Goal: Task Accomplishment & Management: Manage account settings

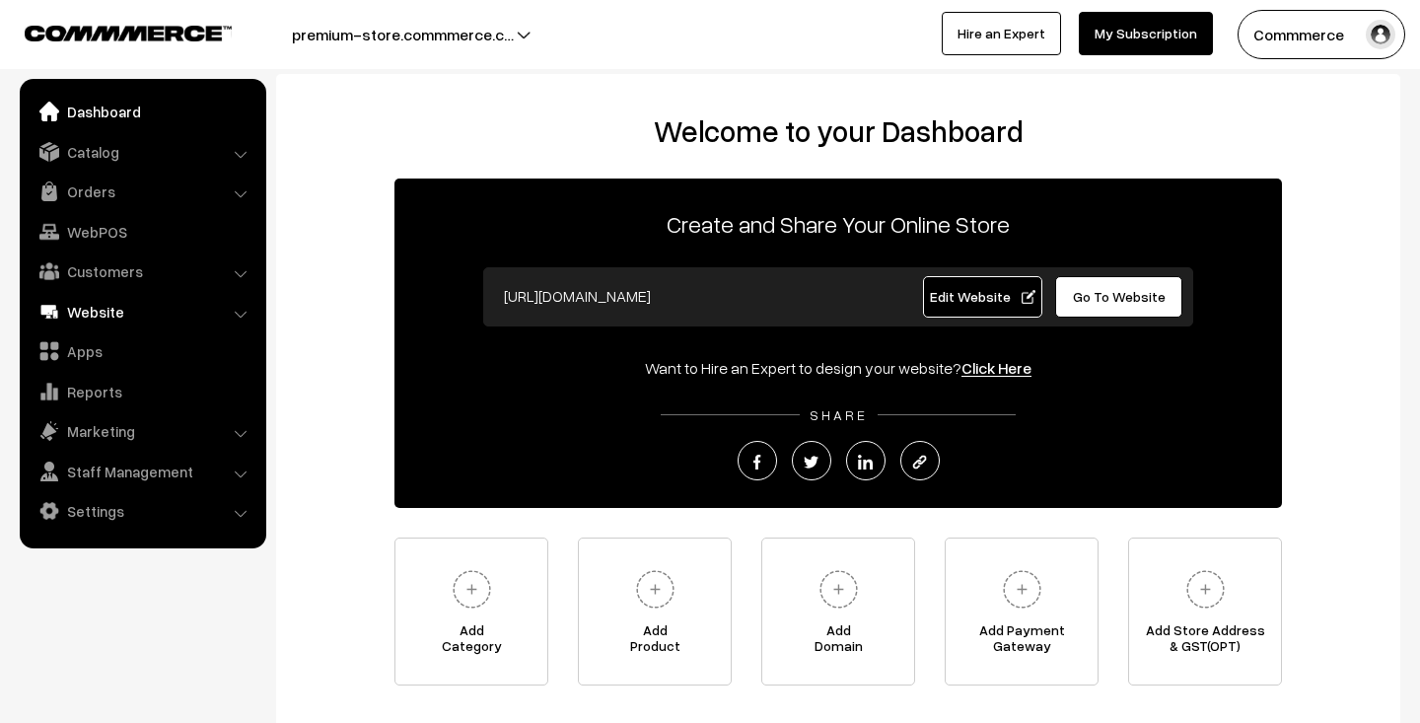
click at [132, 309] on link "Website" at bounding box center [142, 312] width 235 height 36
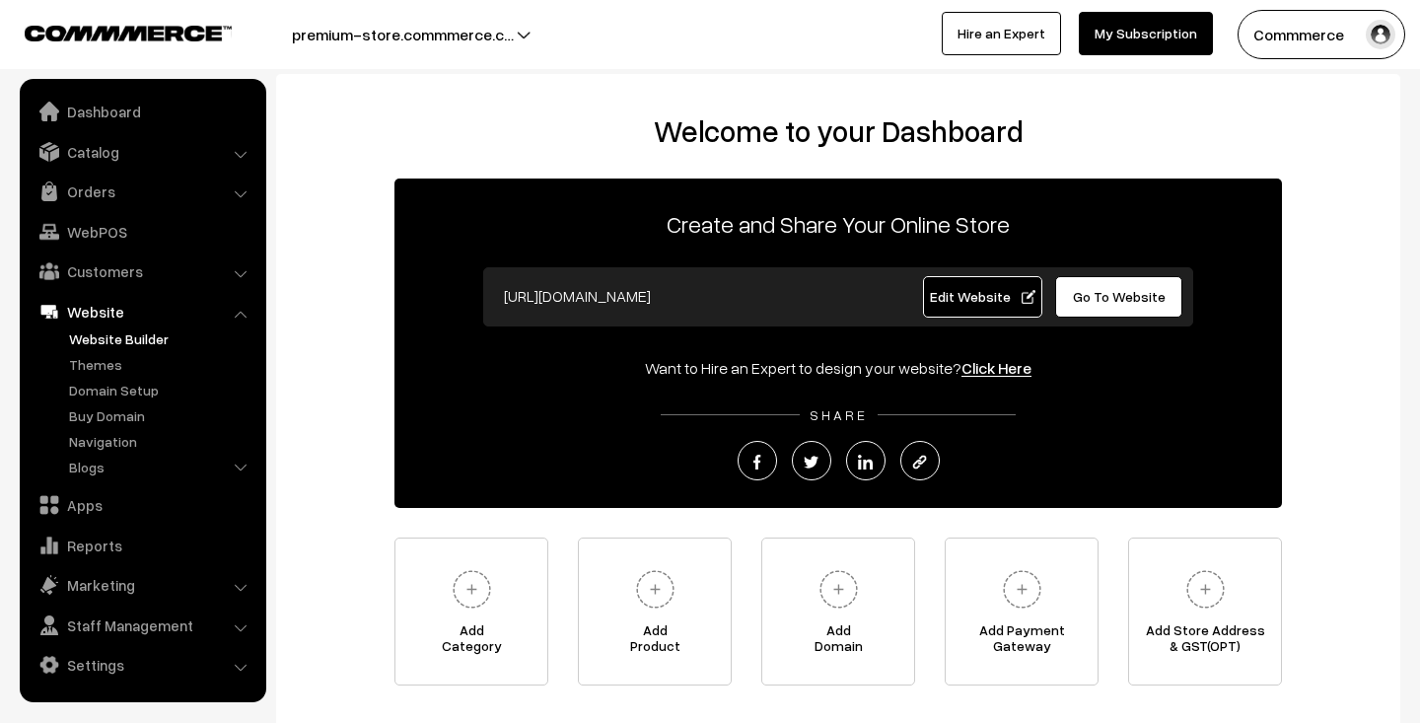
click at [136, 335] on link "Website Builder" at bounding box center [161, 338] width 195 height 21
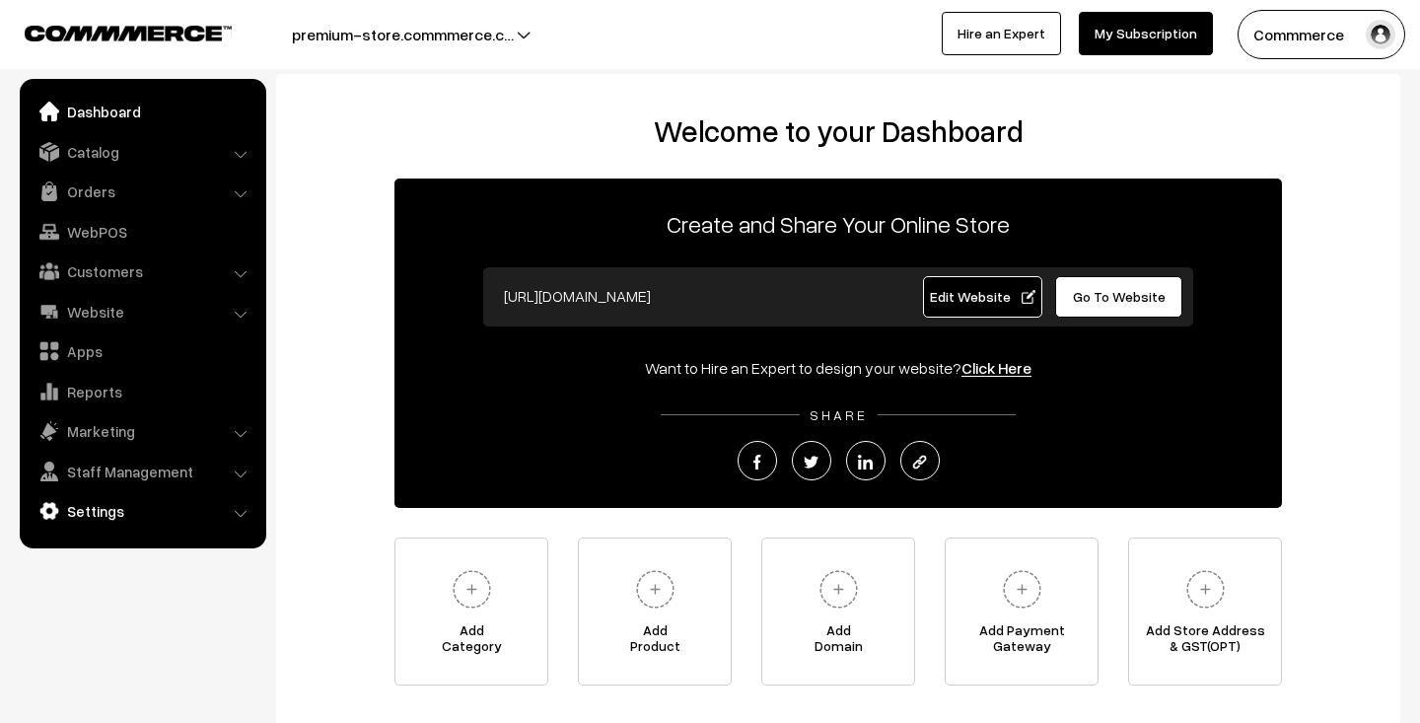
click at [150, 508] on link "Settings" at bounding box center [142, 511] width 235 height 36
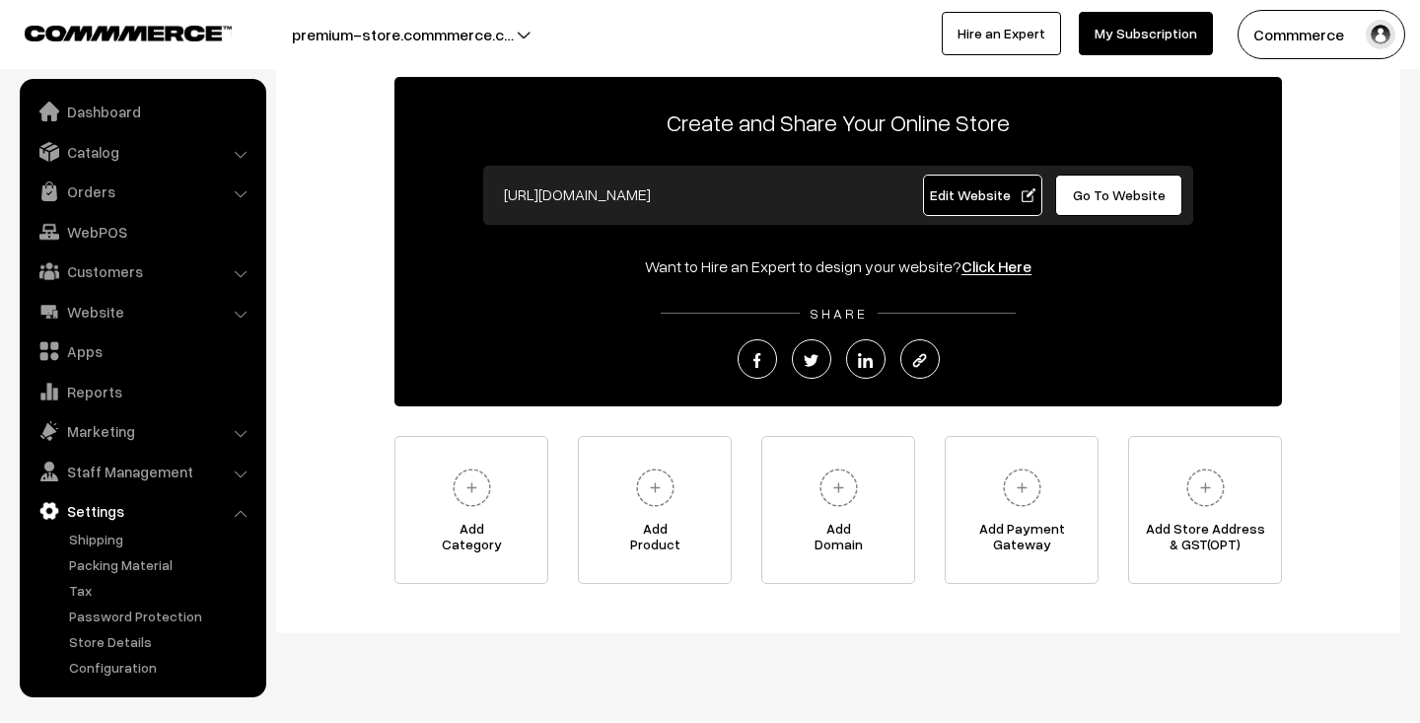
scroll to position [139, 0]
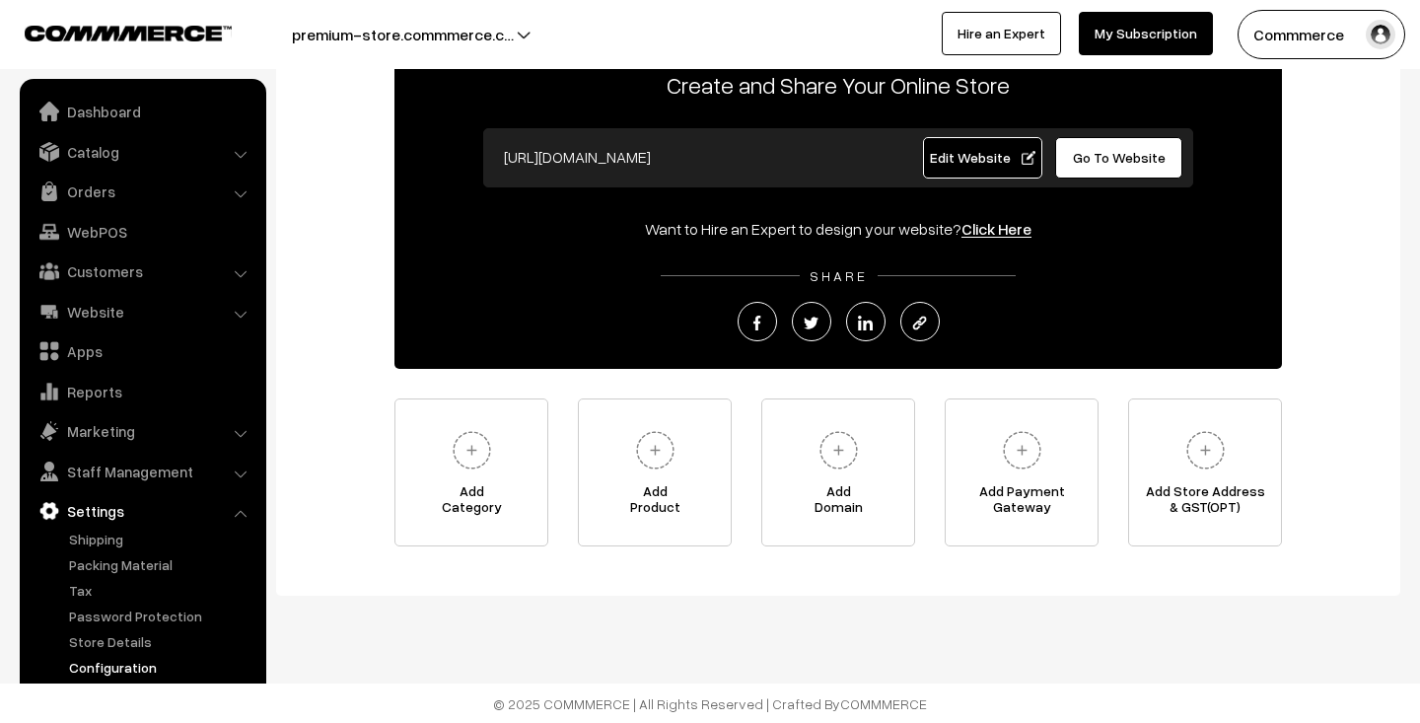
click at [105, 661] on link "Configuration" at bounding box center [161, 667] width 195 height 21
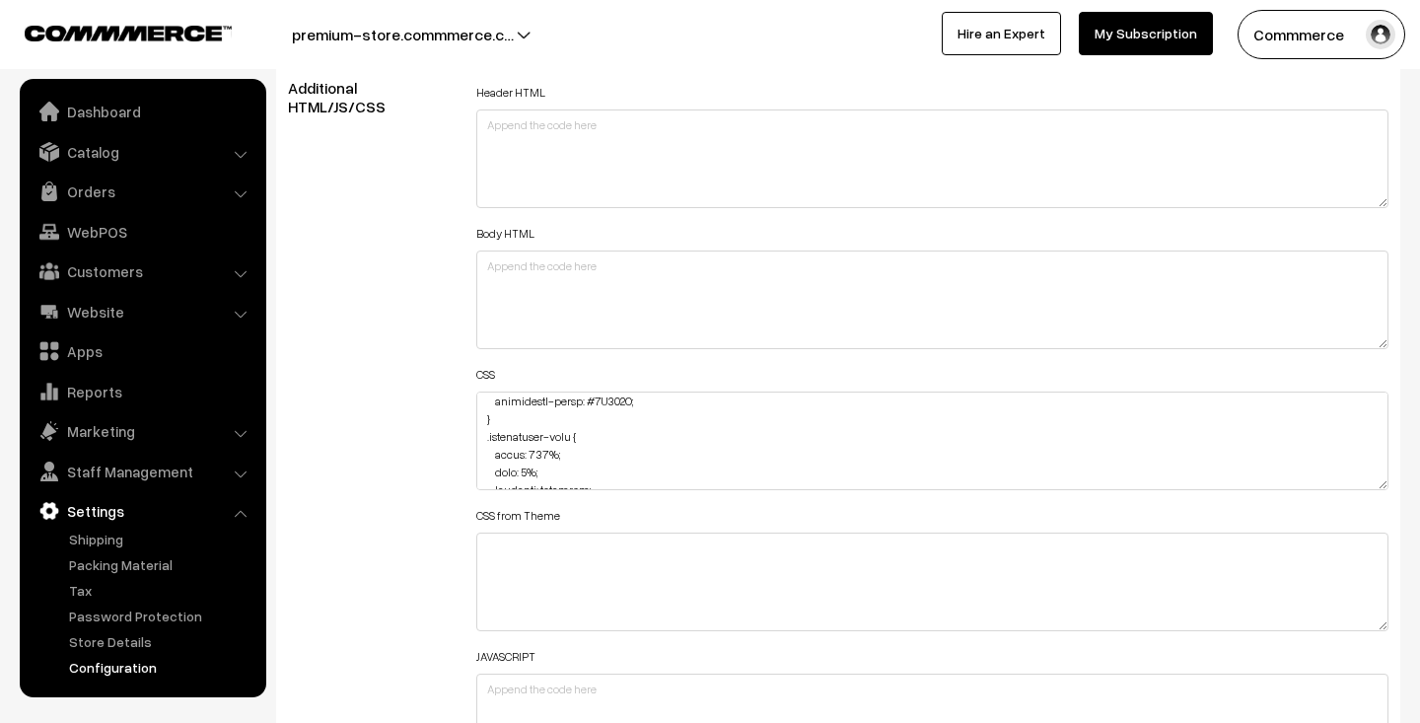
scroll to position [5045, 0]
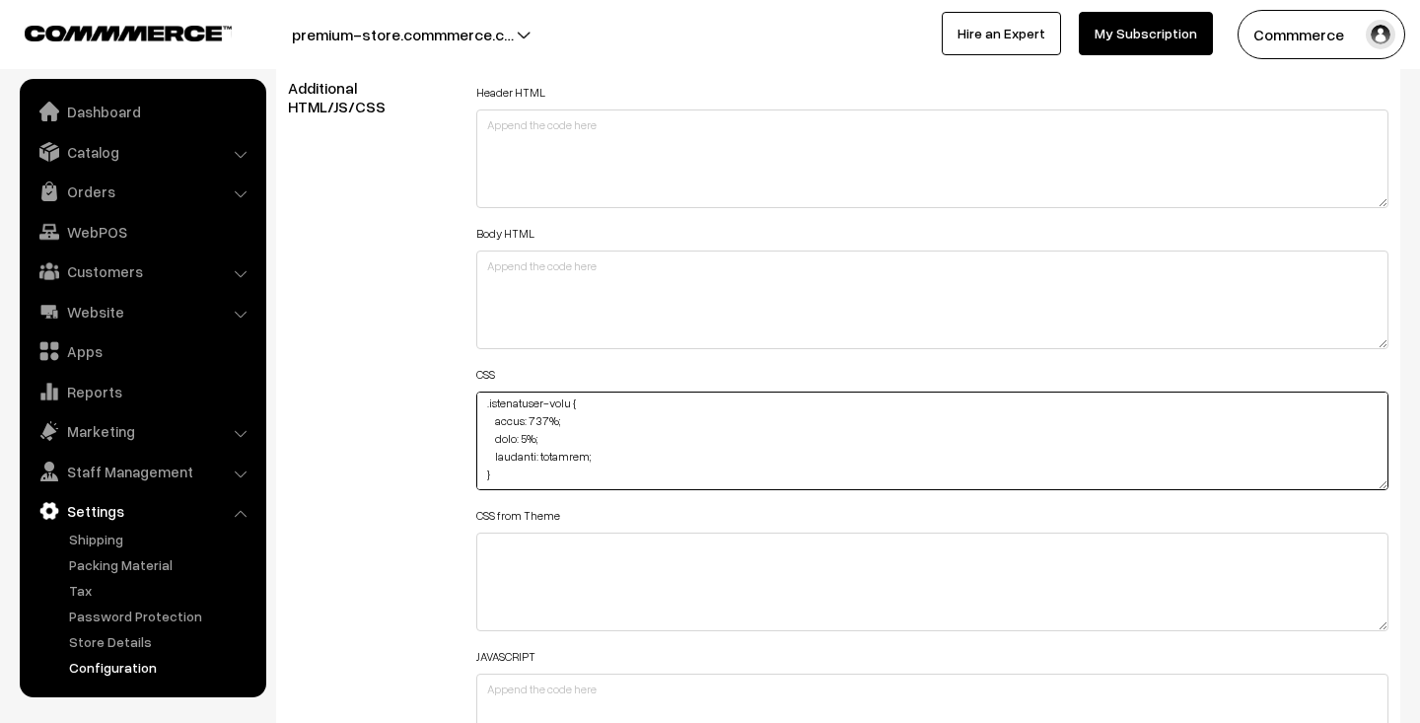
click at [596, 471] on textarea at bounding box center [932, 440] width 912 height 99
paste textarea ".slider-video video"
click at [621, 453] on textarea at bounding box center [932, 440] width 912 height 99
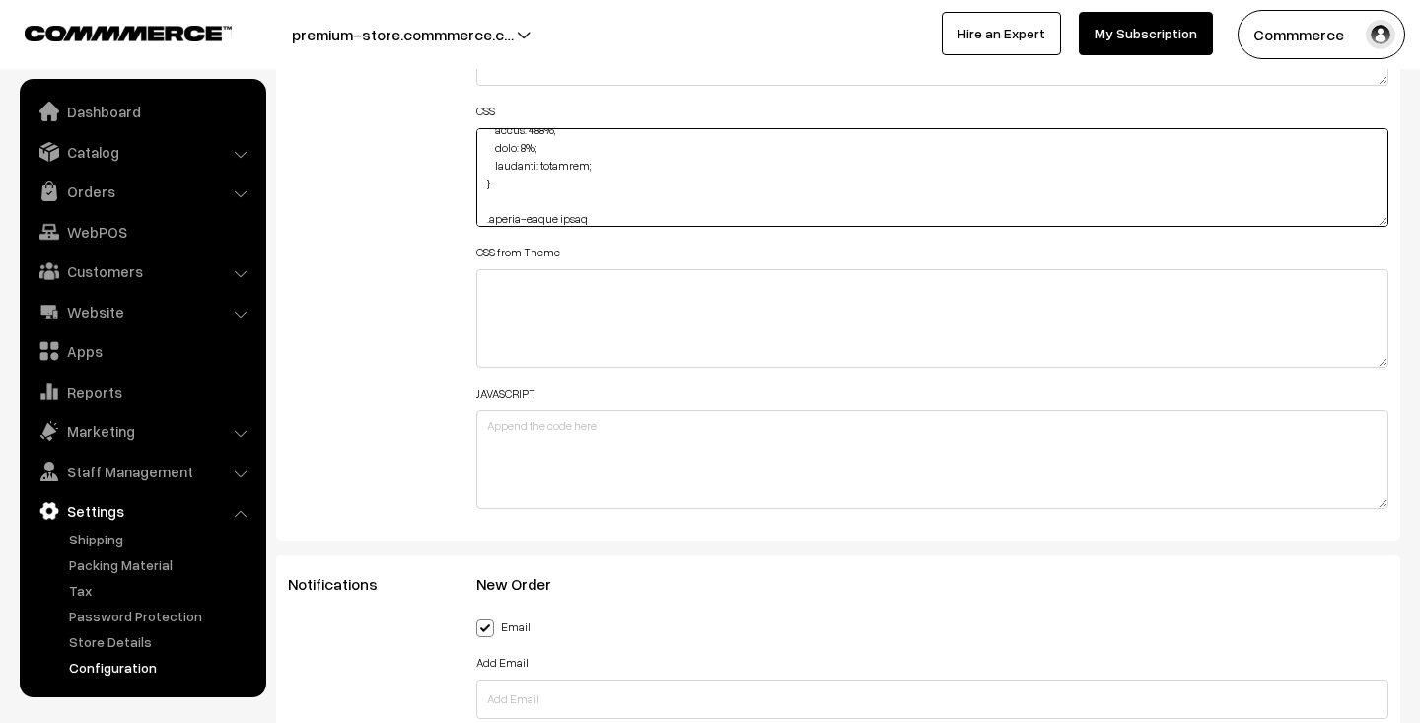
scroll to position [5081, 0]
drag, startPoint x: 593, startPoint y: 205, endPoint x: 473, endPoint y: 205, distance: 119.3
click at [473, 205] on div "Header HTML Body HTML CSS CSS from Theme JAVASCRIPT" at bounding box center [933, 168] width 942 height 705
paste textarea "{ height: 420px; object-fit: cover; border: 5px solid #fff; }"
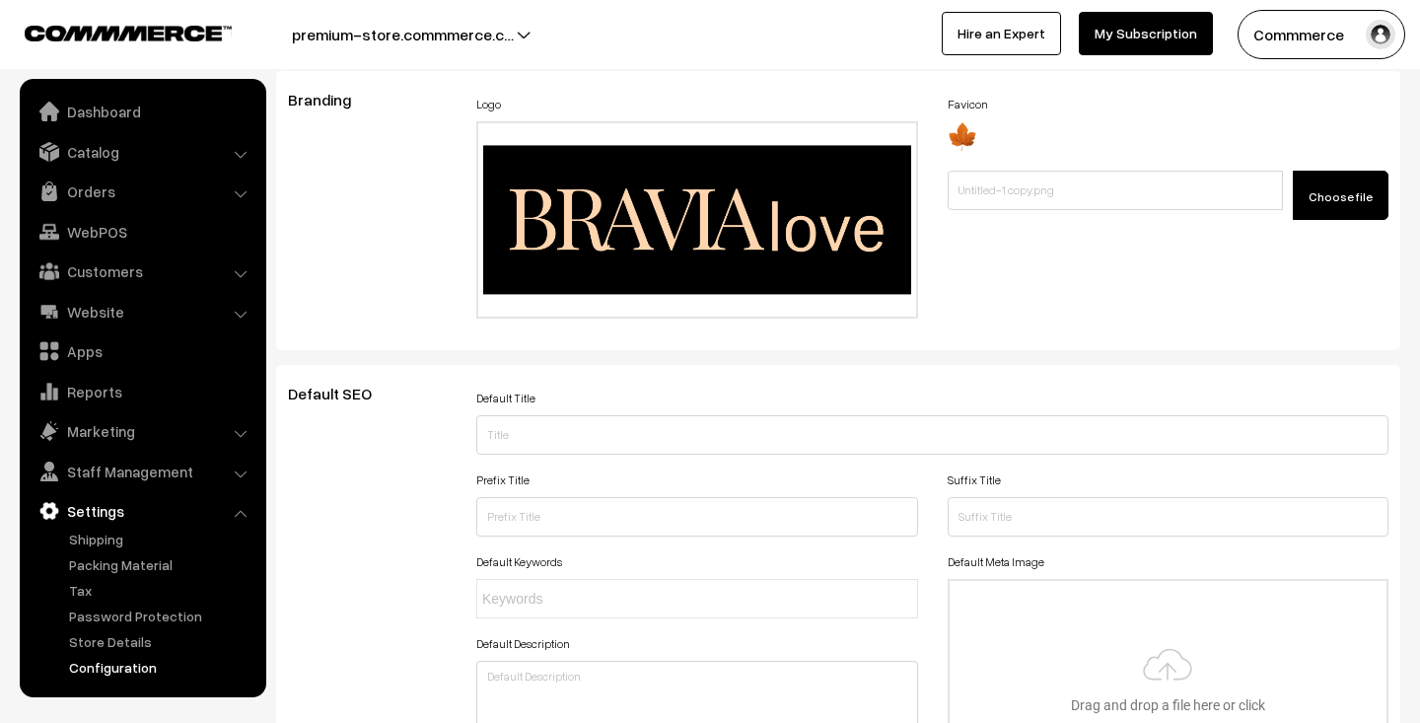
scroll to position [0, 0]
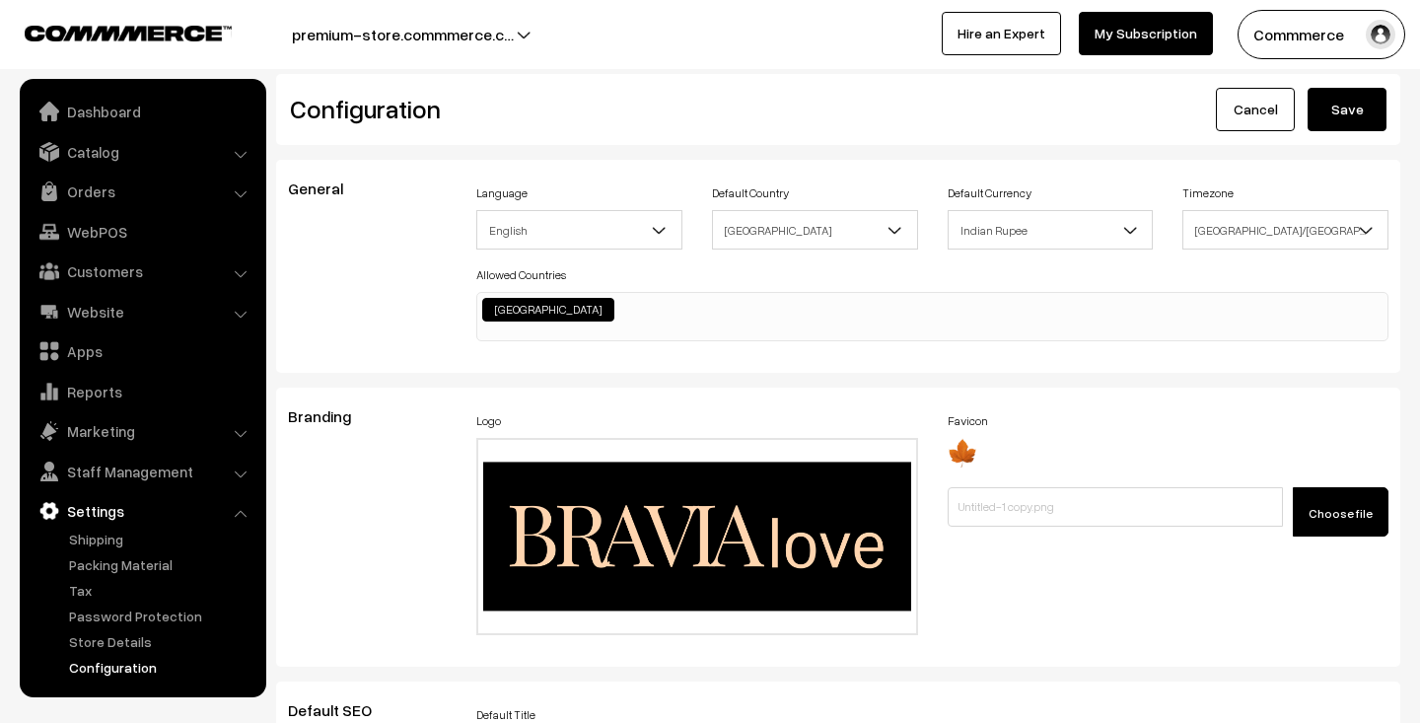
type textarea ".Component__PageWrap-sc-1dsrvqp-0.kiPVAk.product-list-container { background-co…"
click at [1331, 120] on button "Save" at bounding box center [1347, 109] width 79 height 43
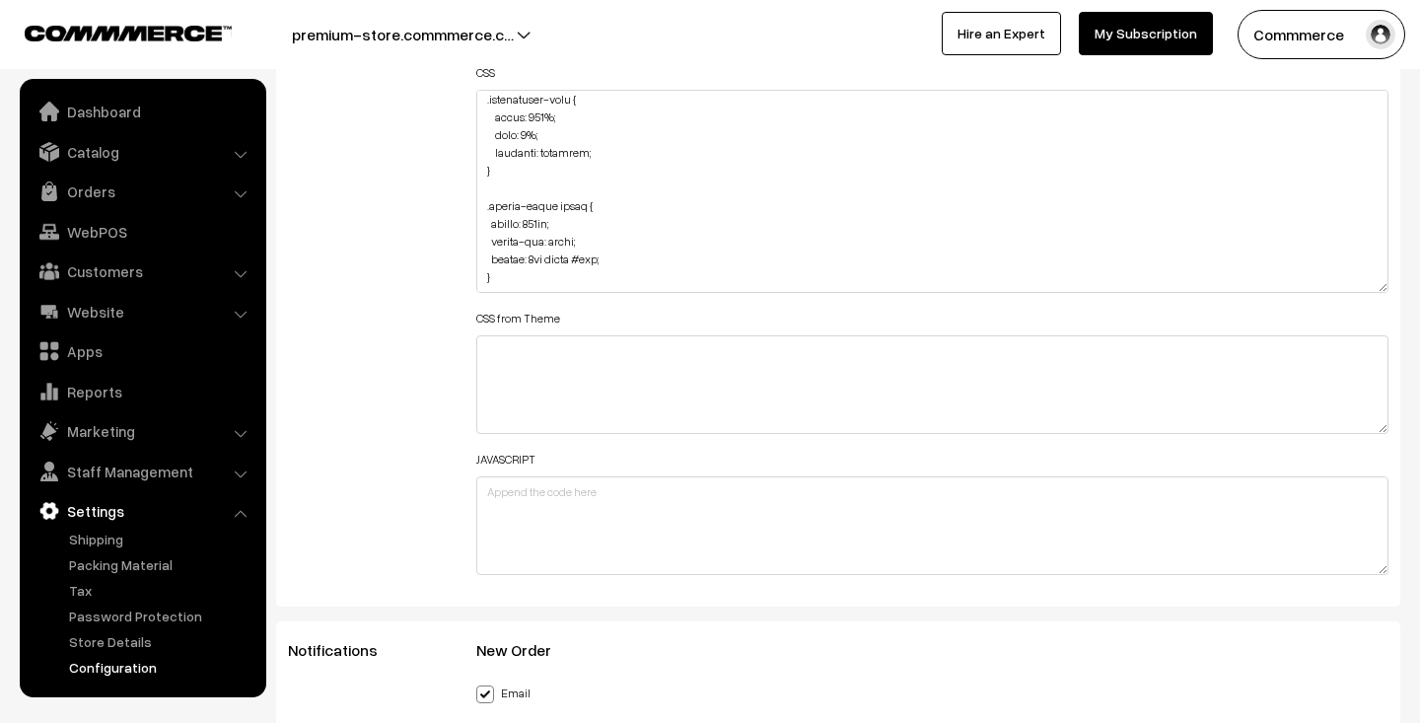
scroll to position [5037, 0]
drag, startPoint x: 1384, startPoint y: 176, endPoint x: 1364, endPoint y: 290, distance: 116.1
click at [1364, 290] on textarea at bounding box center [932, 191] width 912 height 203
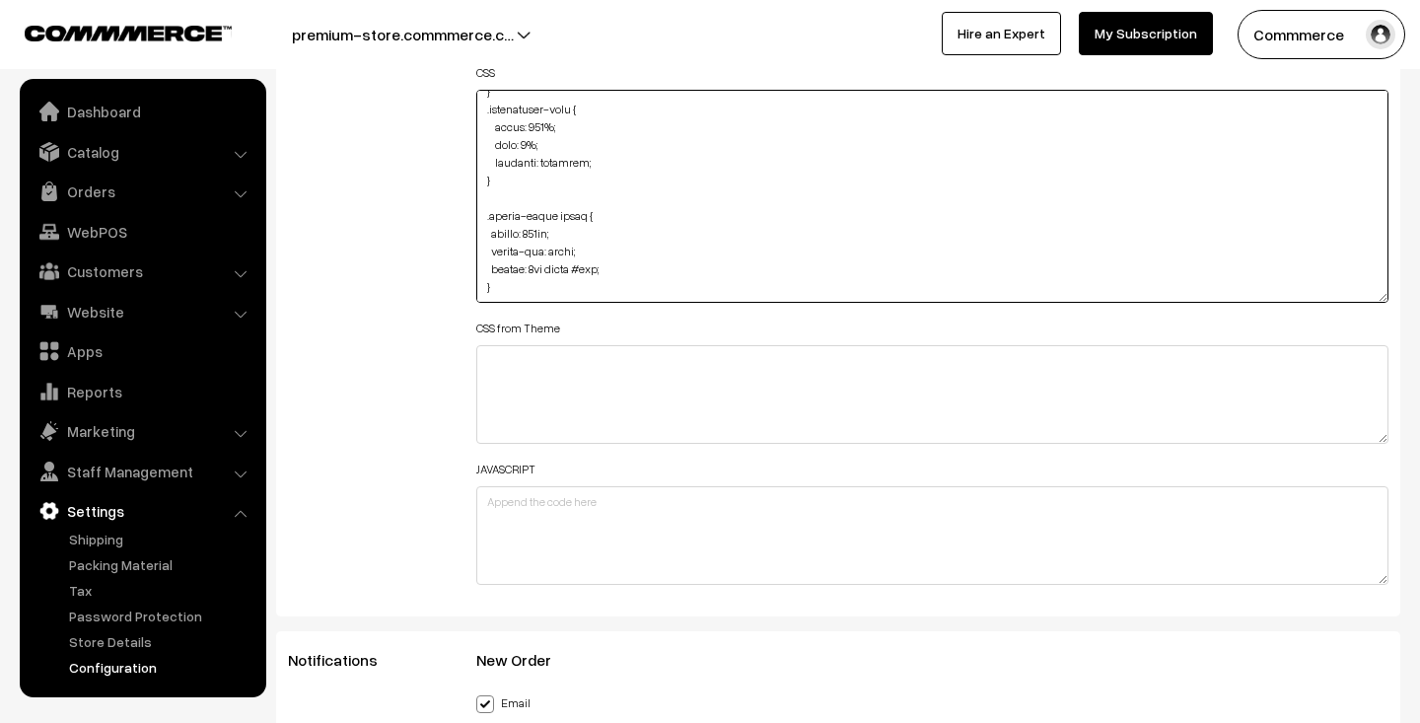
click at [1364, 290] on textarea at bounding box center [932, 196] width 912 height 213
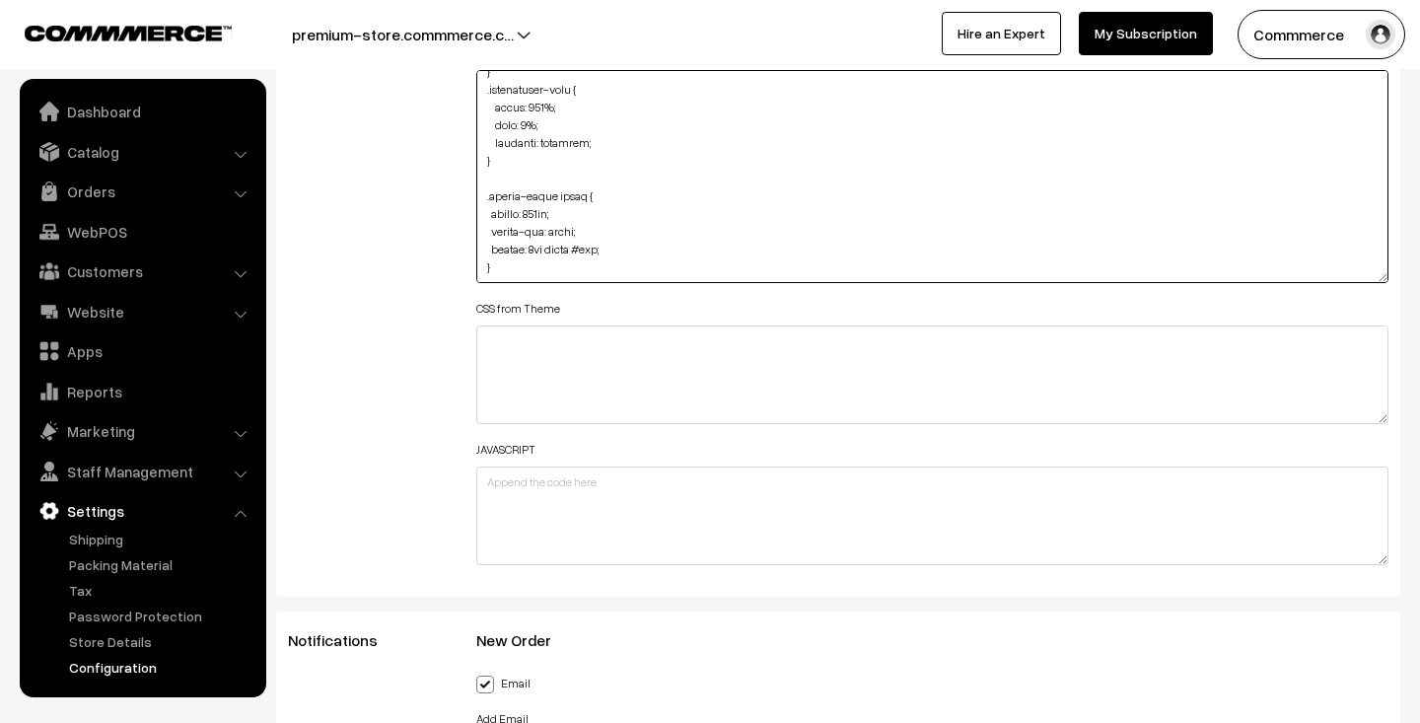
drag, startPoint x: 573, startPoint y: 210, endPoint x: 473, endPoint y: 210, distance: 99.6
click at [473, 210] on div "Header HTML Body HTML CSS CSS from Theme JAVASCRIPT" at bounding box center [933, 166] width 942 height 819
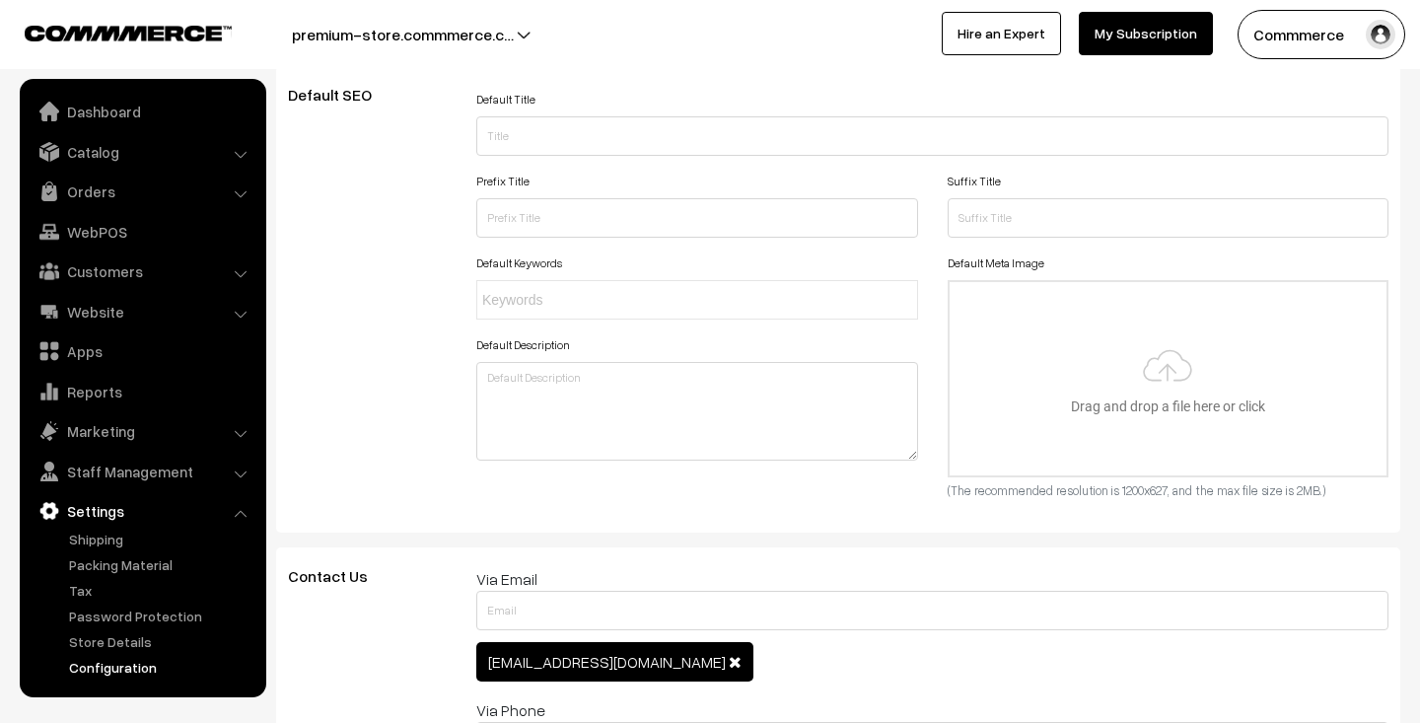
scroll to position [0, 0]
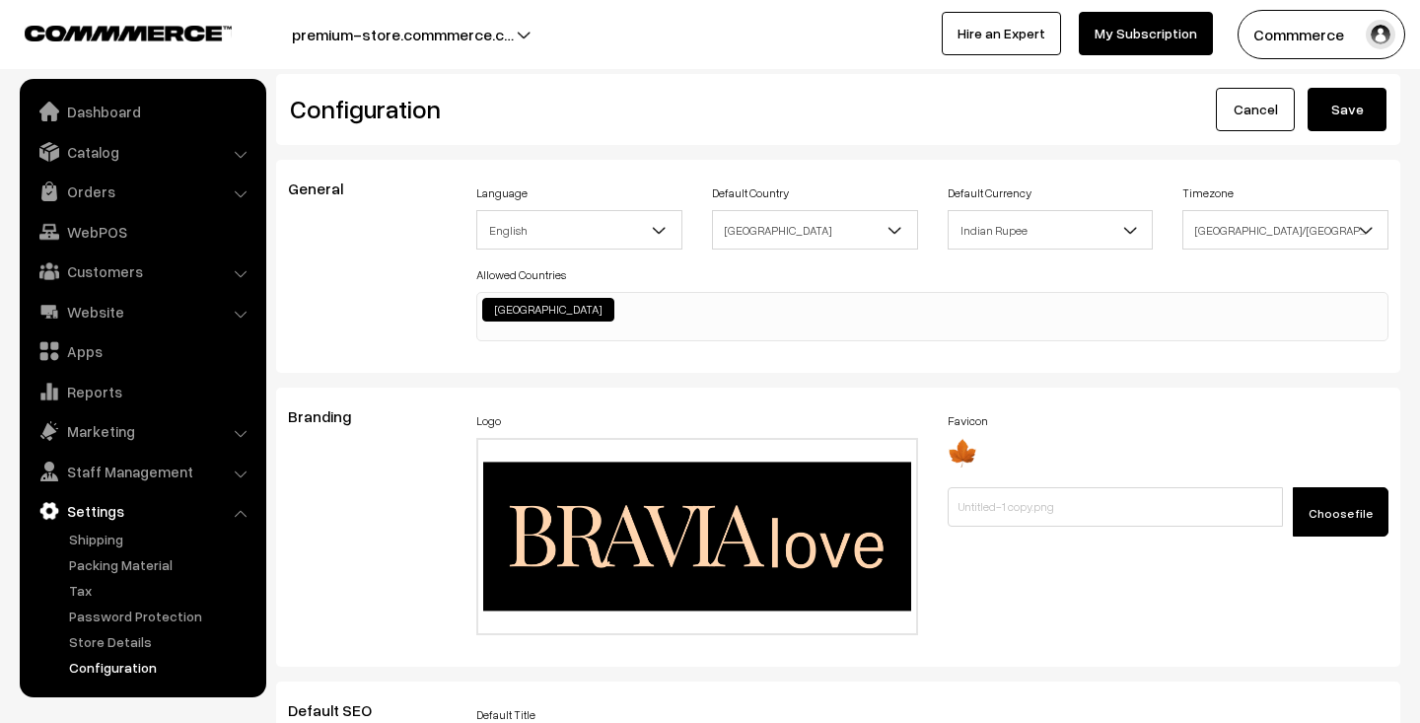
type textarea ".Component__PageWrap-sc-1dsrvqp-0.kiPVAk.product-list-container { background-co…"
click at [1348, 120] on button "Save" at bounding box center [1347, 109] width 79 height 43
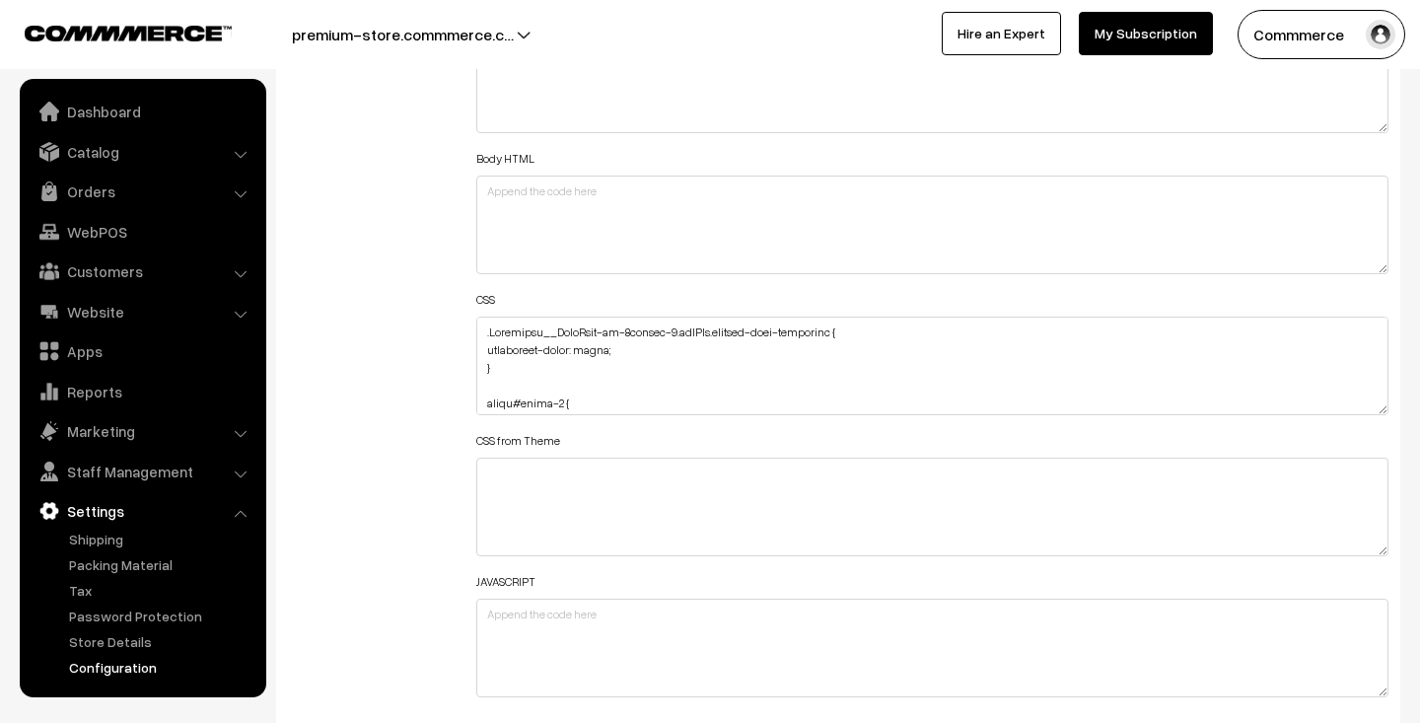
scroll to position [2156, 0]
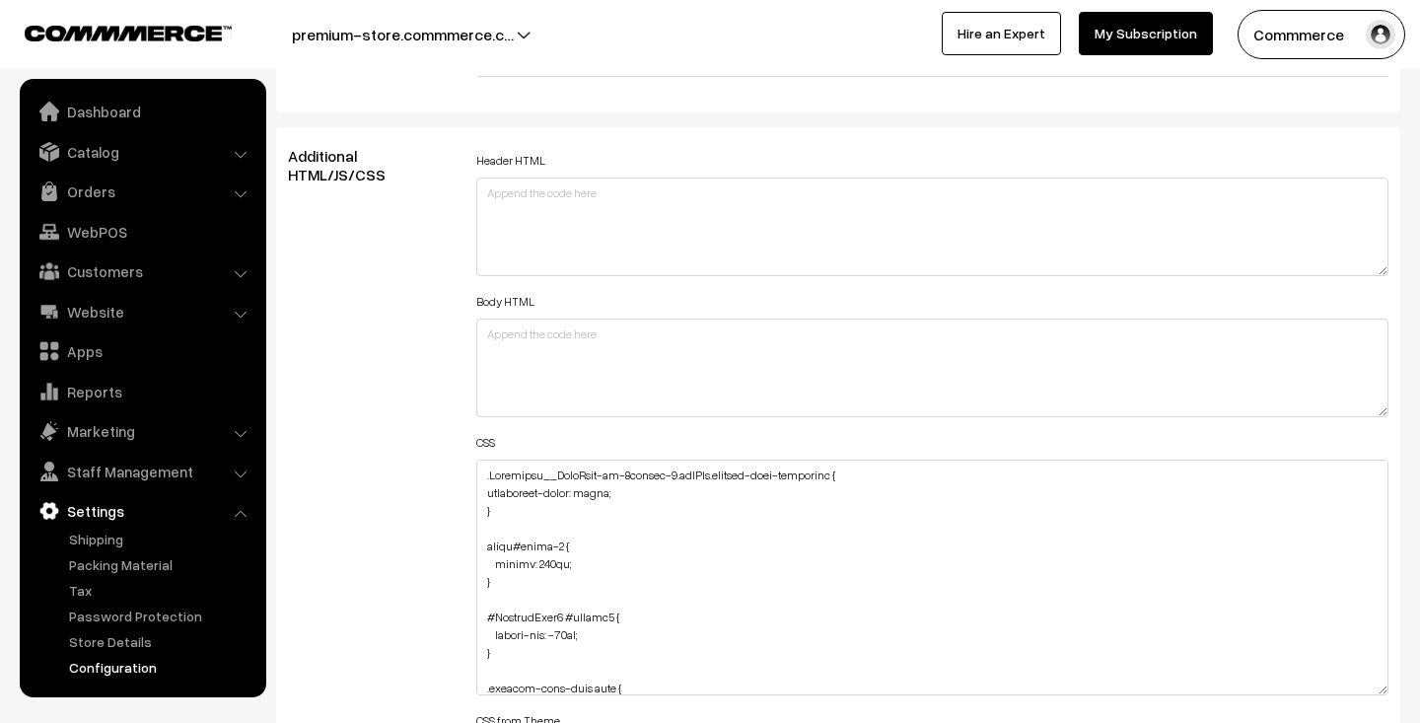
drag, startPoint x: 1380, startPoint y: 543, endPoint x: 1290, endPoint y: 775, distance: 248.5
drag, startPoint x: 499, startPoint y: 571, endPoint x: 476, endPoint y: 542, distance: 36.5
click at [476, 542] on textarea at bounding box center [932, 624] width 912 height 329
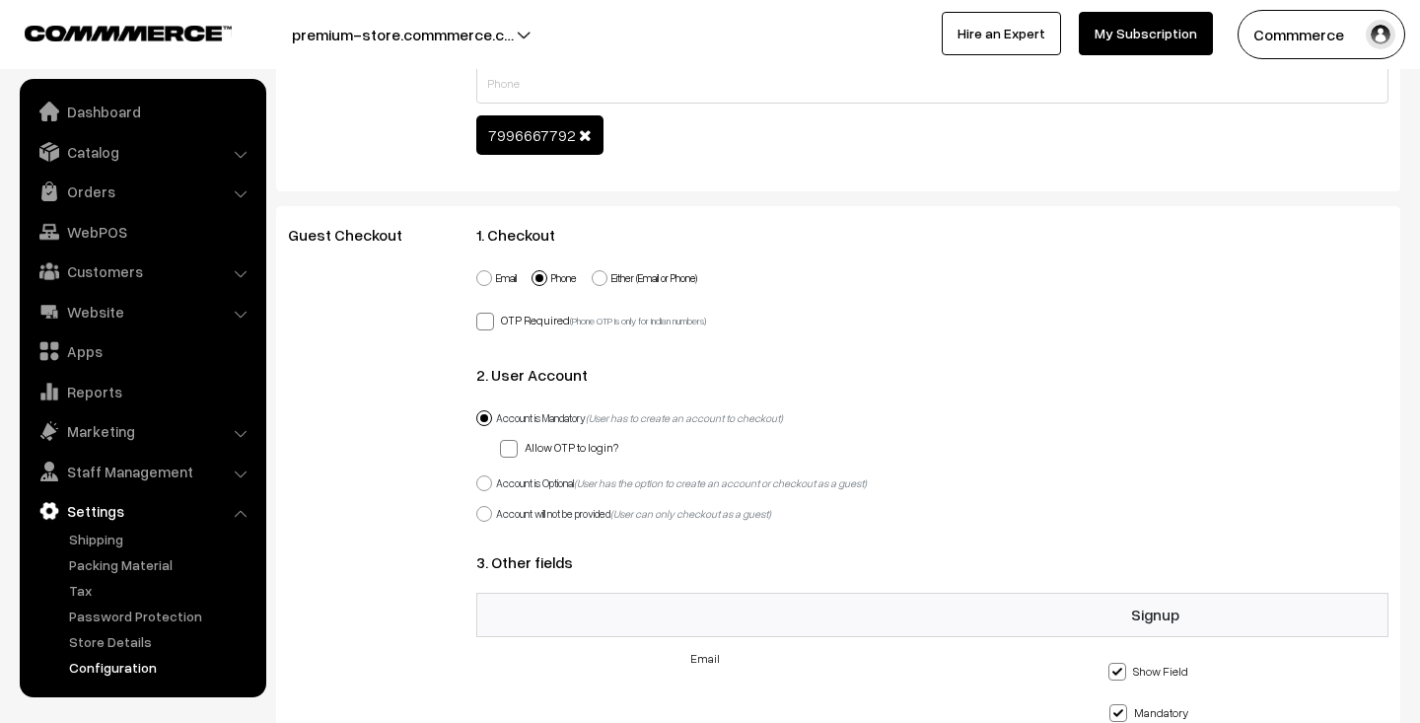
scroll to position [0, 0]
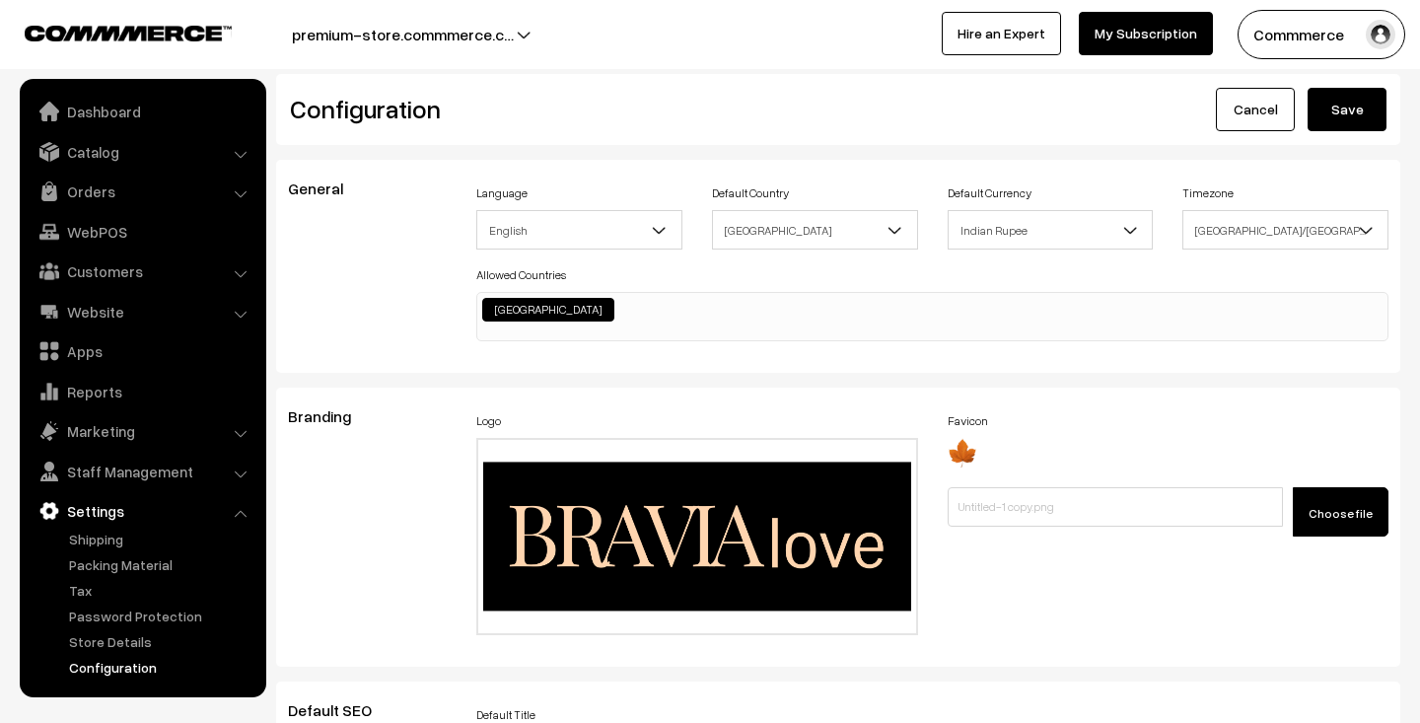
type textarea ".Component__PageWrap-sc-1dsrvqp-0.kiPVAk.product-list-container { background-co…"
click at [1348, 105] on button "Save" at bounding box center [1347, 109] width 79 height 43
click at [118, 158] on link "Catalog" at bounding box center [142, 152] width 235 height 36
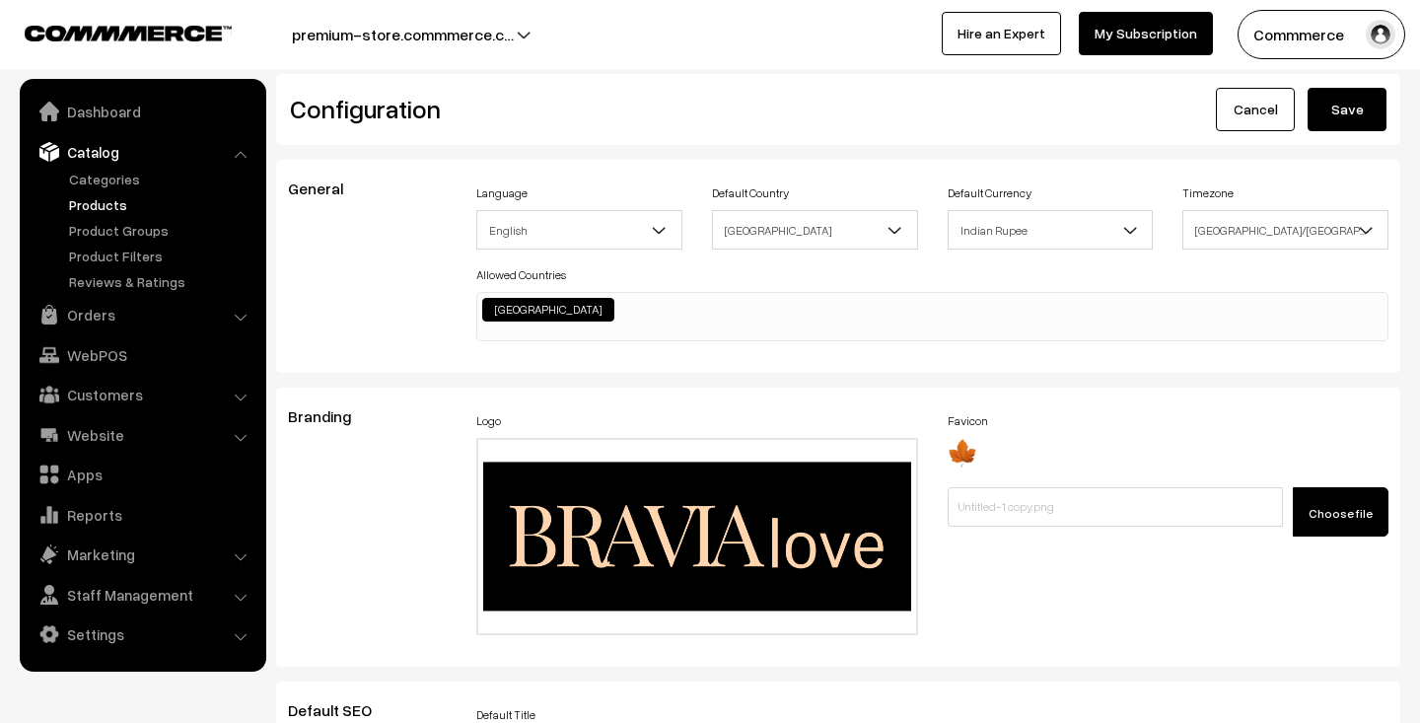
click at [109, 204] on link "Products" at bounding box center [161, 204] width 195 height 21
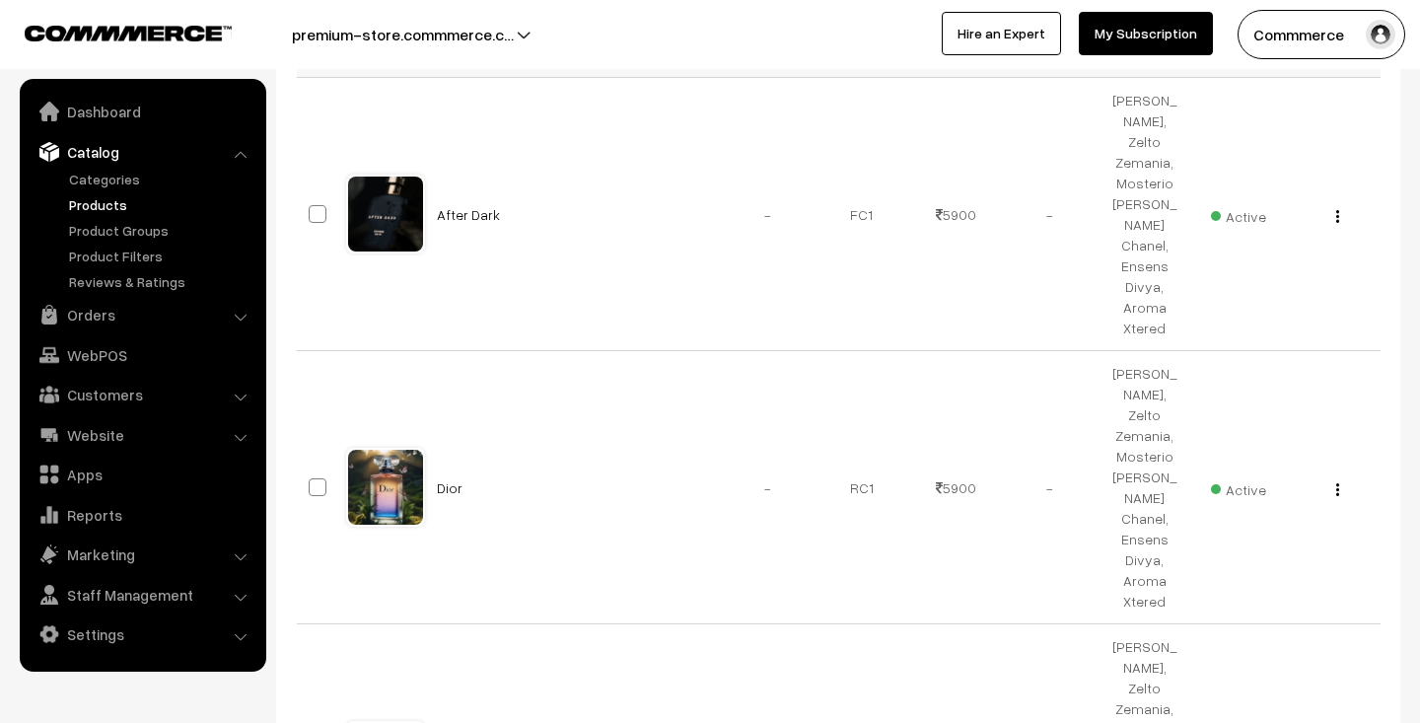
scroll to position [734, 0]
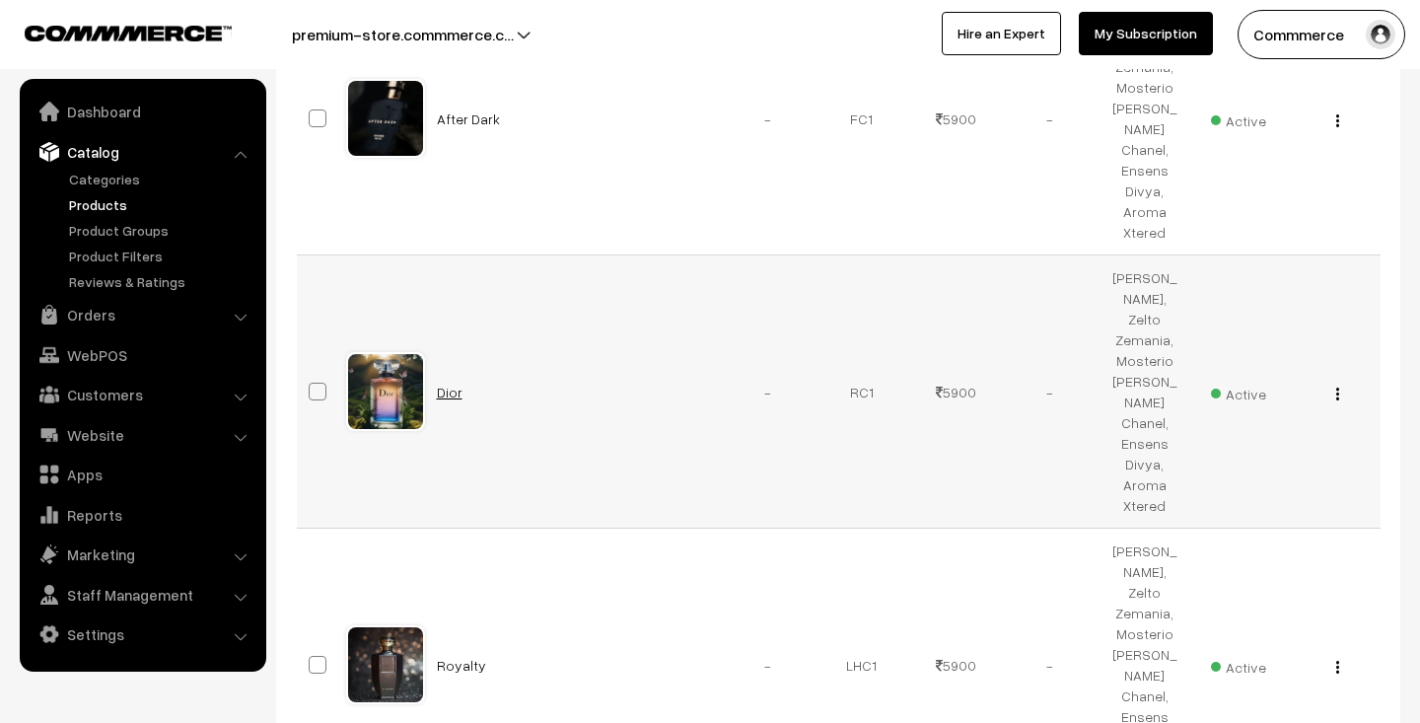
click at [452, 397] on link "Dior" at bounding box center [450, 392] width 26 height 17
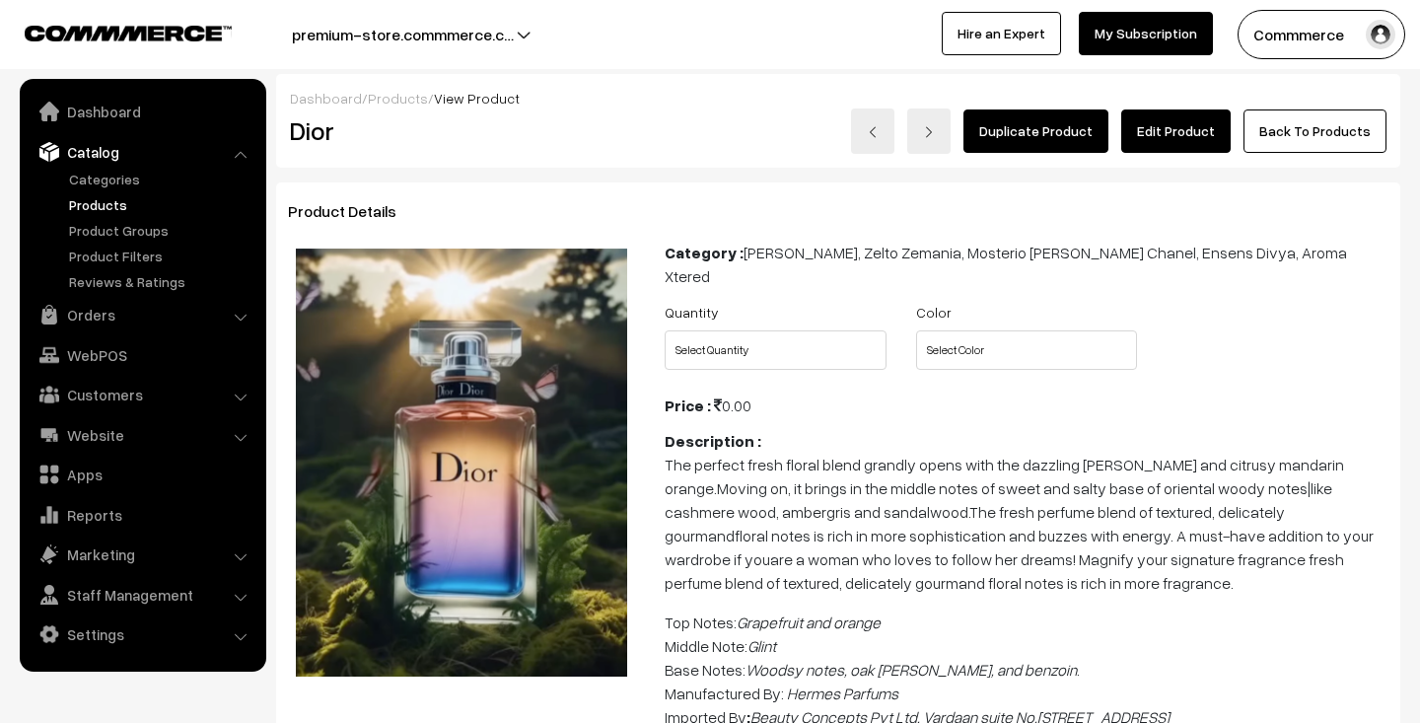
click at [1164, 128] on link "Edit Product" at bounding box center [1175, 130] width 109 height 43
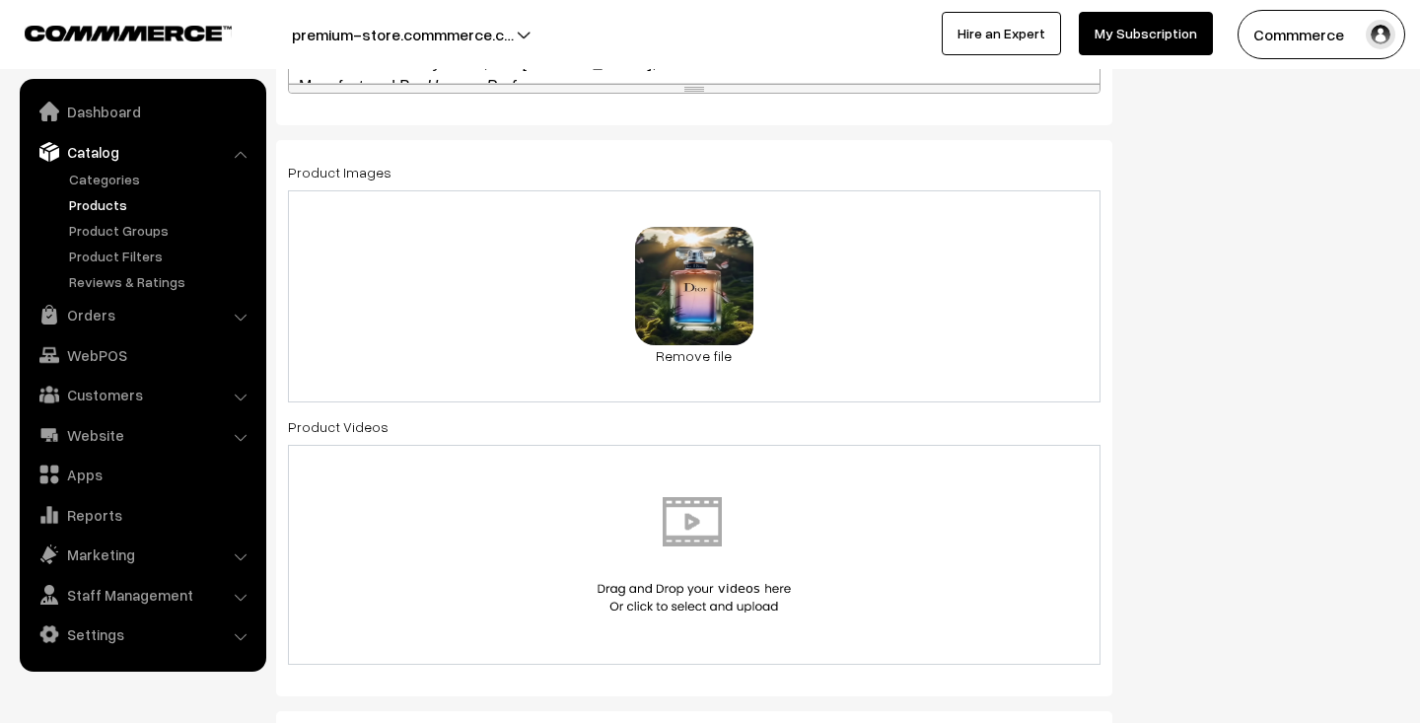
scroll to position [937, 0]
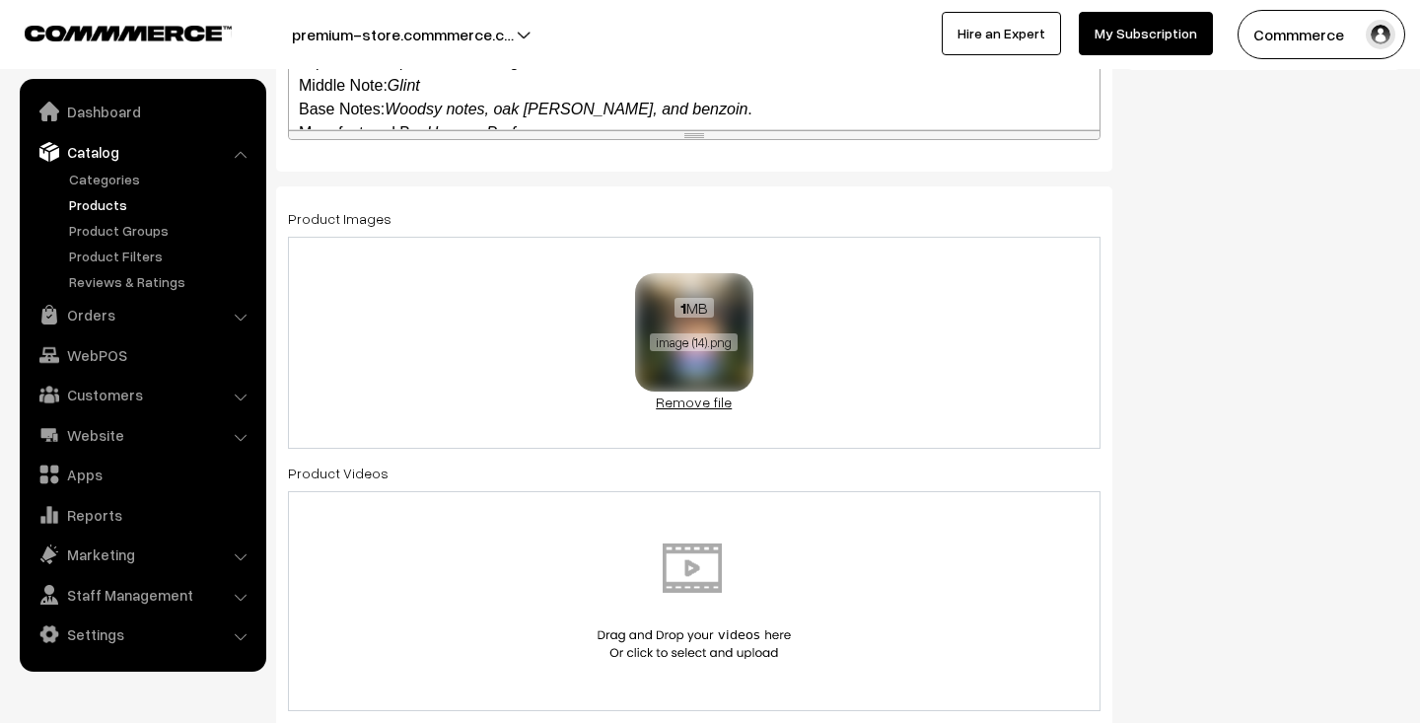
click at [693, 402] on link "Remove file" at bounding box center [694, 401] width 118 height 21
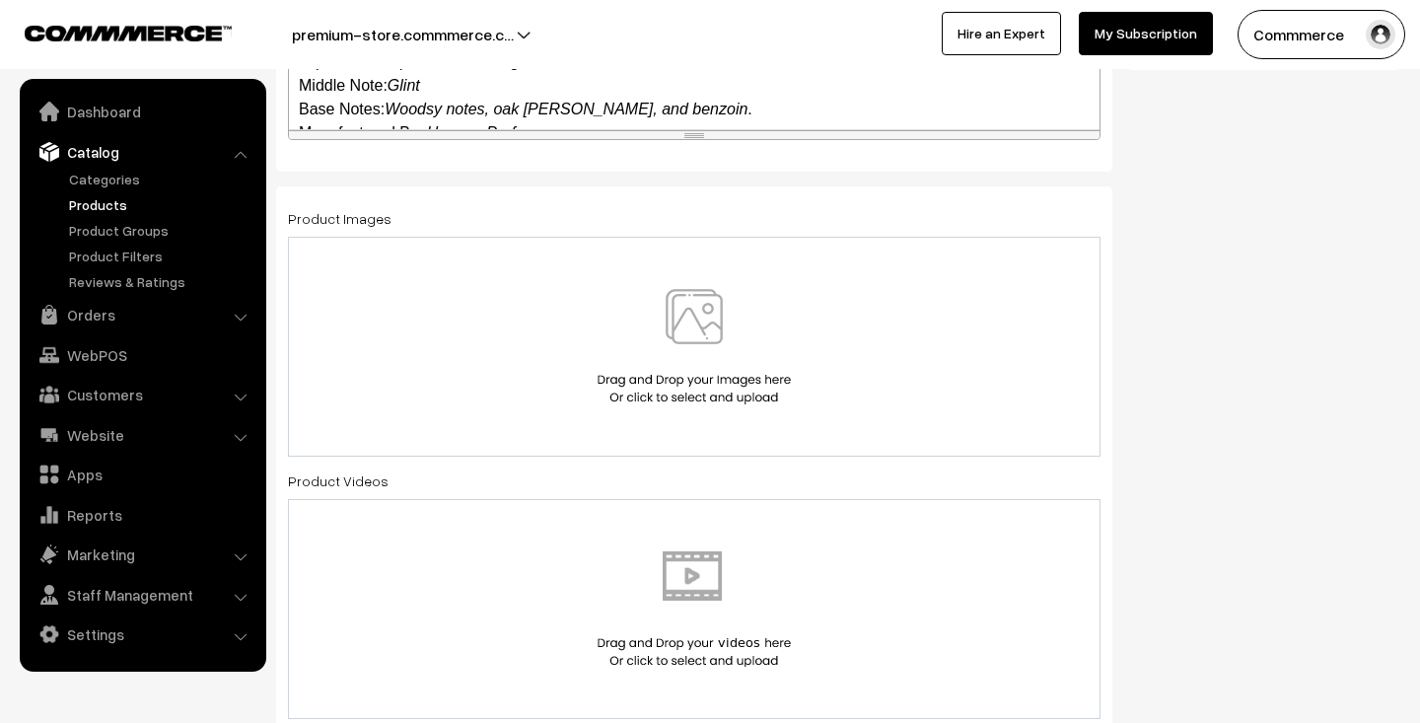
click at [718, 355] on img at bounding box center [694, 346] width 203 height 115
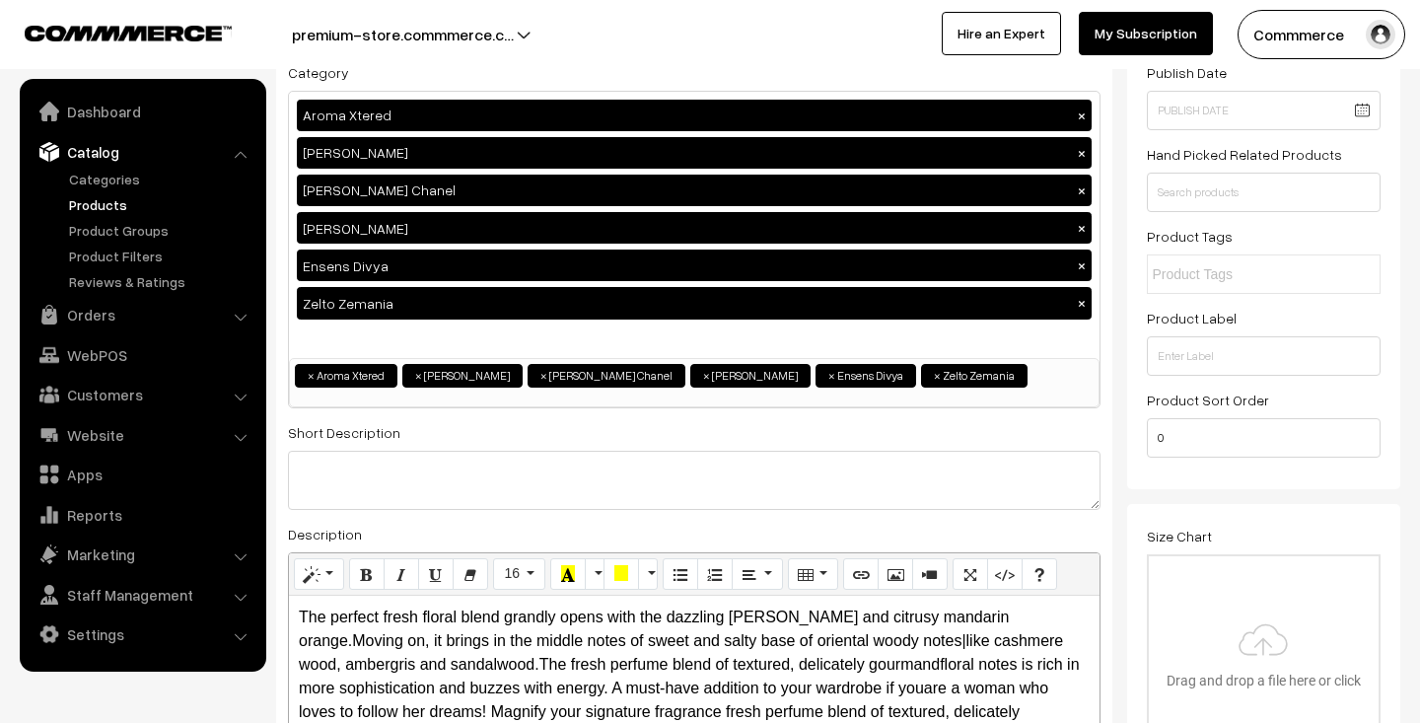
scroll to position [0, 0]
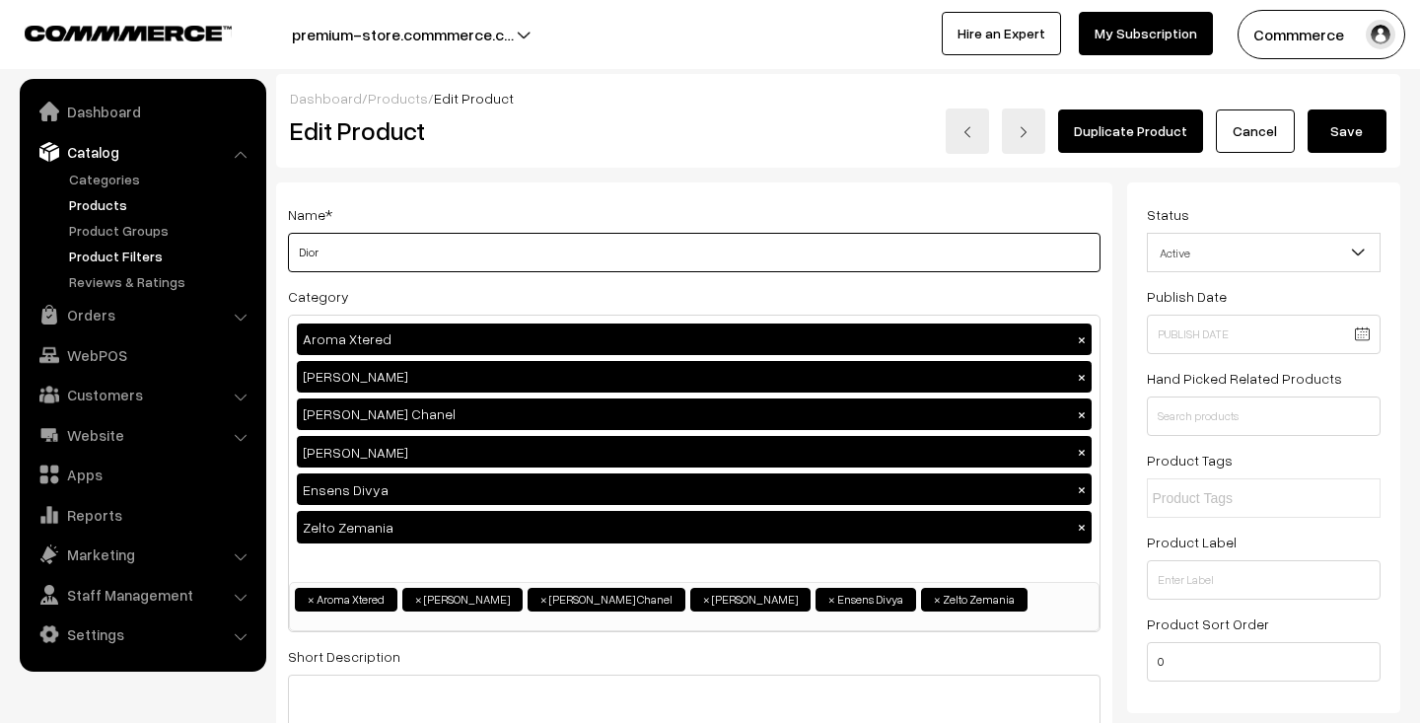
drag, startPoint x: 336, startPoint y: 252, endPoint x: 231, endPoint y: 252, distance: 105.5
type input "Yumeji"
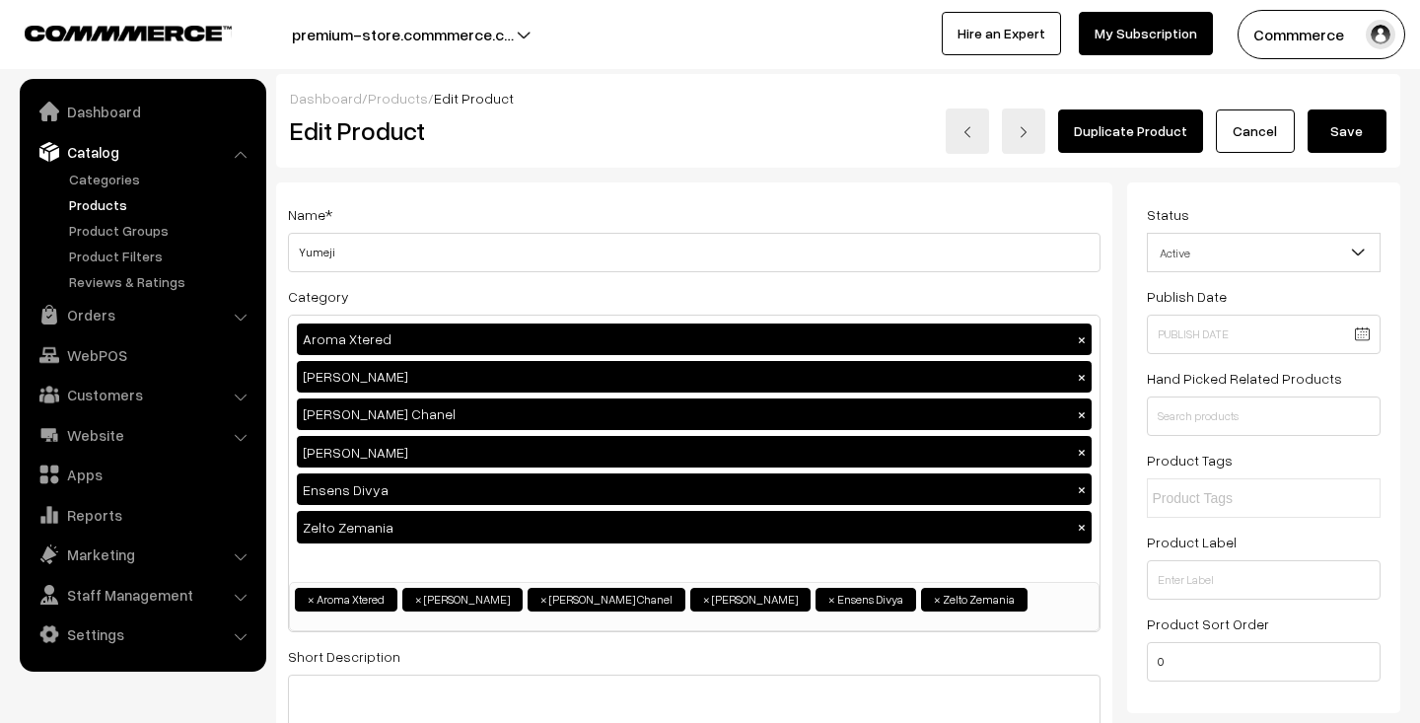
click at [1343, 133] on button "Save" at bounding box center [1347, 130] width 79 height 43
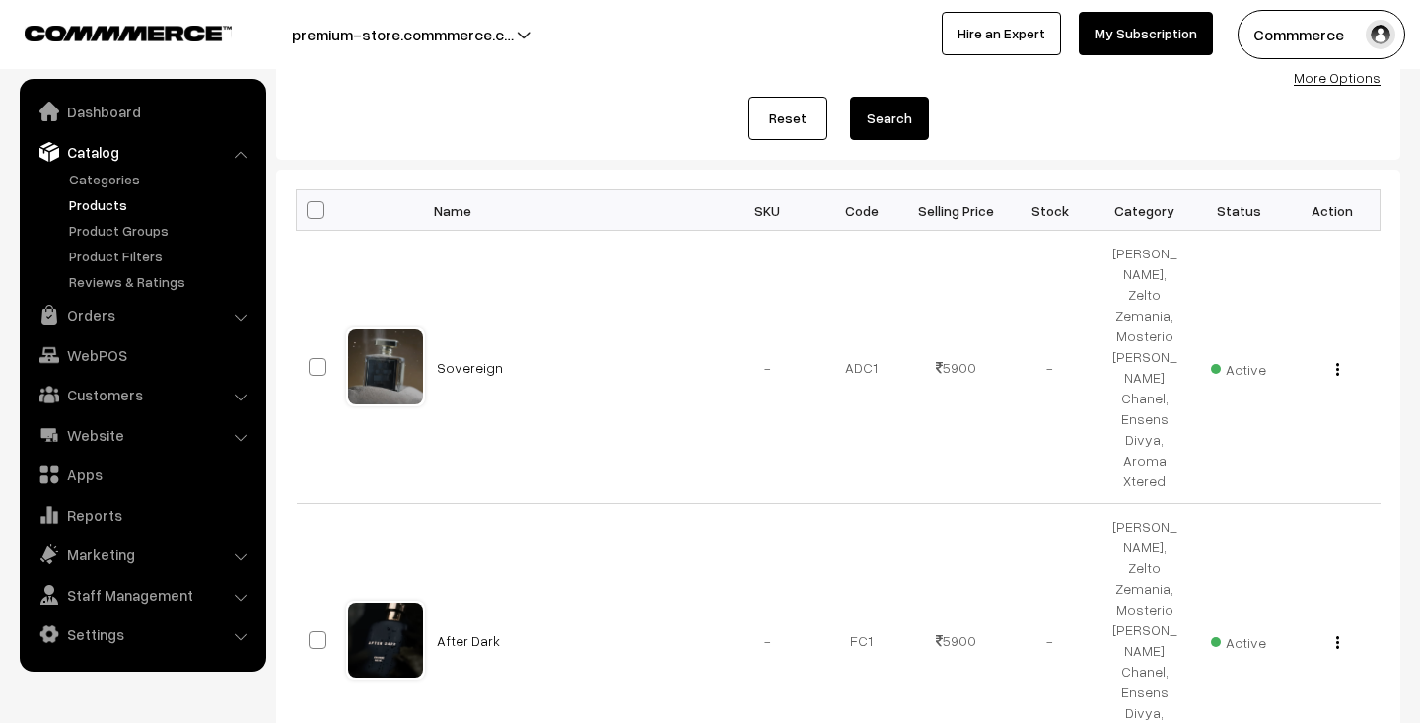
scroll to position [218, 0]
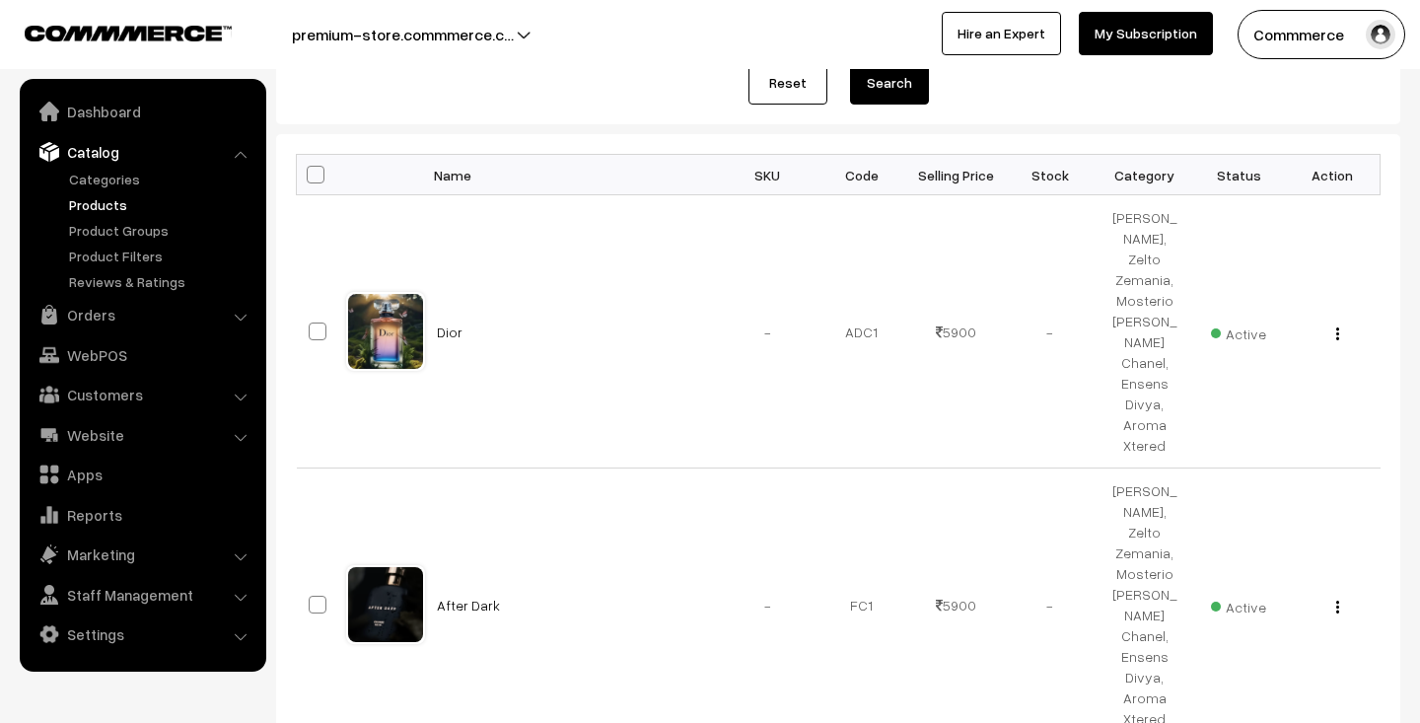
scroll to position [255, 0]
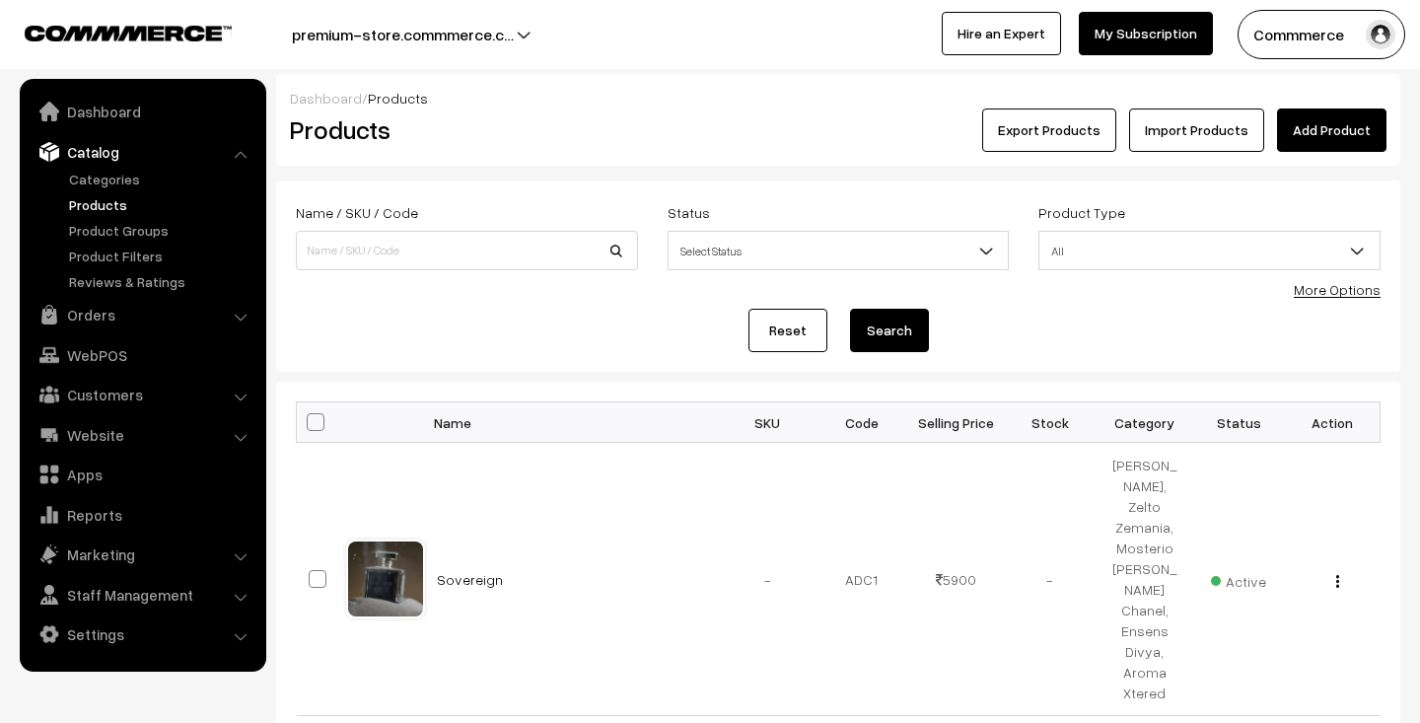
click at [466, 571] on link "Sovereign" at bounding box center [470, 579] width 66 height 17
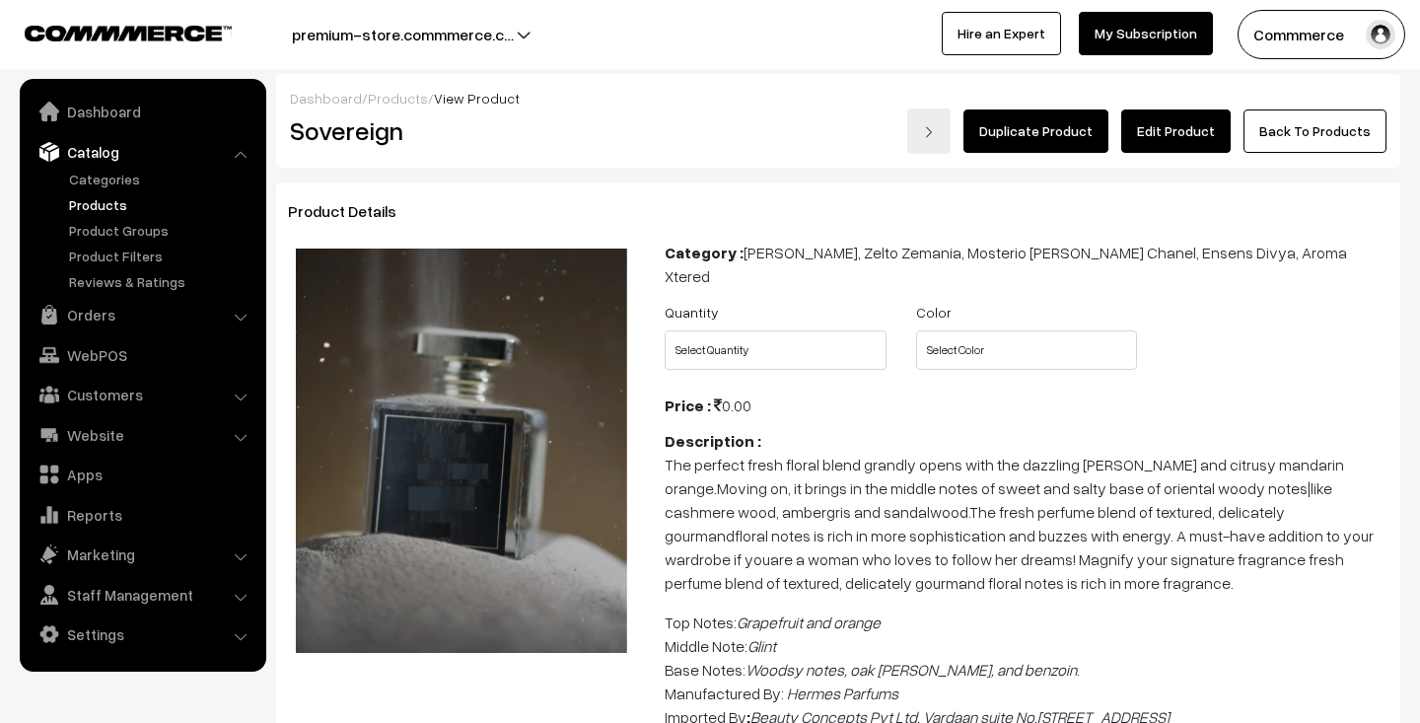
click at [1194, 131] on link "Edit Product" at bounding box center [1175, 130] width 109 height 43
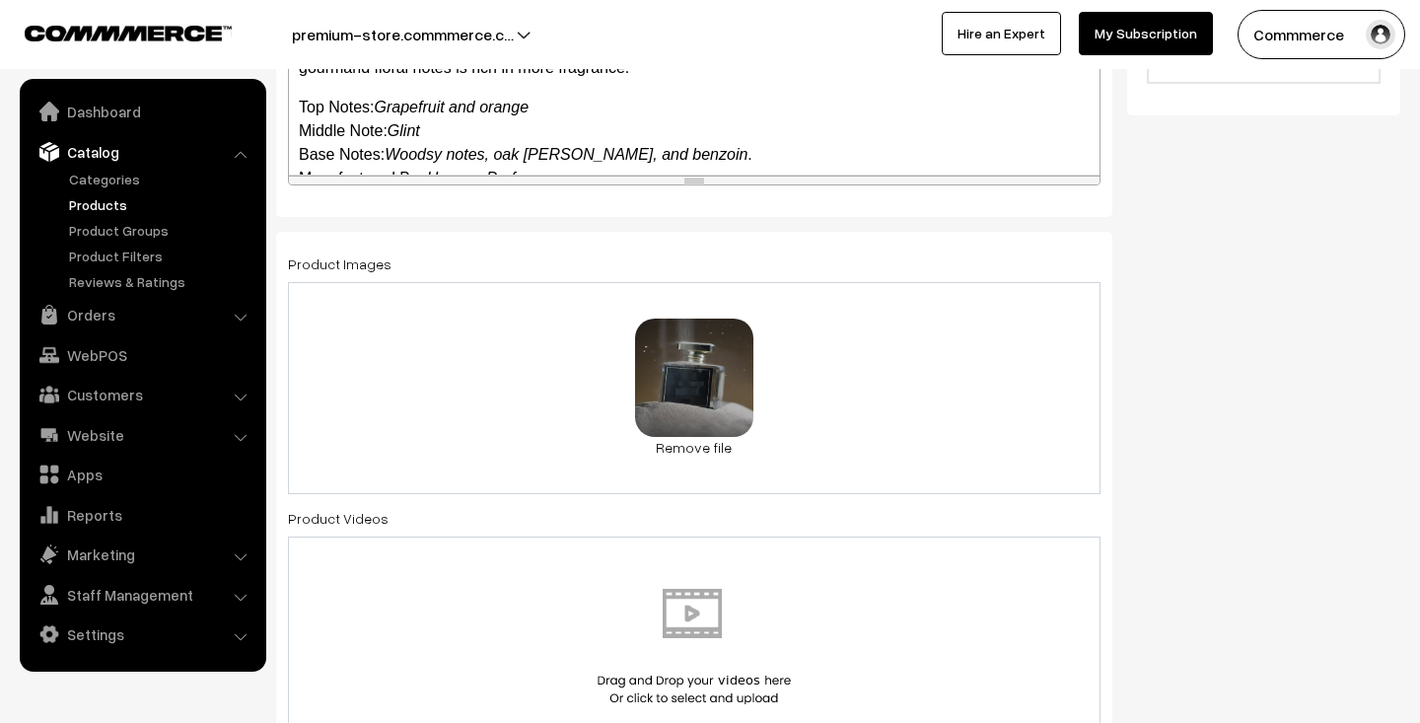
scroll to position [894, 0]
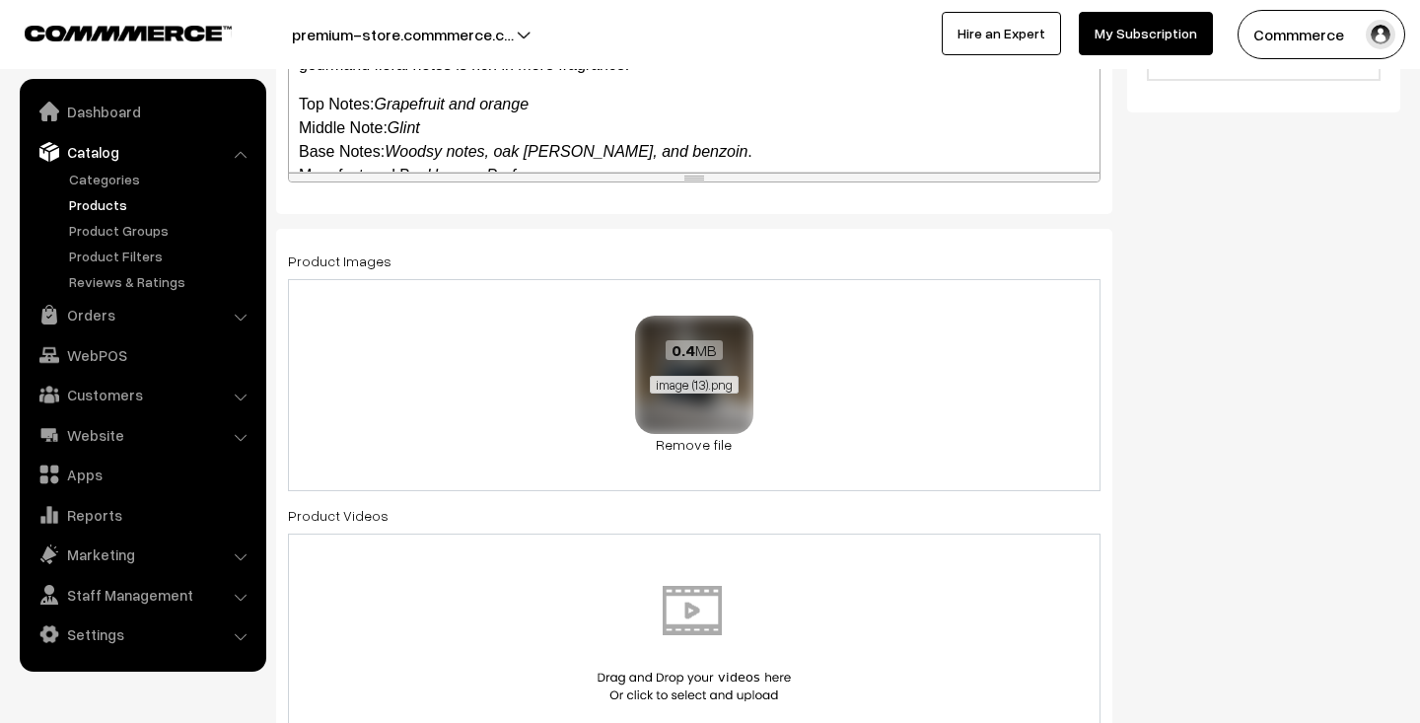
click at [691, 382] on span "image (13).png" at bounding box center [694, 385] width 89 height 18
click at [710, 450] on link "Remove file" at bounding box center [694, 444] width 118 height 21
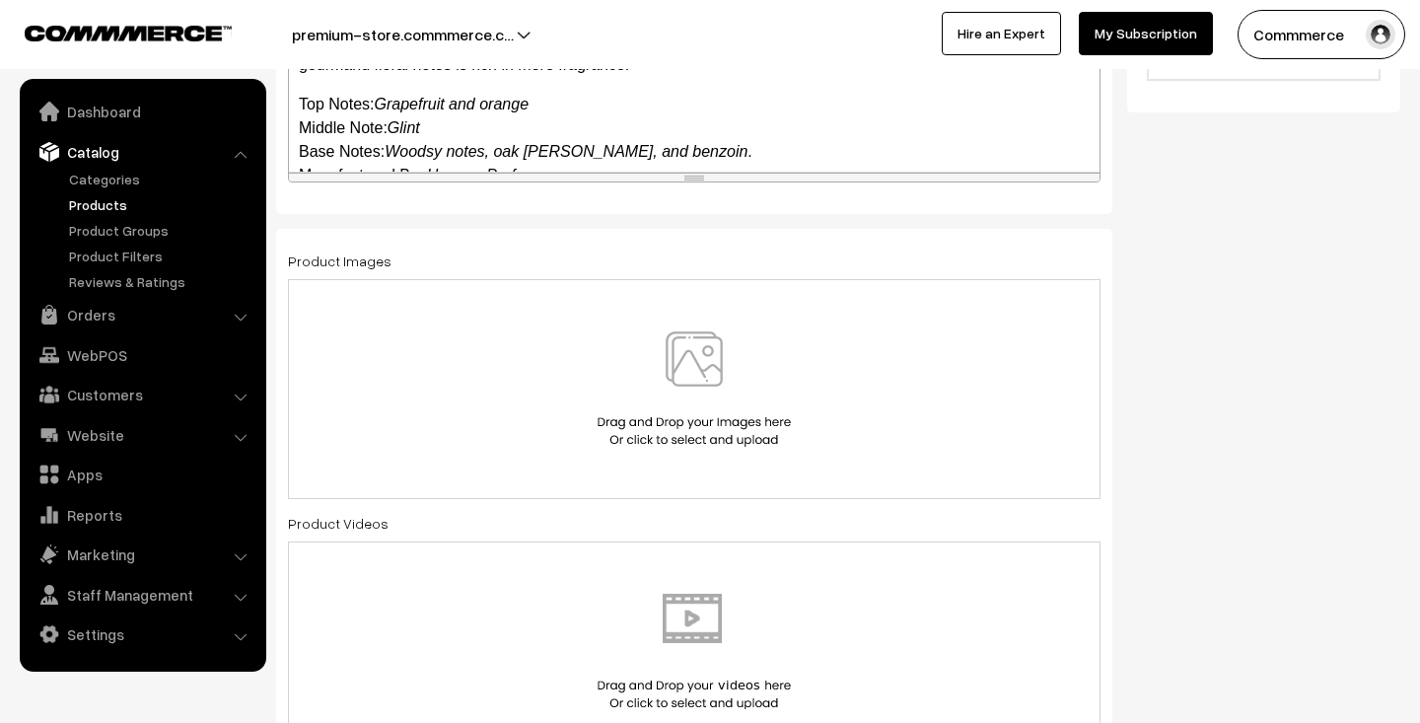
click at [699, 360] on img at bounding box center [694, 388] width 203 height 115
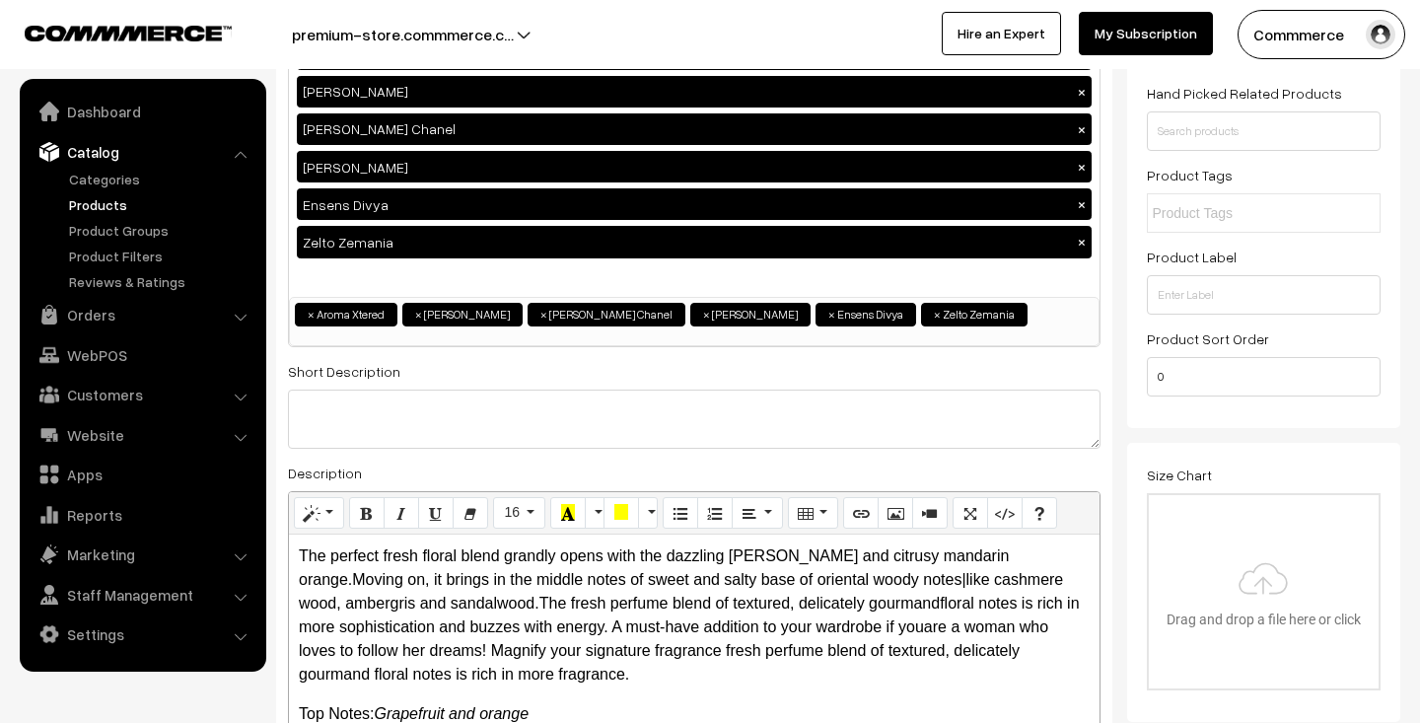
scroll to position [0, 0]
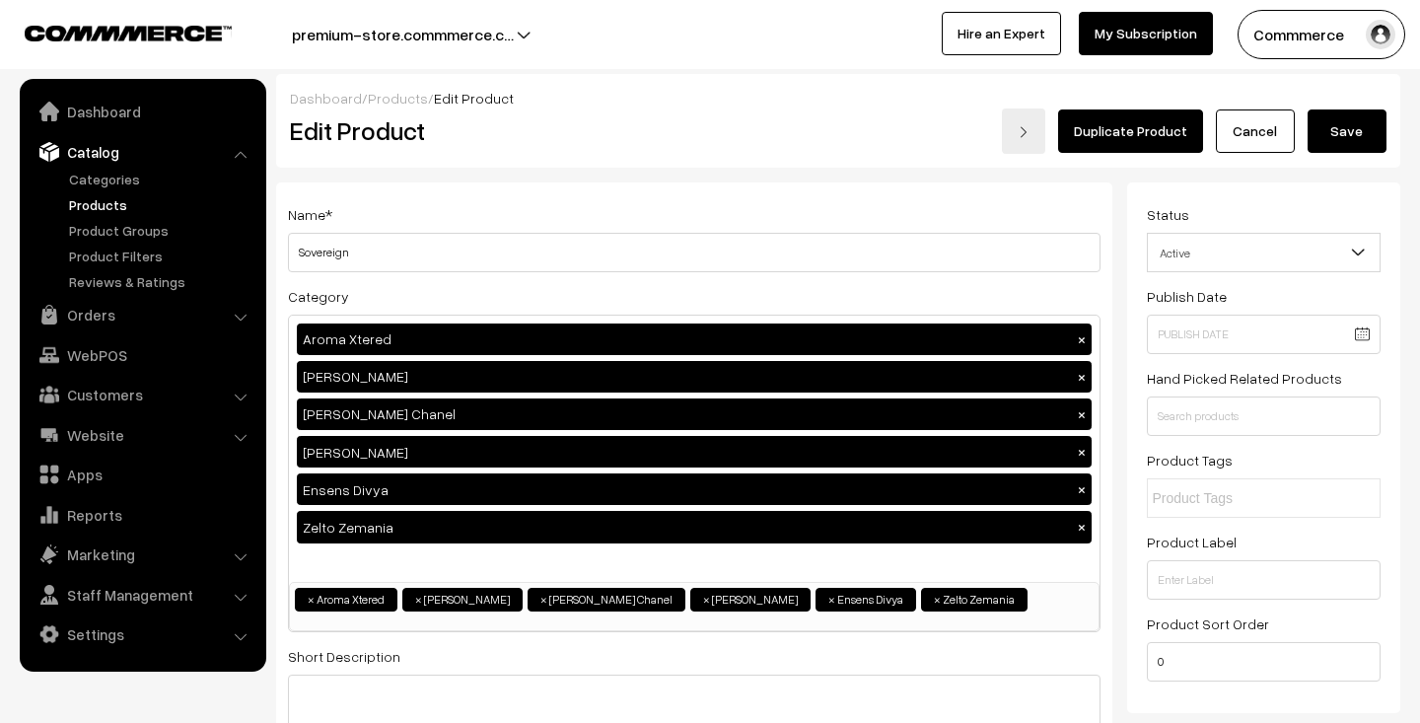
click at [1363, 140] on button "Save" at bounding box center [1347, 130] width 79 height 43
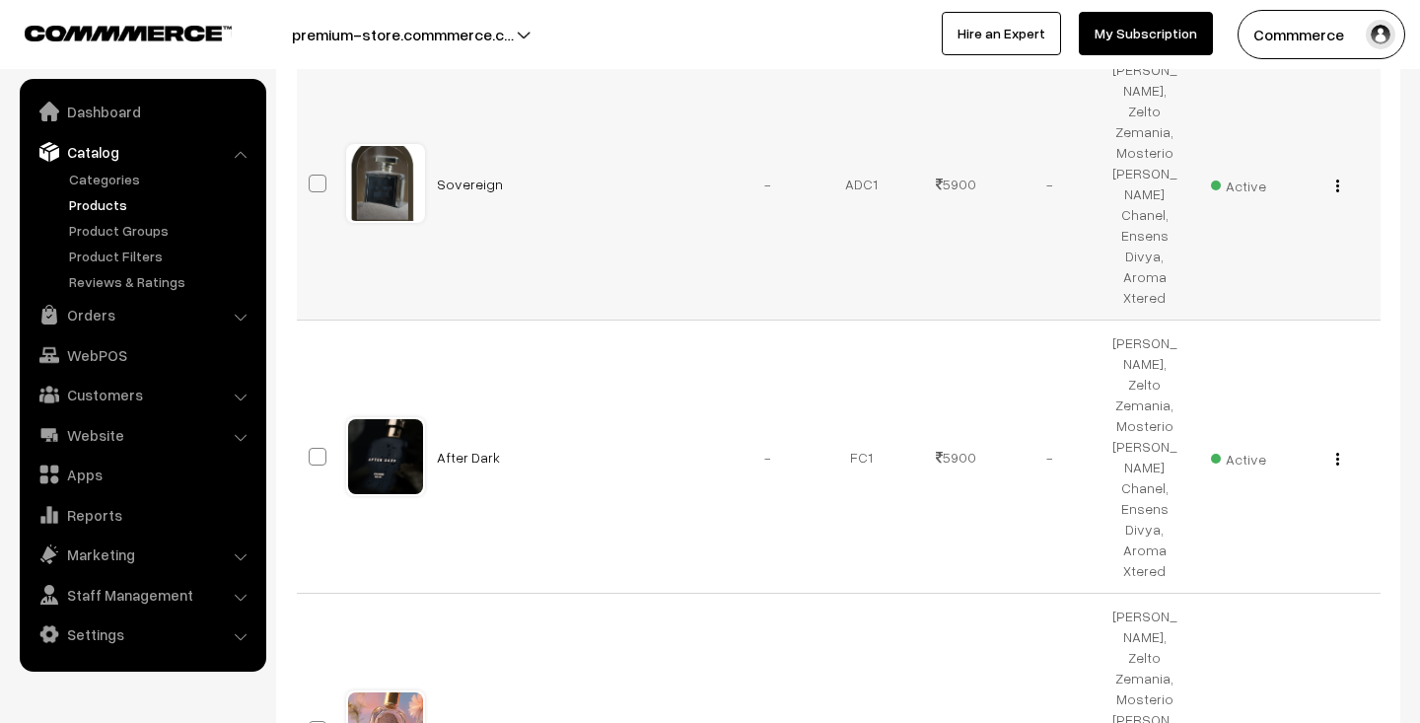
scroll to position [479, 0]
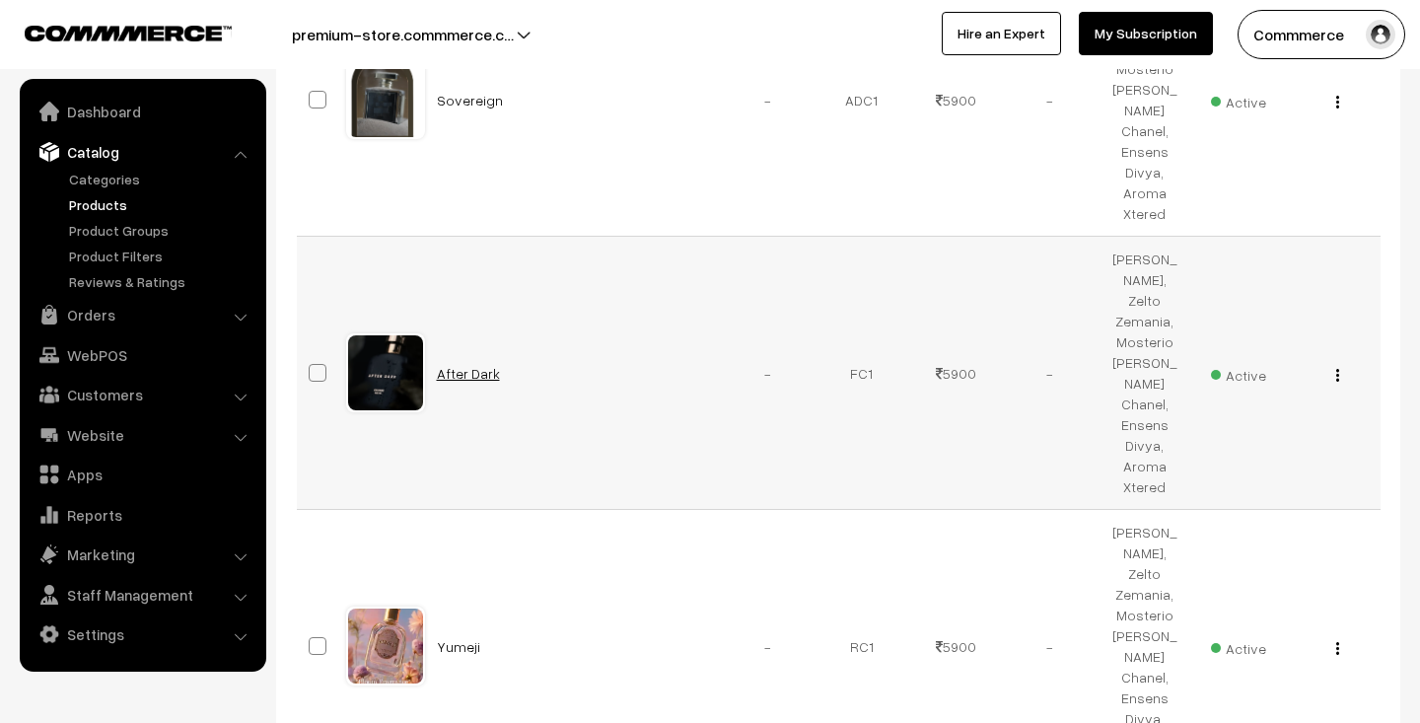
click at [470, 374] on link "After Dark" at bounding box center [468, 373] width 63 height 17
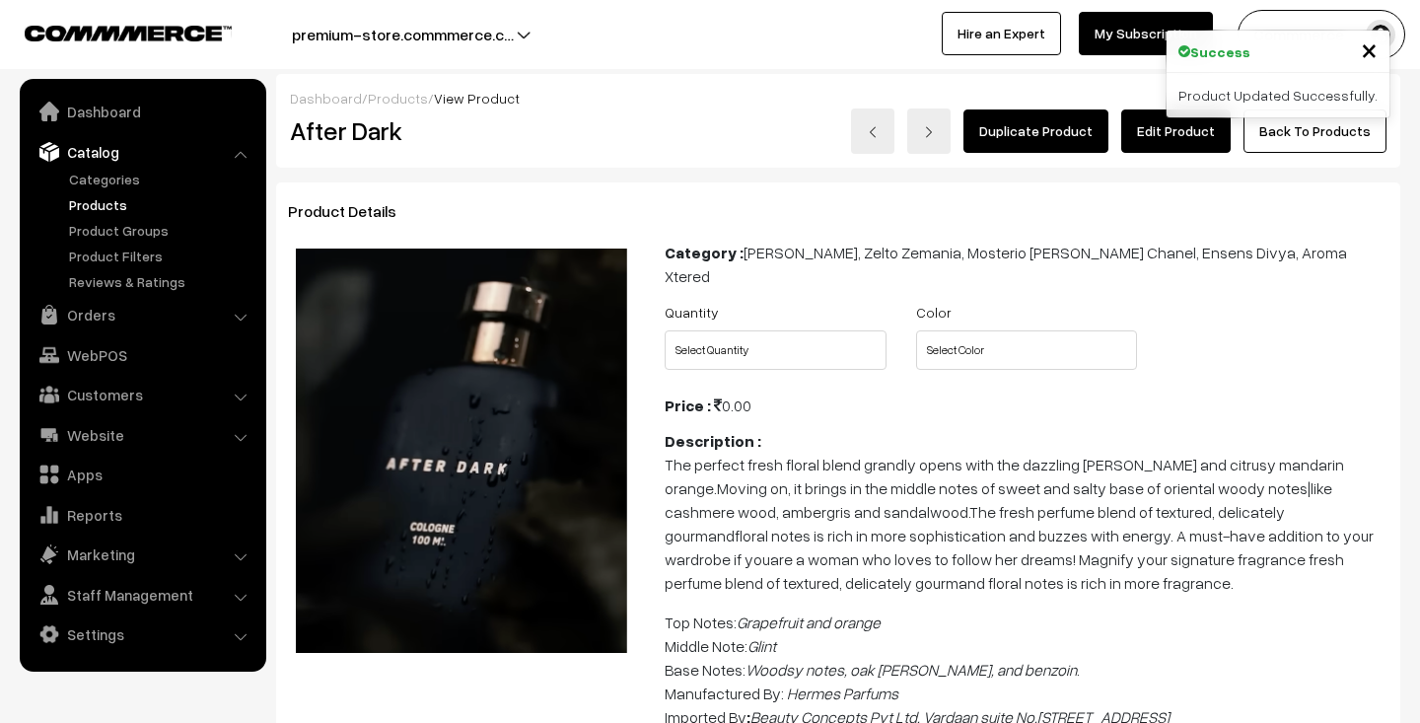
click at [1167, 141] on link "Edit Product" at bounding box center [1175, 130] width 109 height 43
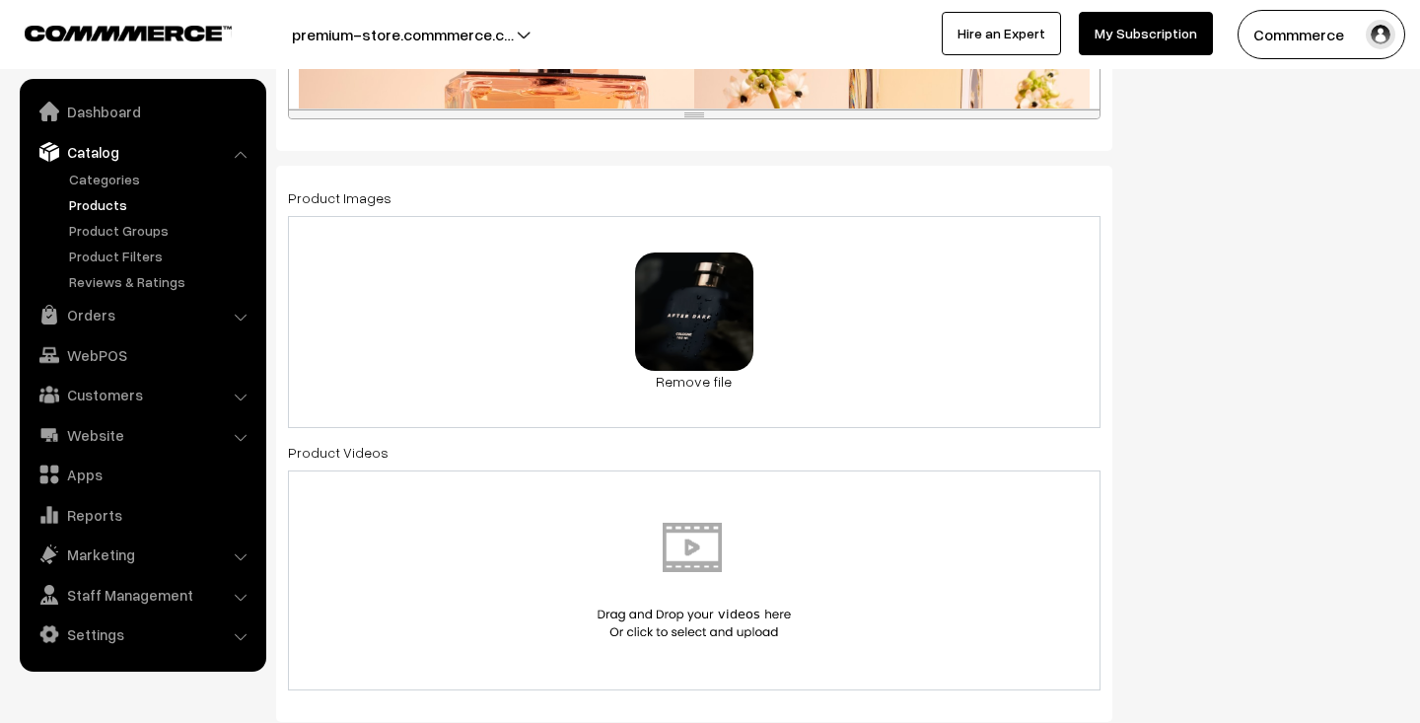
scroll to position [1032, 0]
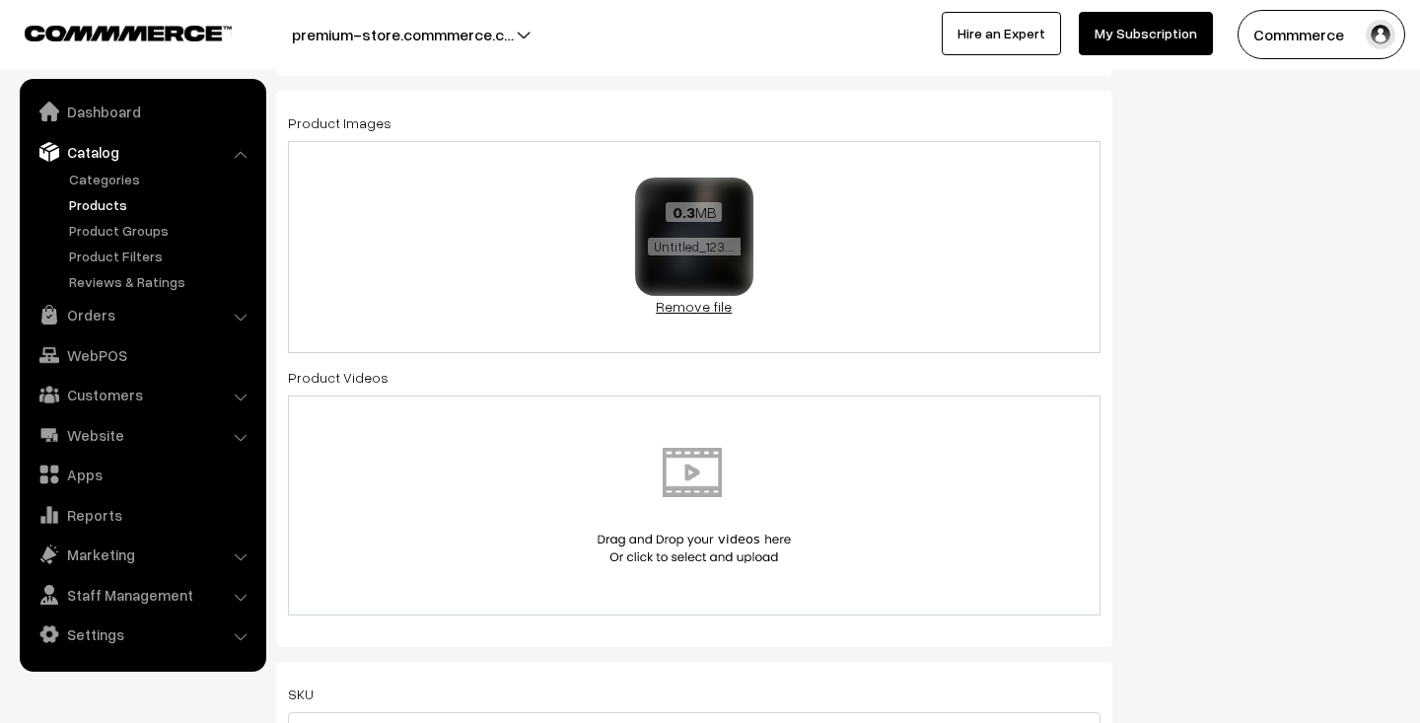
click at [697, 311] on link "Remove file" at bounding box center [694, 306] width 118 height 21
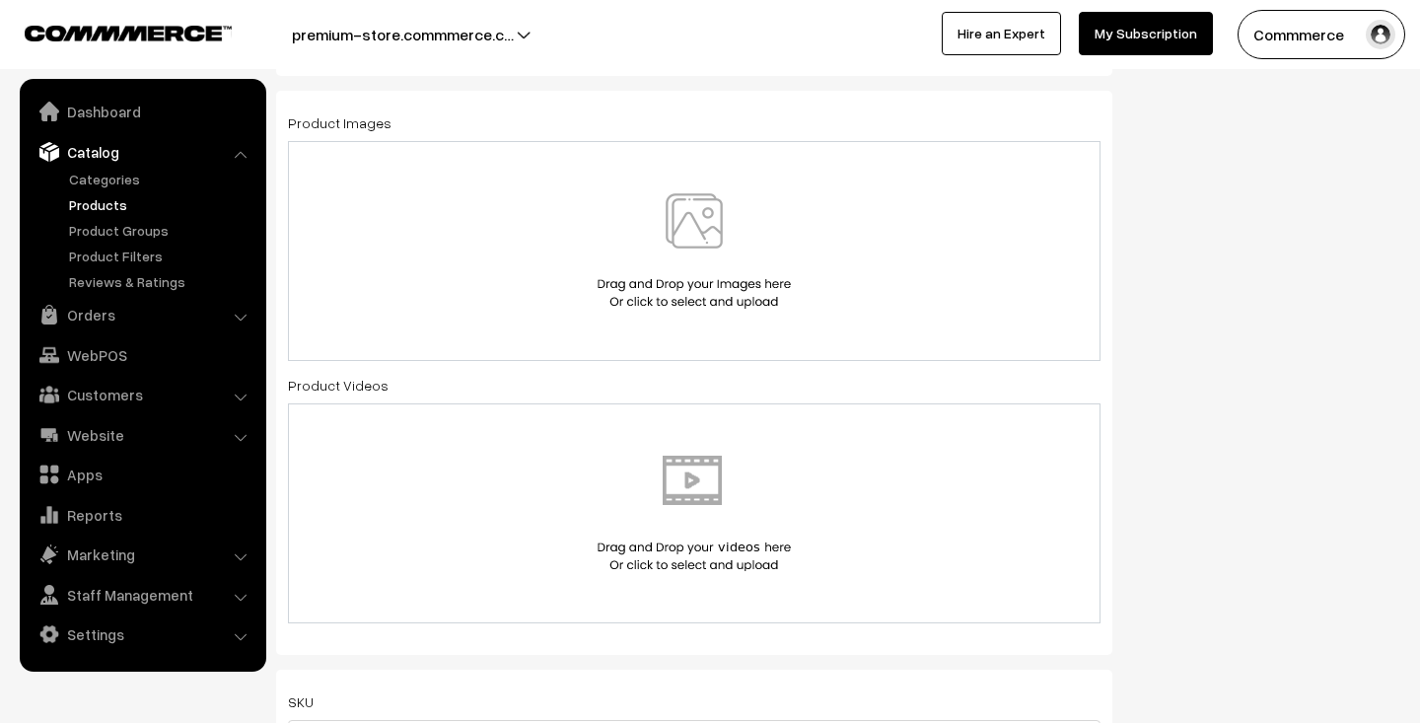
click at [697, 247] on img at bounding box center [694, 250] width 203 height 115
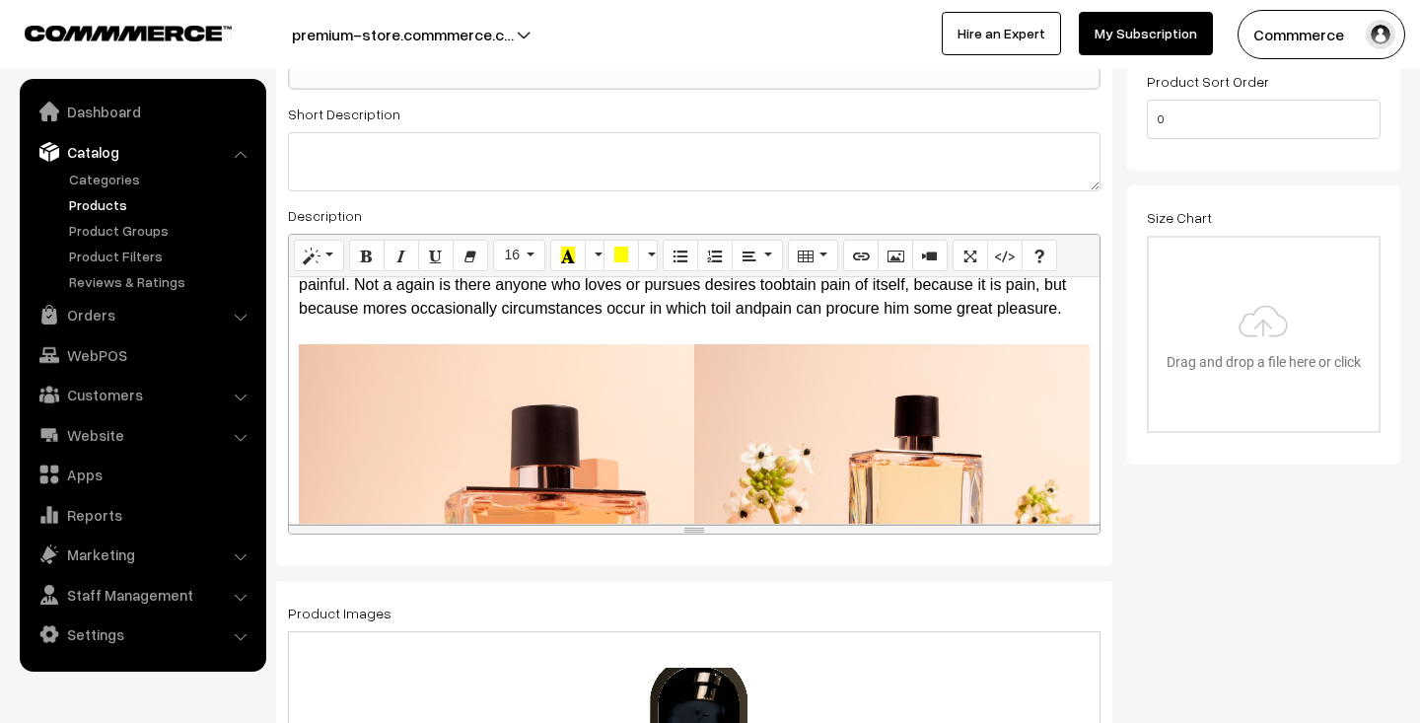
scroll to position [0, 0]
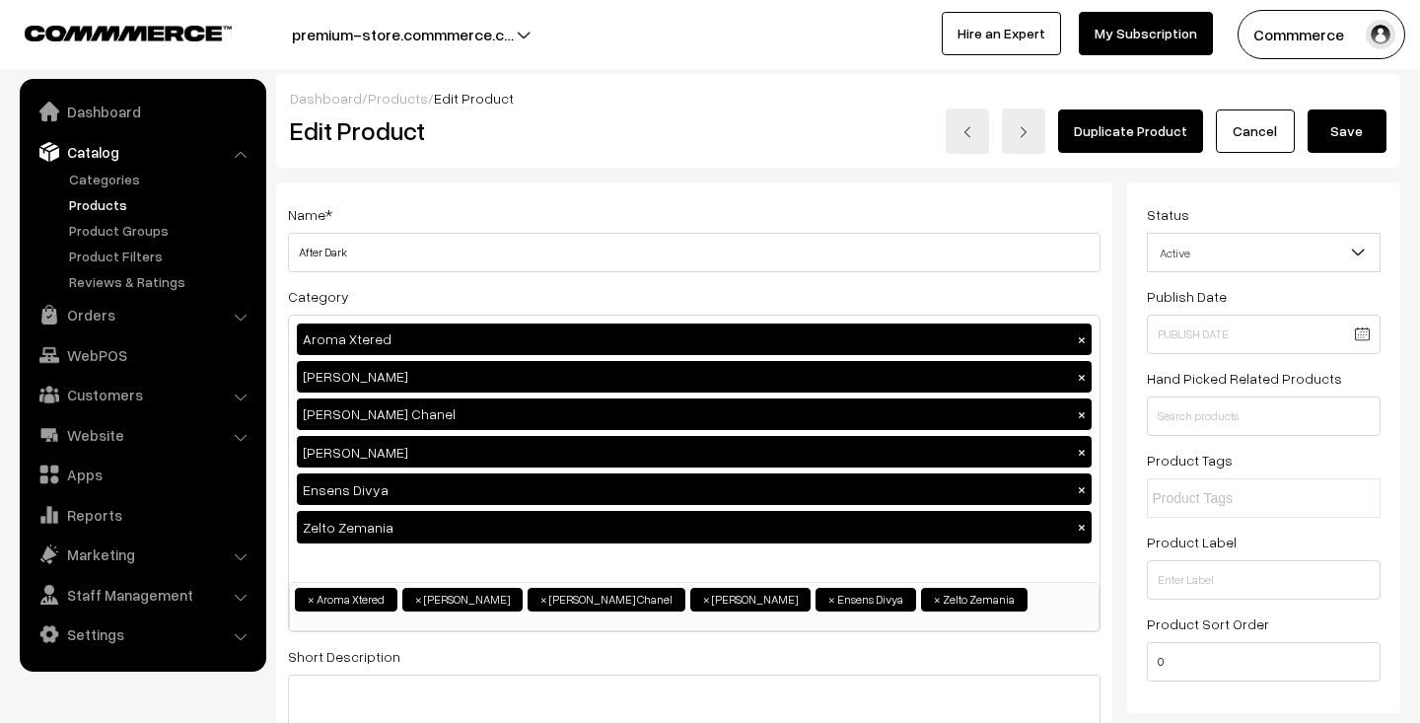
click at [1358, 137] on button "Save" at bounding box center [1347, 130] width 79 height 43
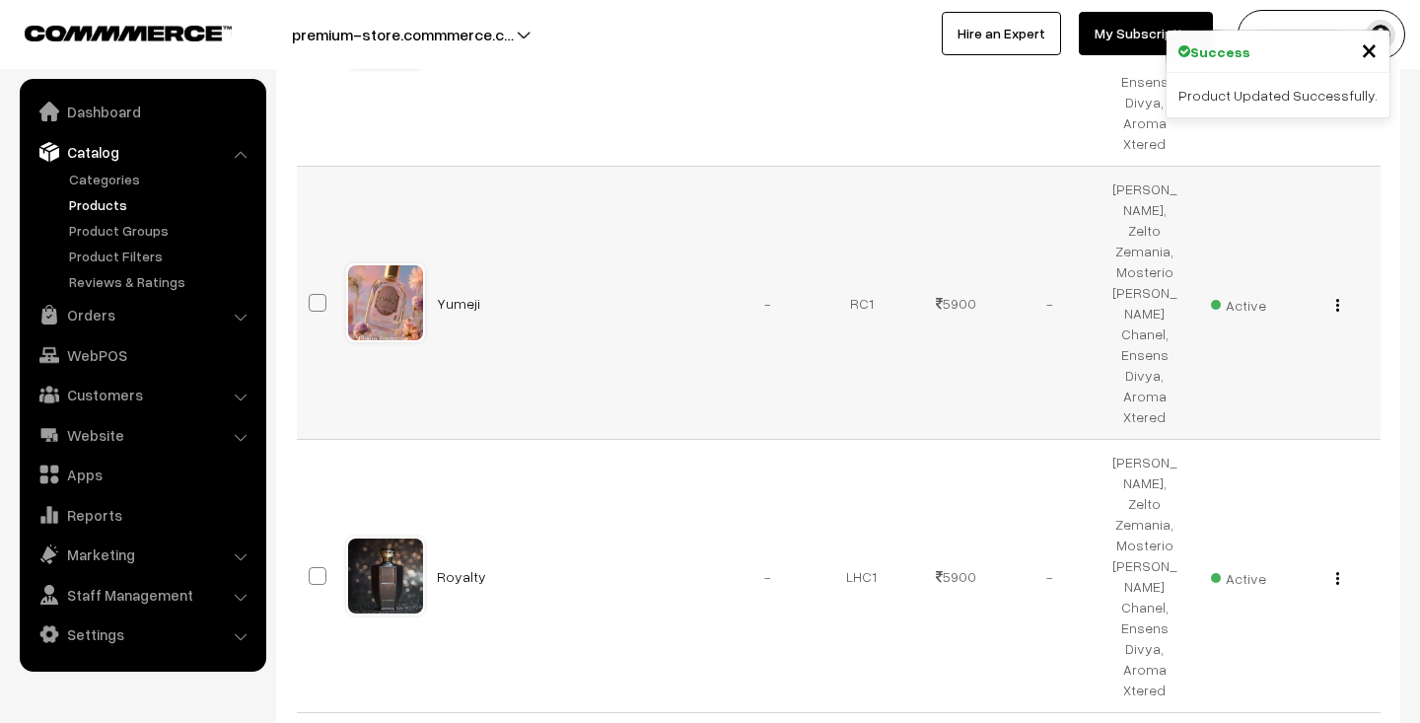
scroll to position [864, 0]
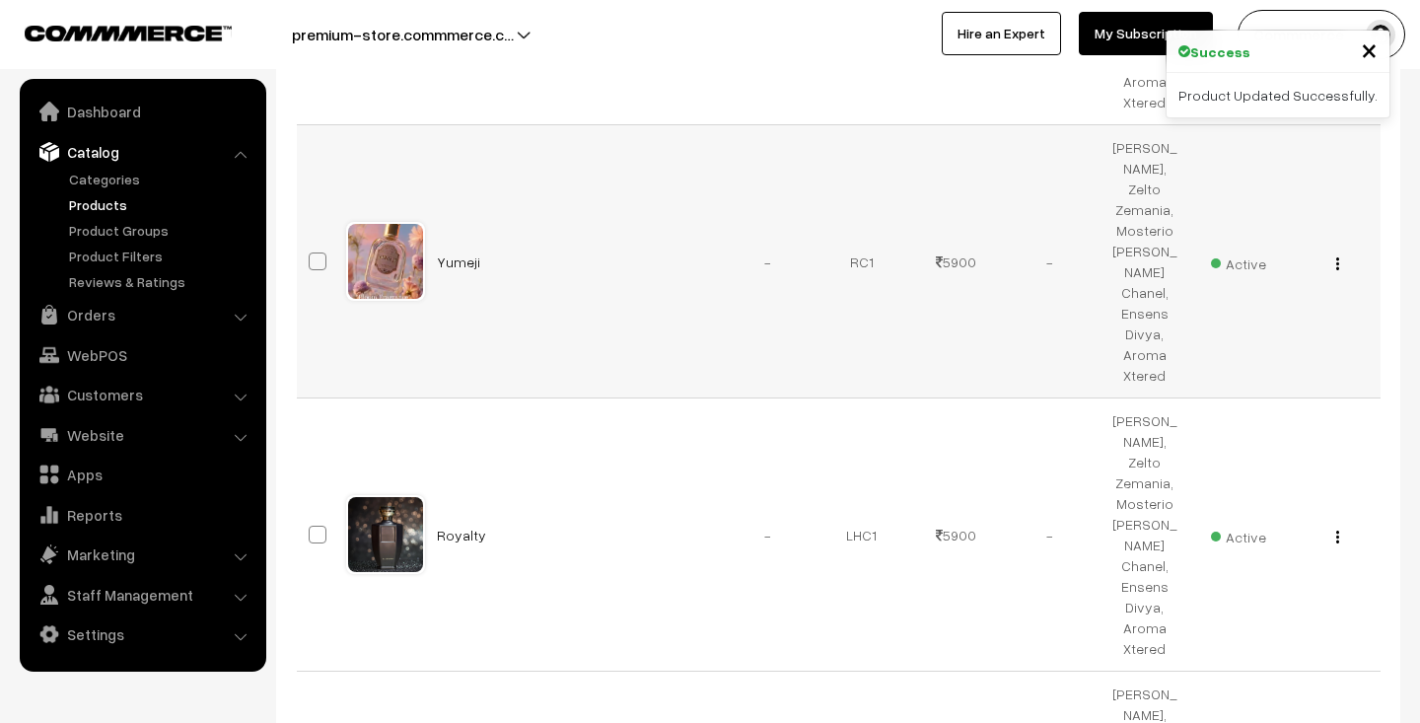
click at [1336, 266] on img "button" at bounding box center [1337, 263] width 3 height 13
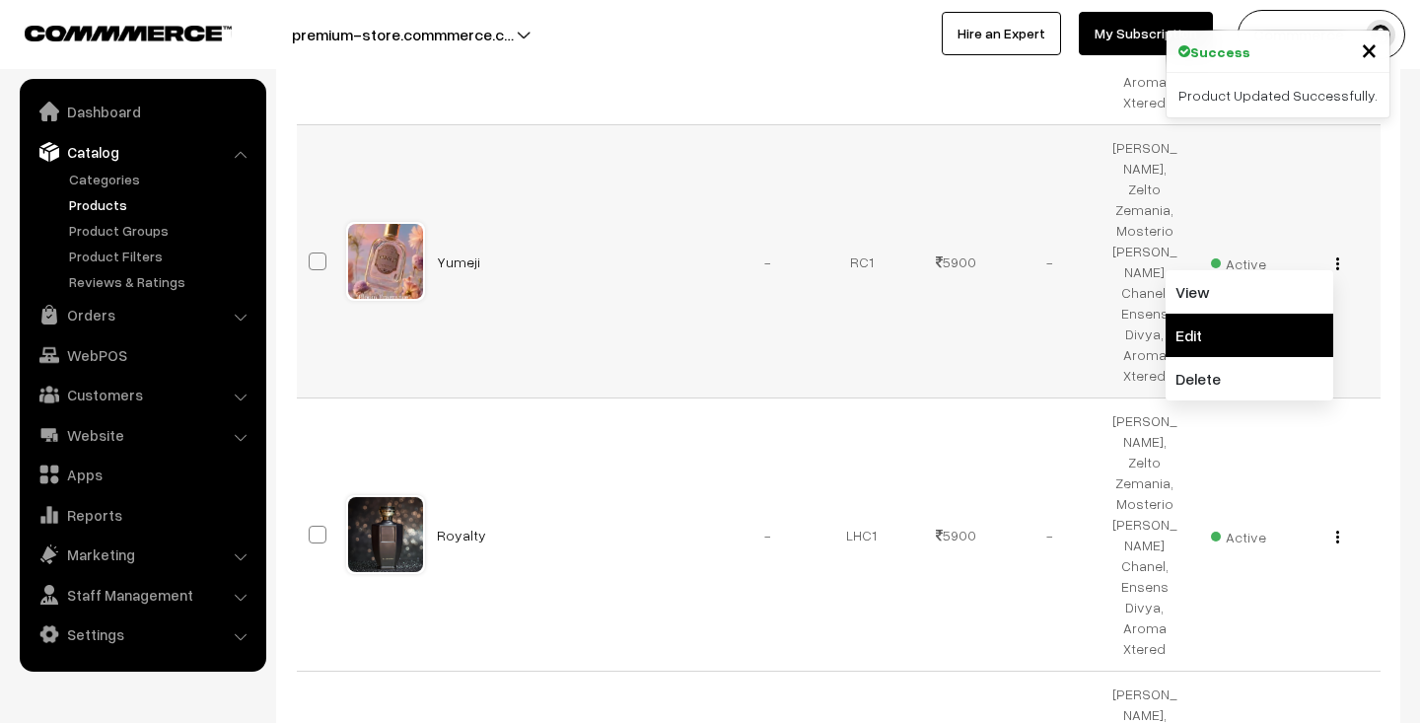
click at [1271, 340] on link "Edit" at bounding box center [1250, 335] width 168 height 43
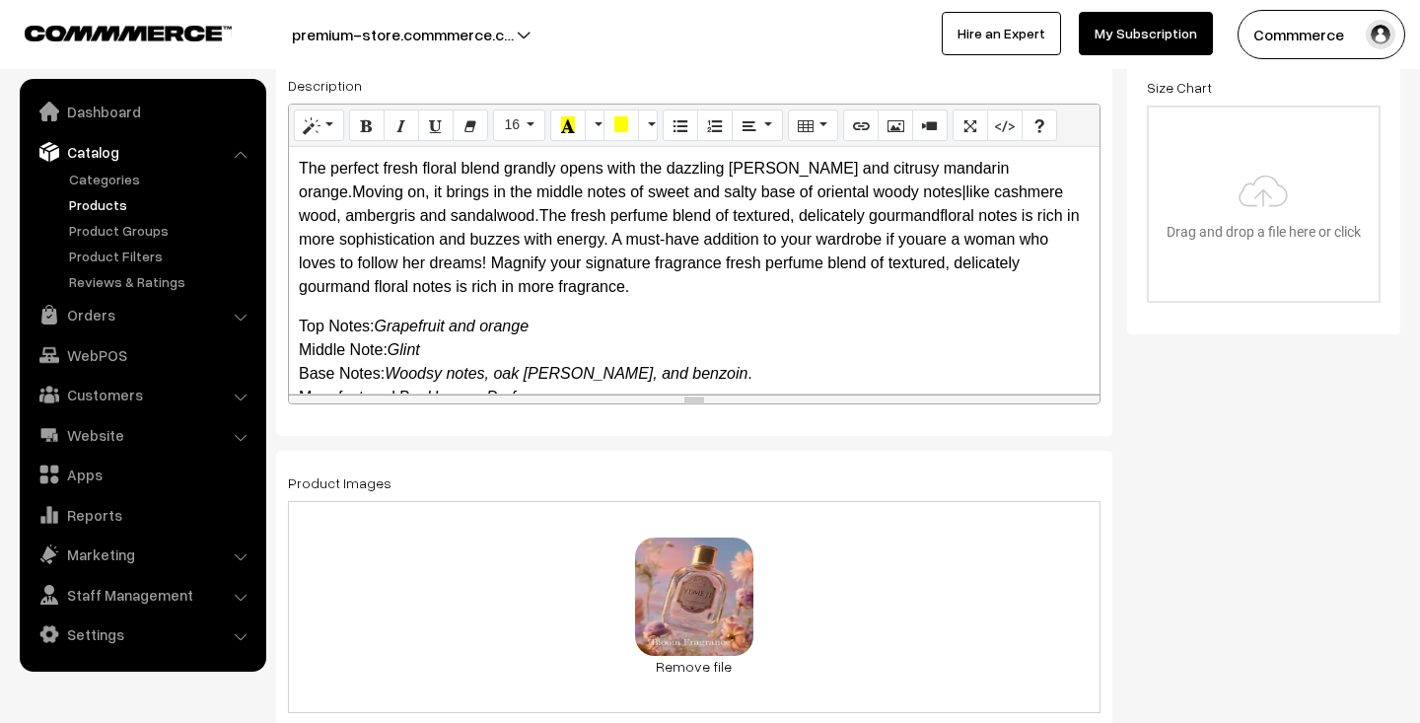
scroll to position [906, 0]
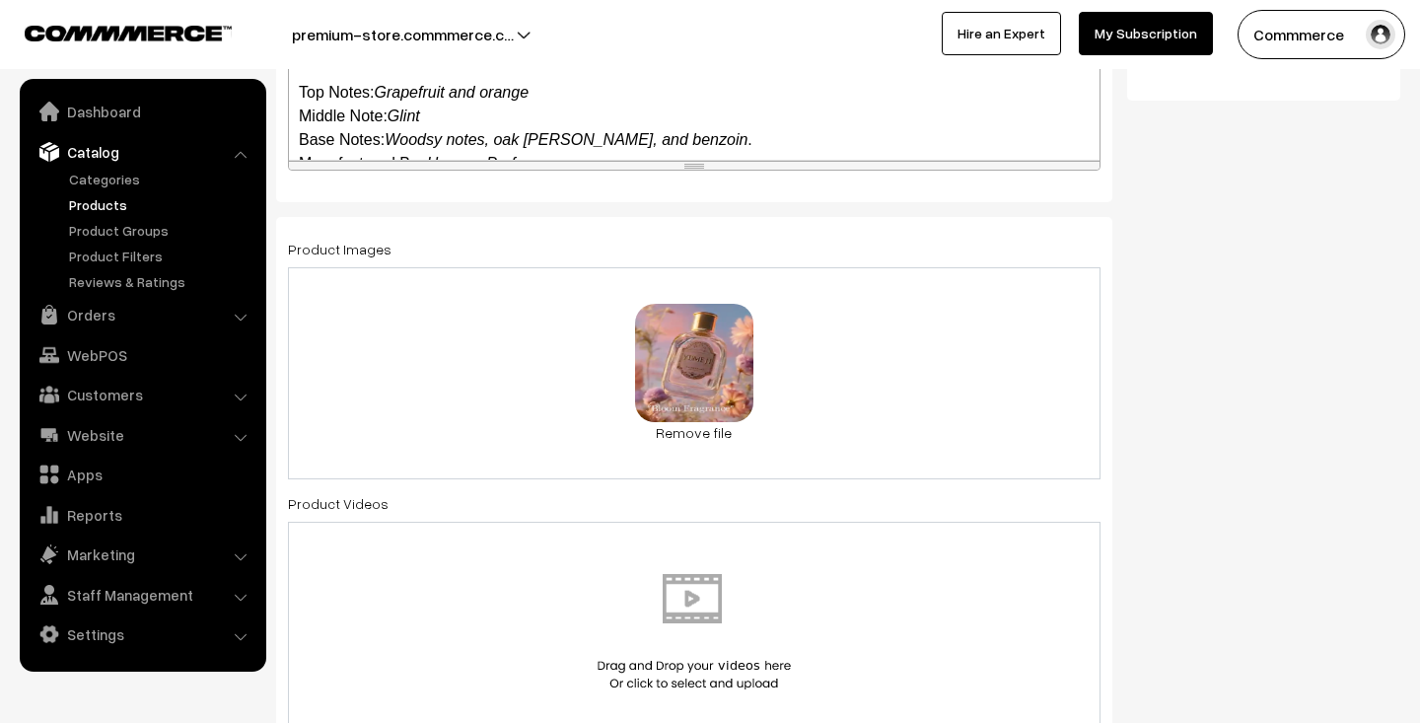
click at [690, 432] on link "Remove file" at bounding box center [694, 432] width 118 height 21
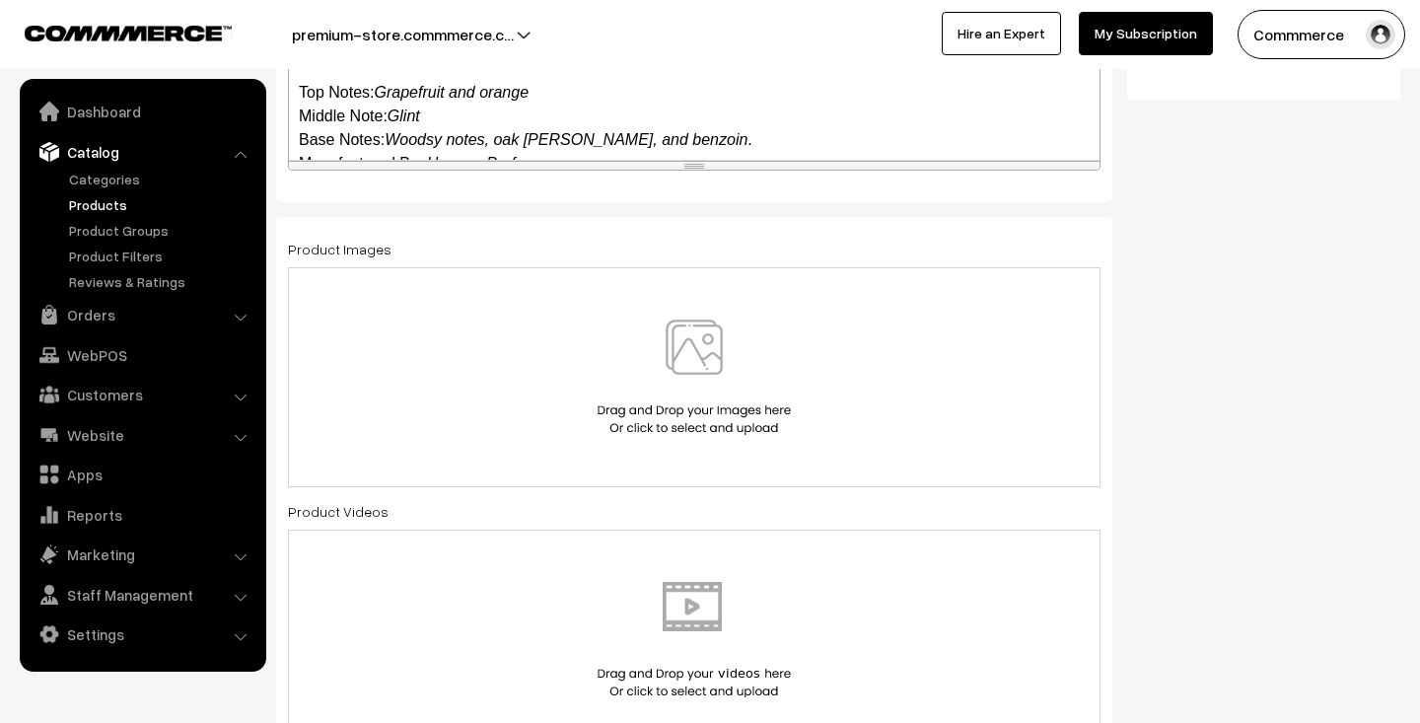
click at [690, 363] on img at bounding box center [694, 377] width 203 height 115
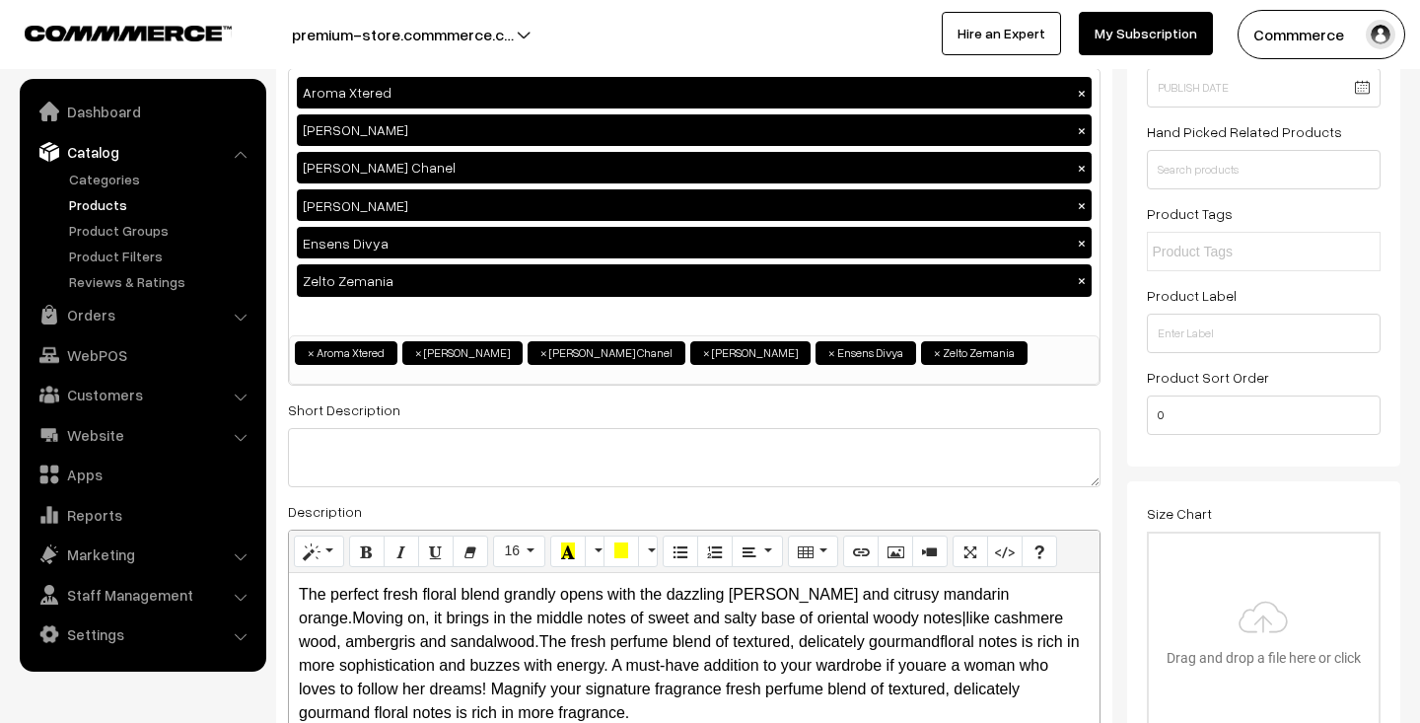
scroll to position [0, 0]
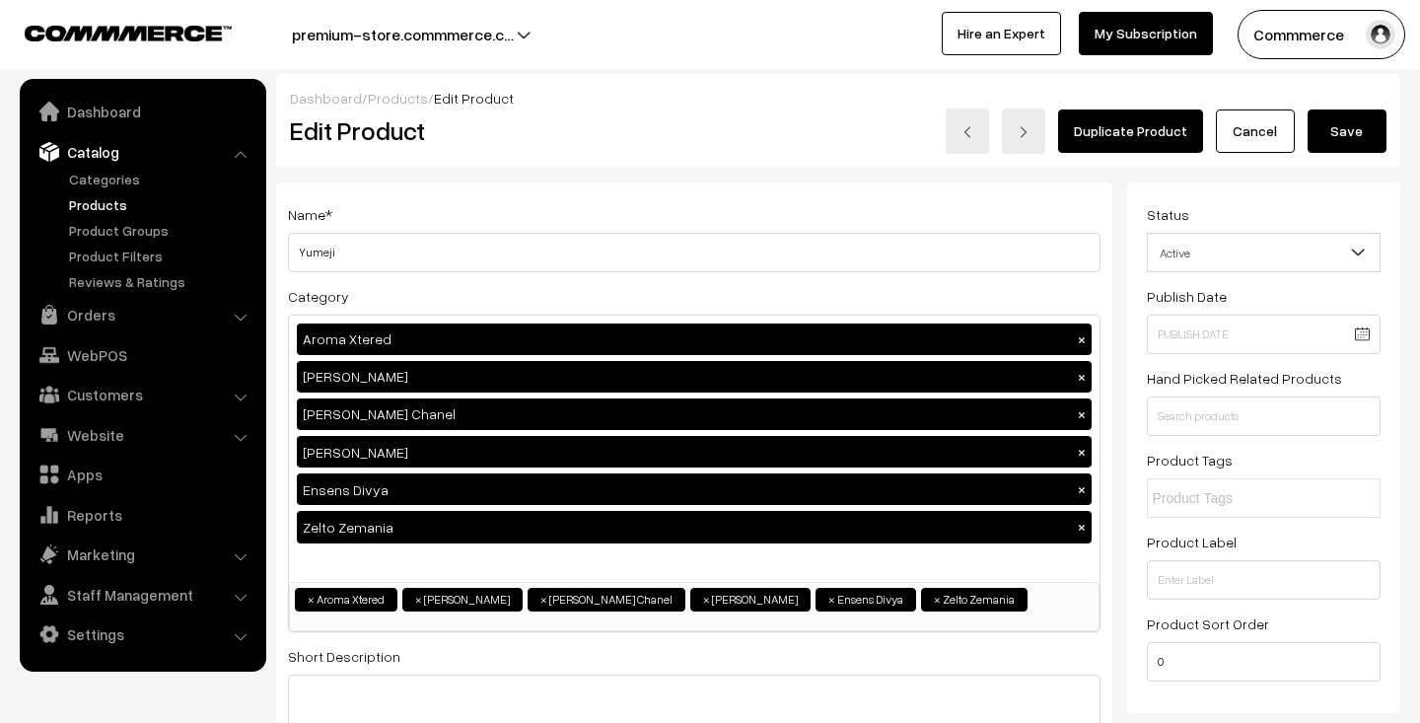
click at [1348, 129] on button "Save" at bounding box center [1347, 130] width 79 height 43
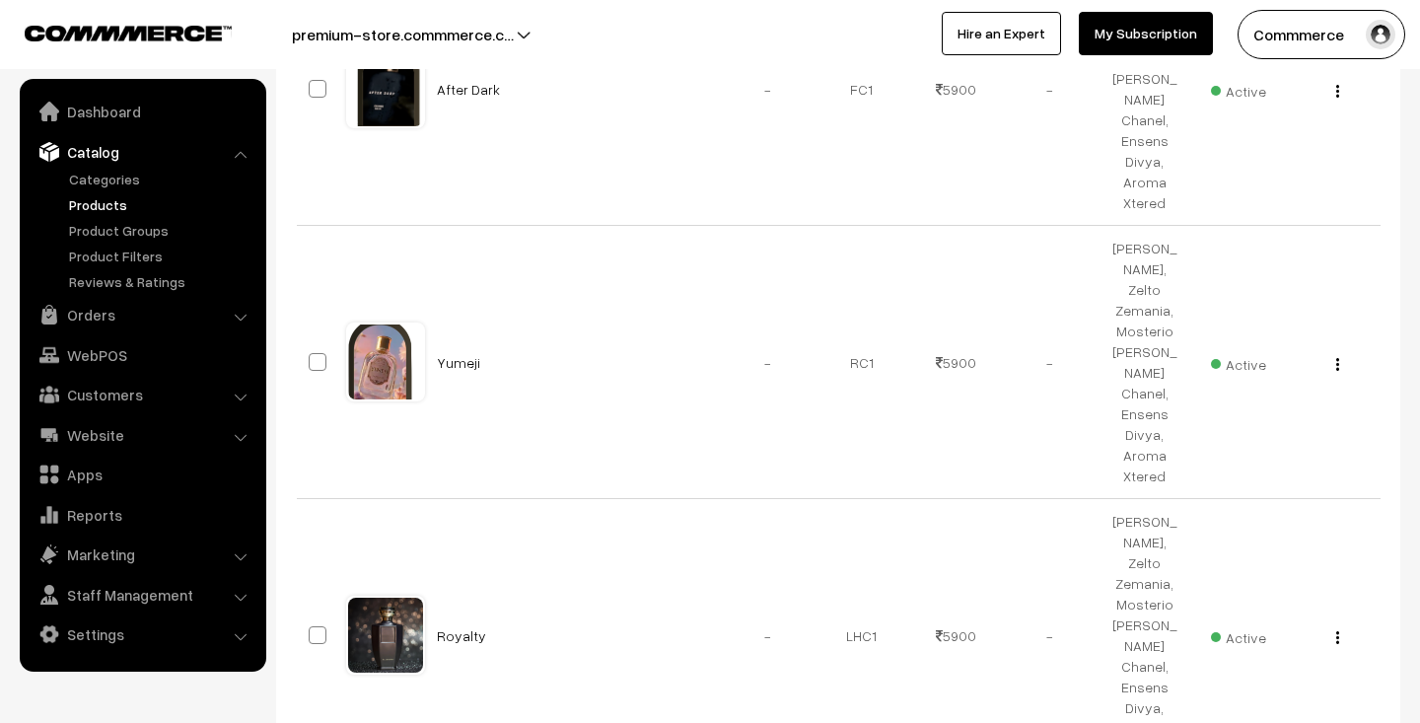
scroll to position [774, 0]
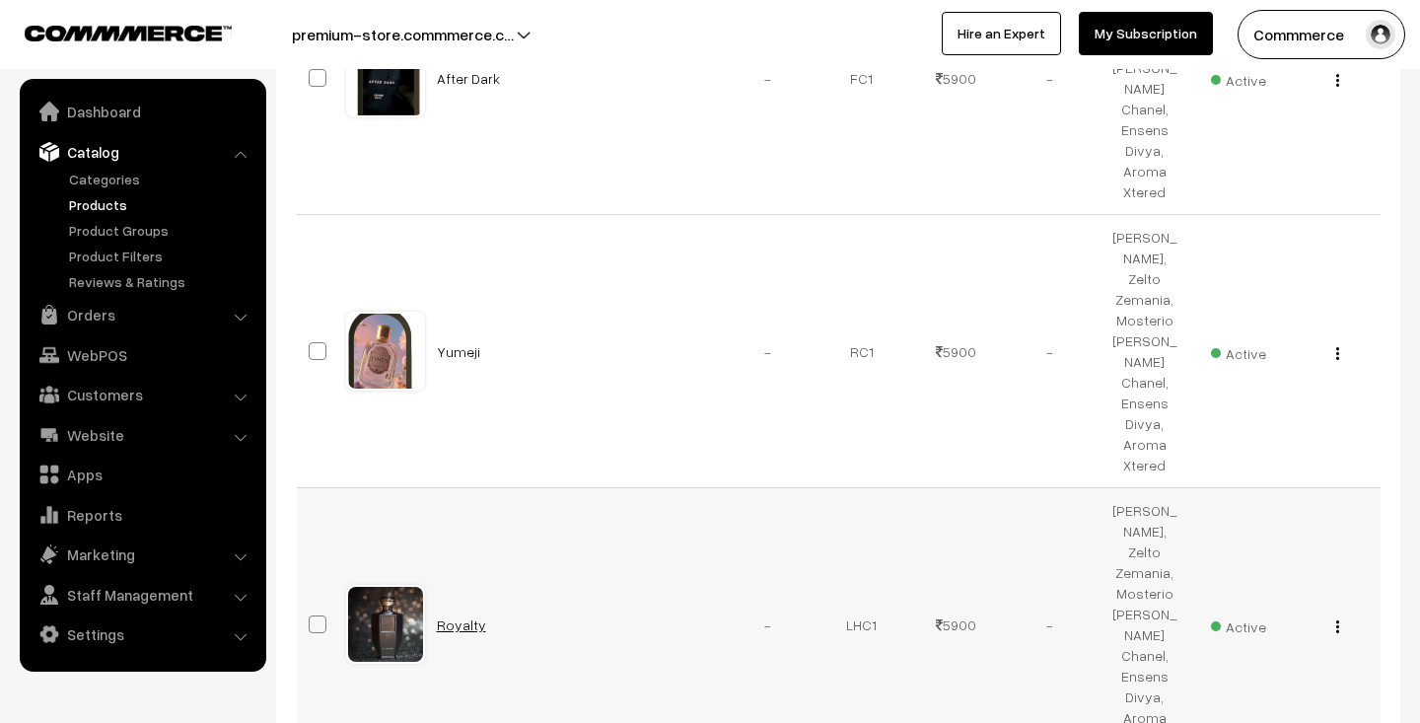
click at [465, 621] on link "Royalty" at bounding box center [461, 624] width 49 height 17
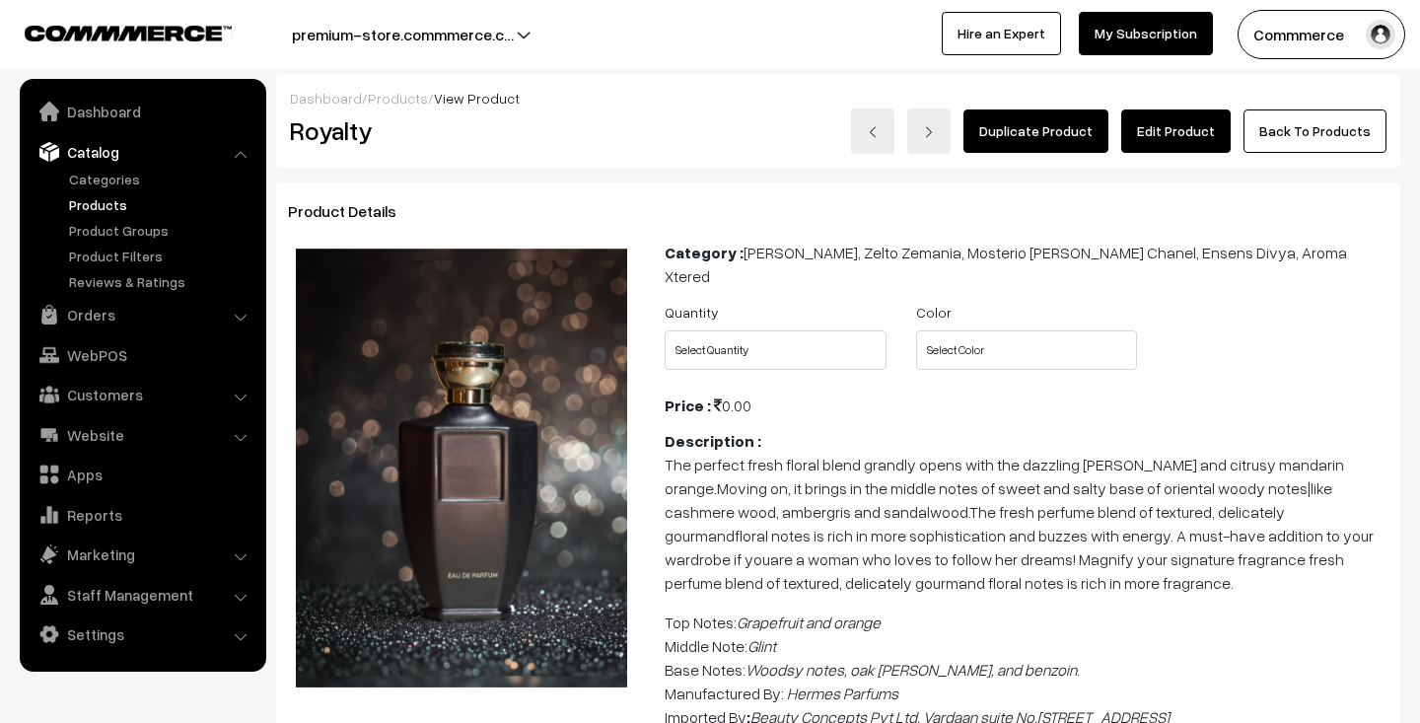
click at [1154, 136] on link "Edit Product" at bounding box center [1175, 130] width 109 height 43
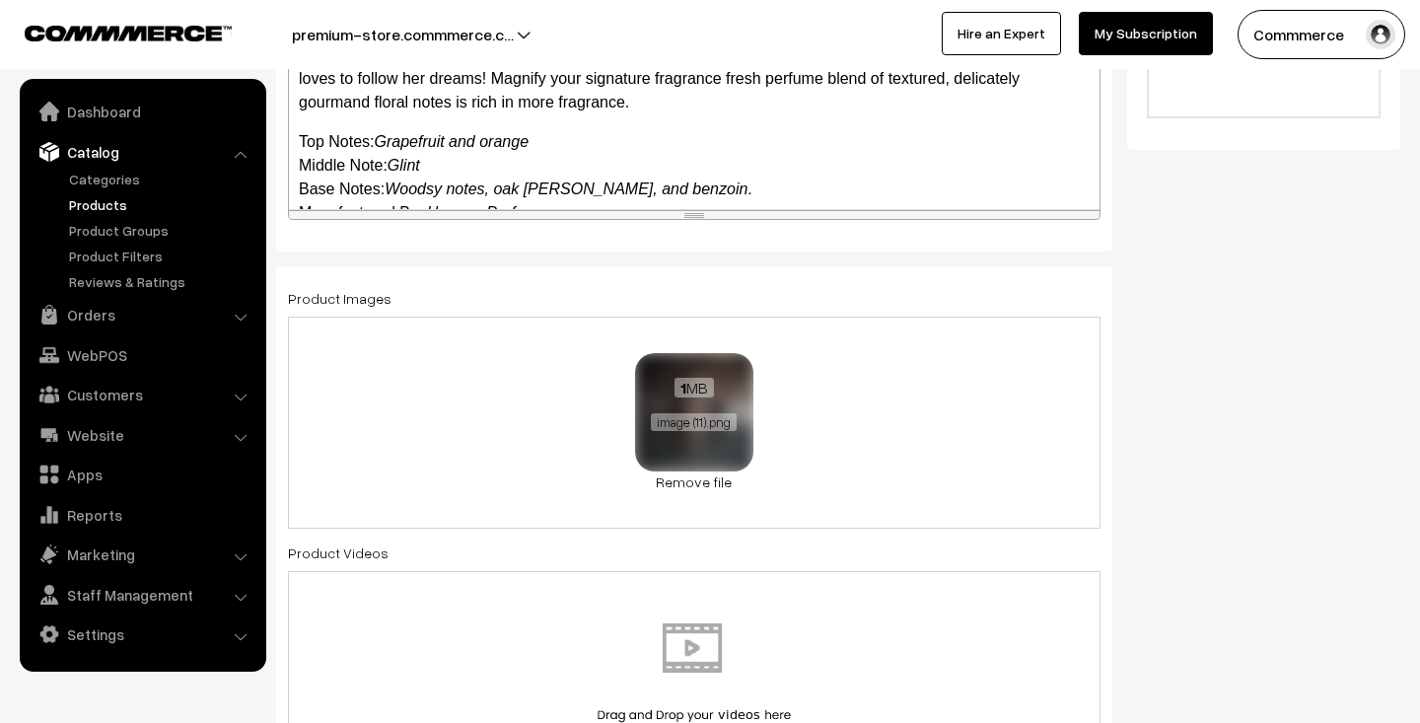
scroll to position [828, 0]
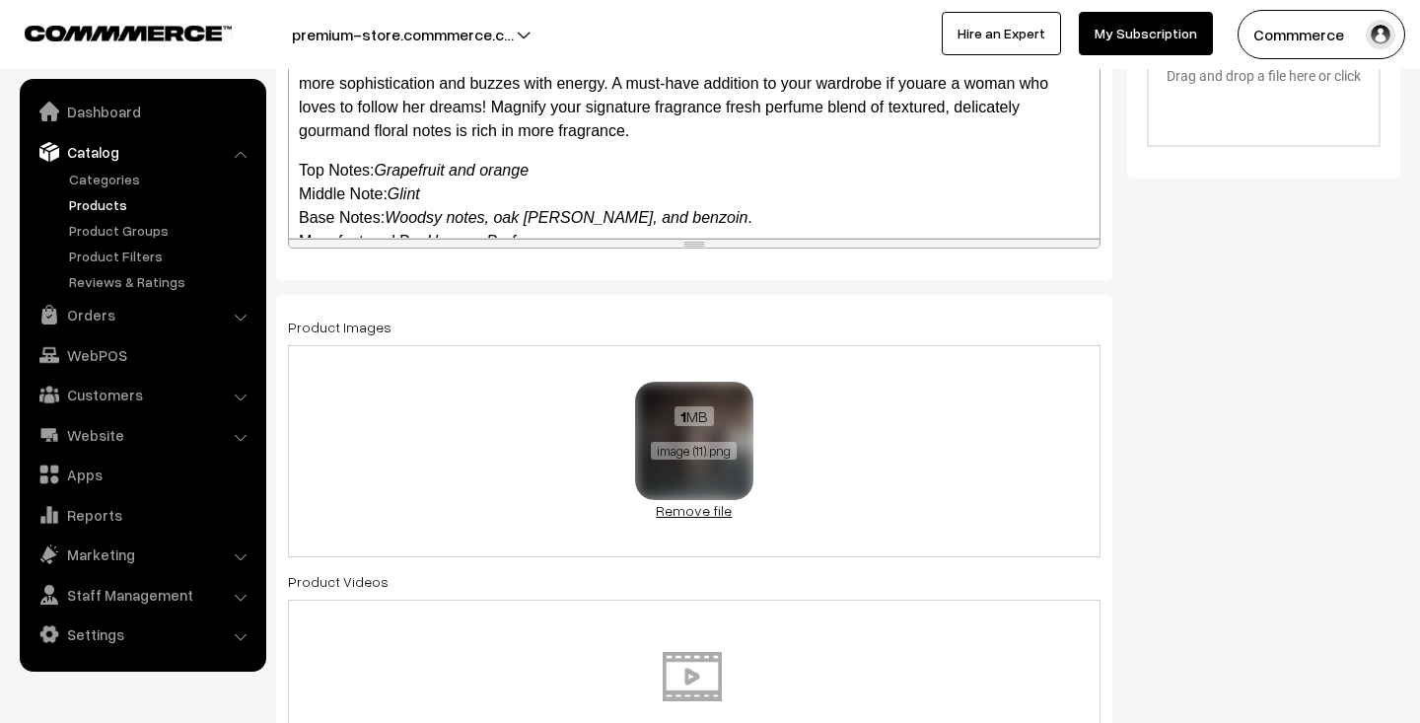
click at [716, 509] on link "Remove file" at bounding box center [694, 510] width 118 height 21
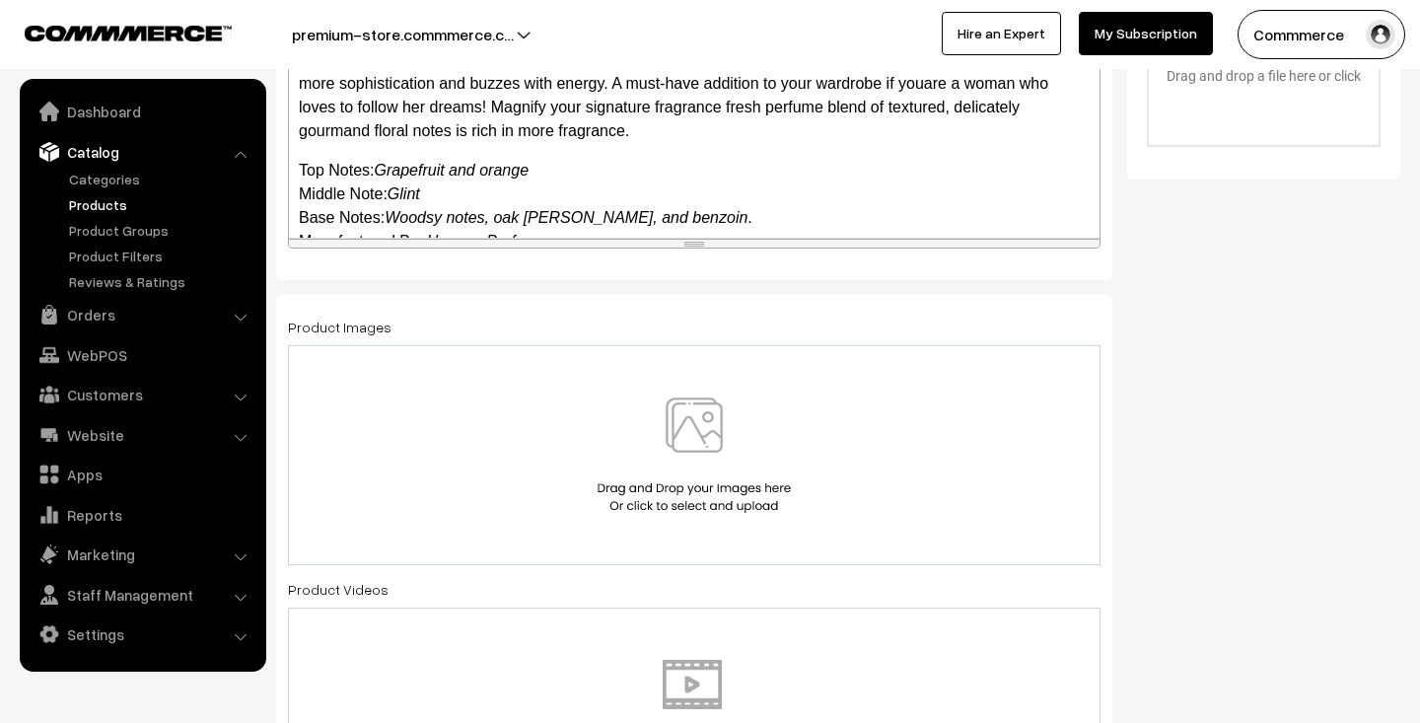
click at [651, 459] on img at bounding box center [694, 454] width 203 height 115
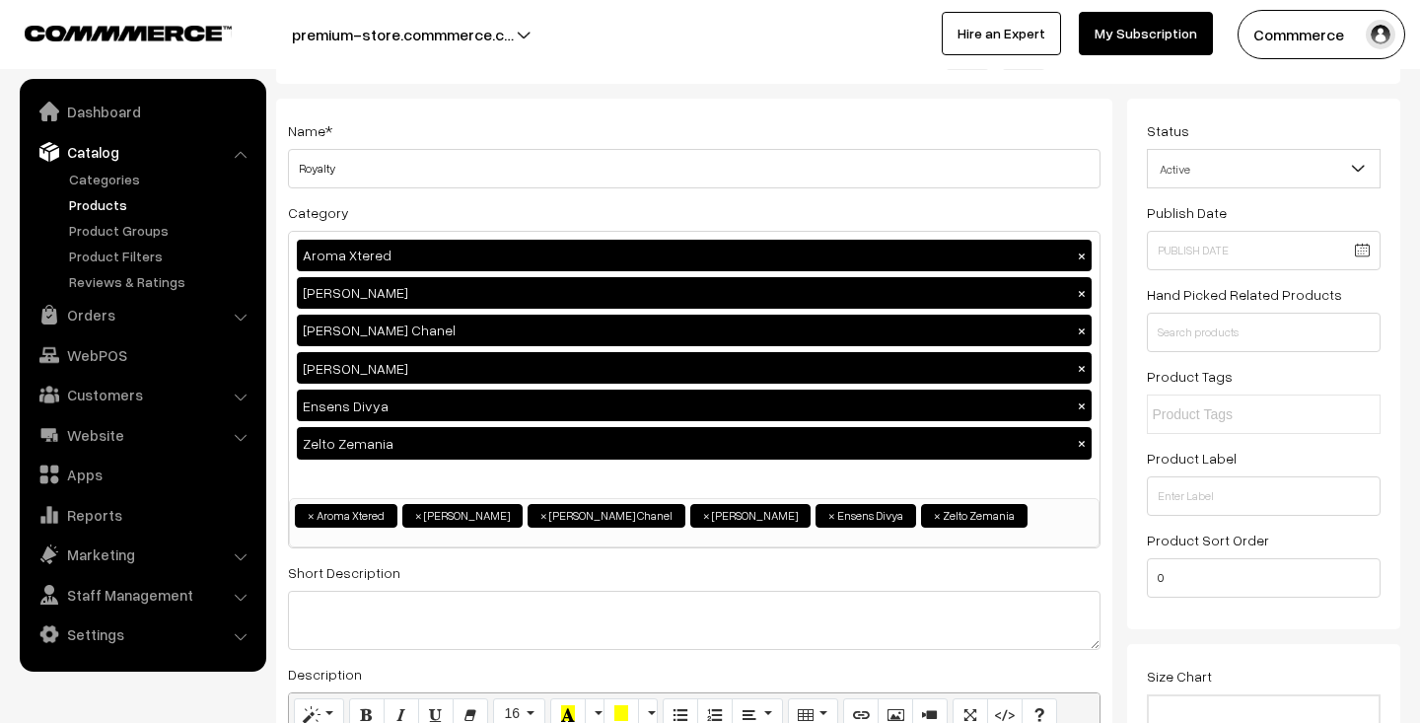
scroll to position [0, 0]
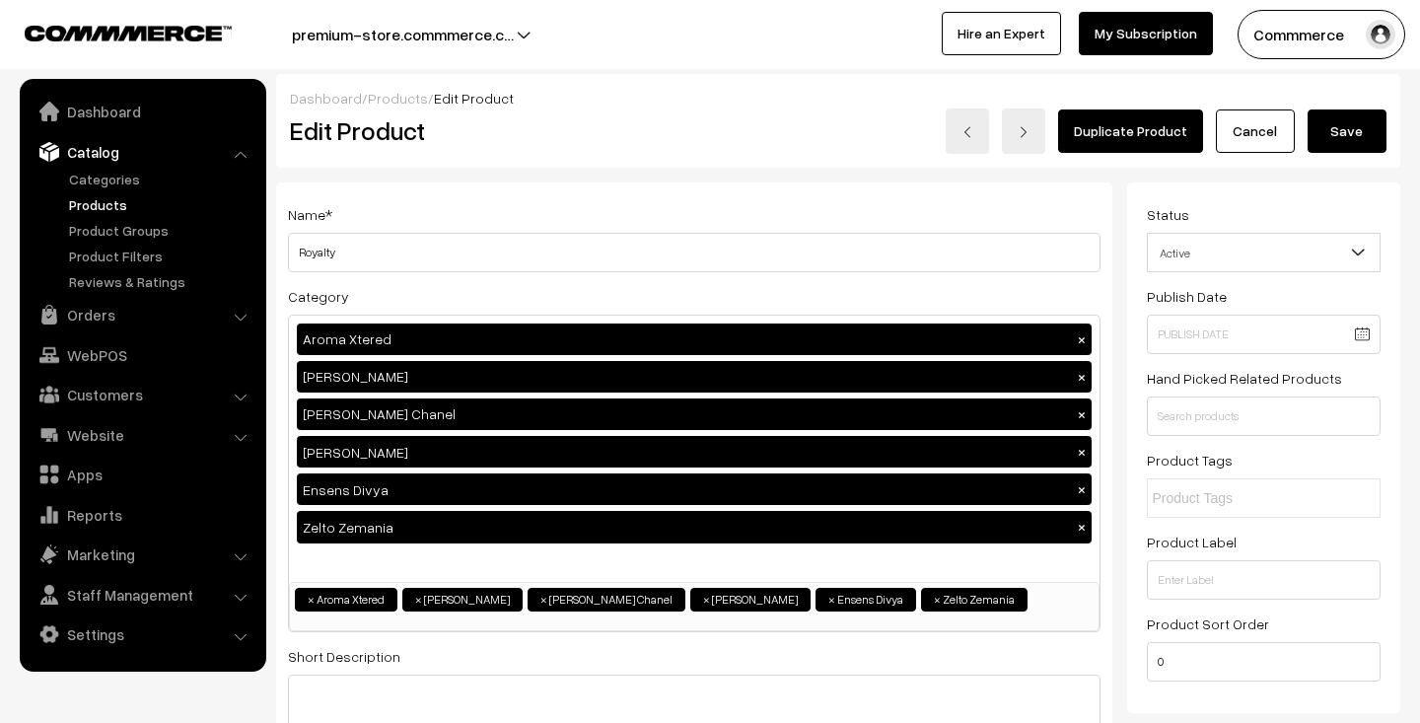
click at [1357, 126] on button "Save" at bounding box center [1347, 130] width 79 height 43
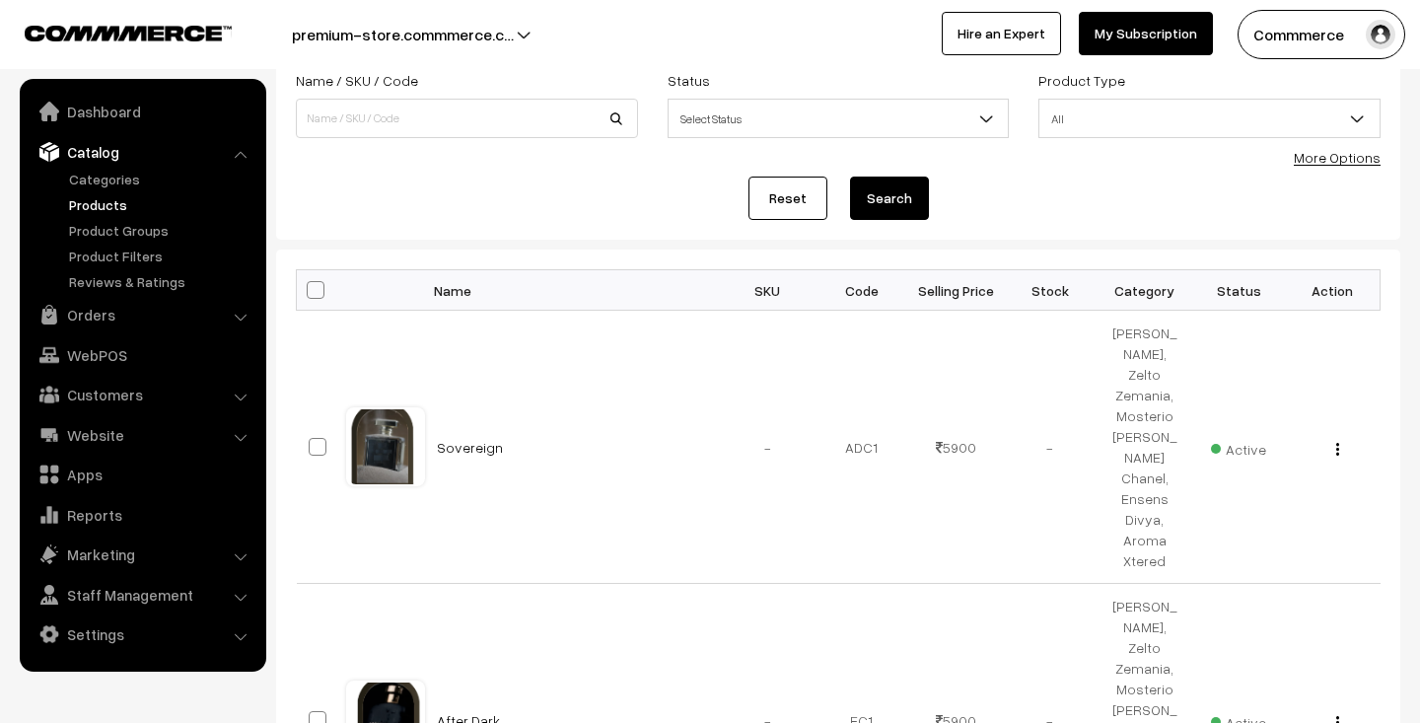
scroll to position [303, 0]
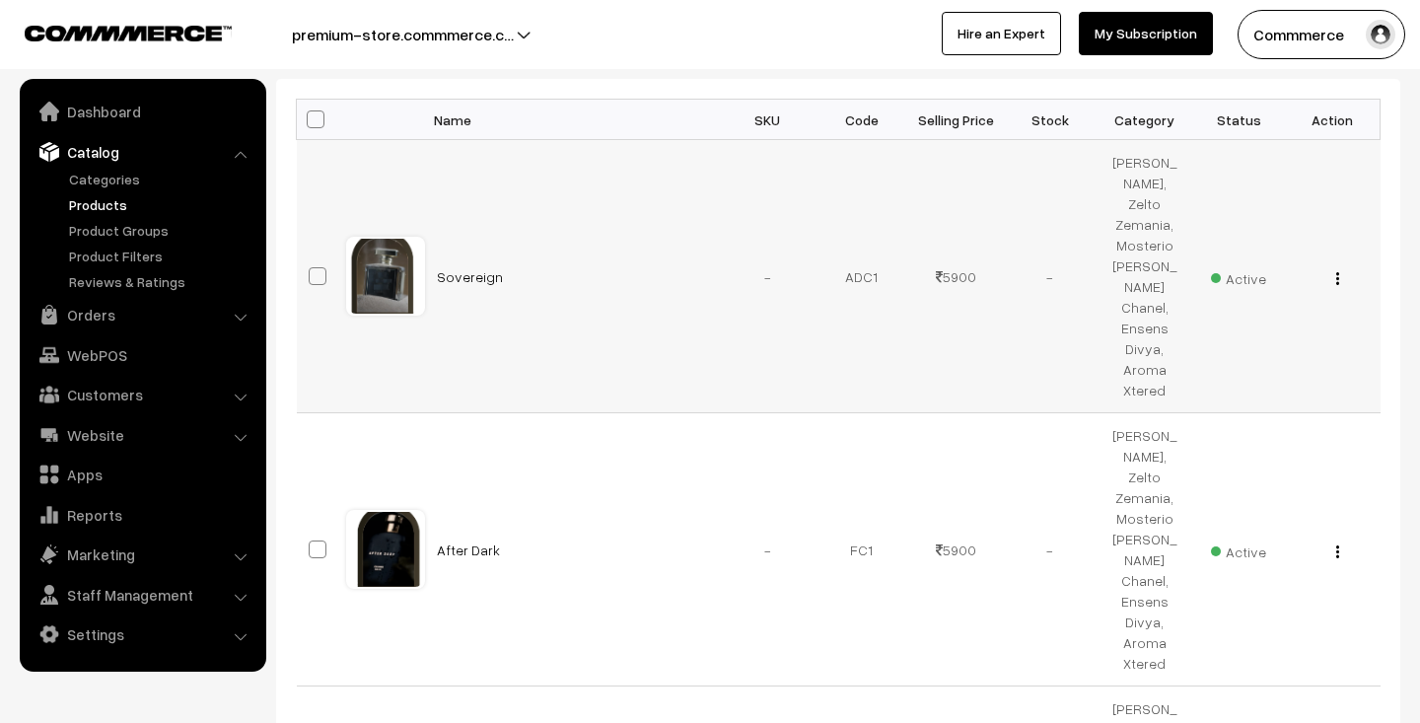
click at [1339, 281] on button "button" at bounding box center [1337, 278] width 5 height 16
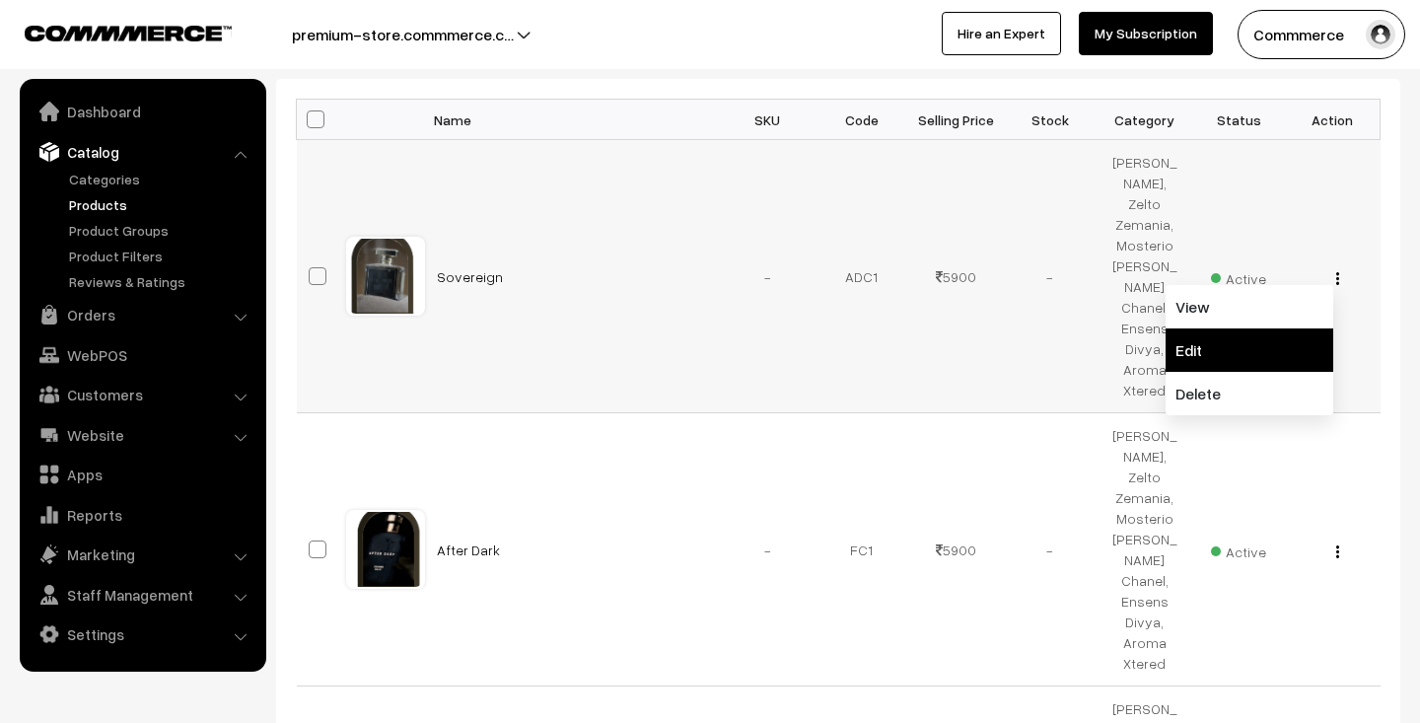
click at [1267, 347] on link "Edit" at bounding box center [1250, 349] width 168 height 43
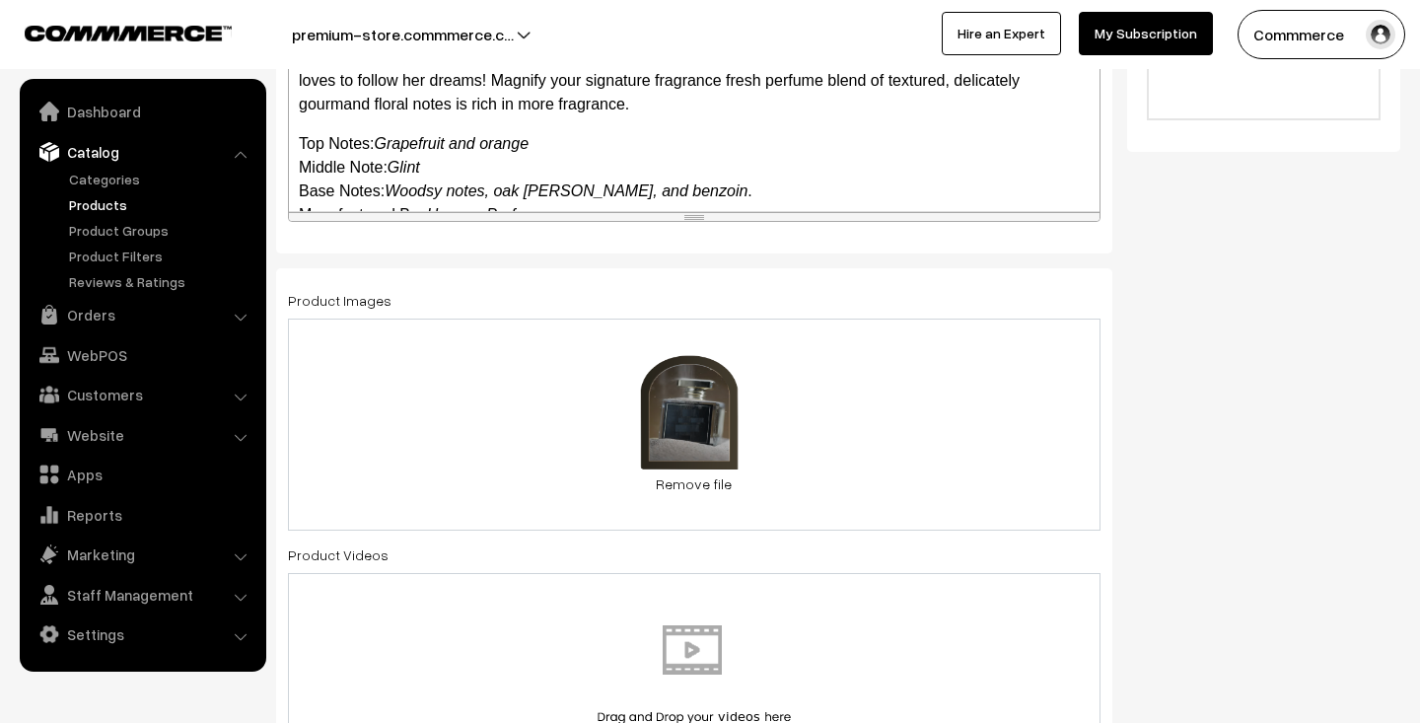
scroll to position [804, 0]
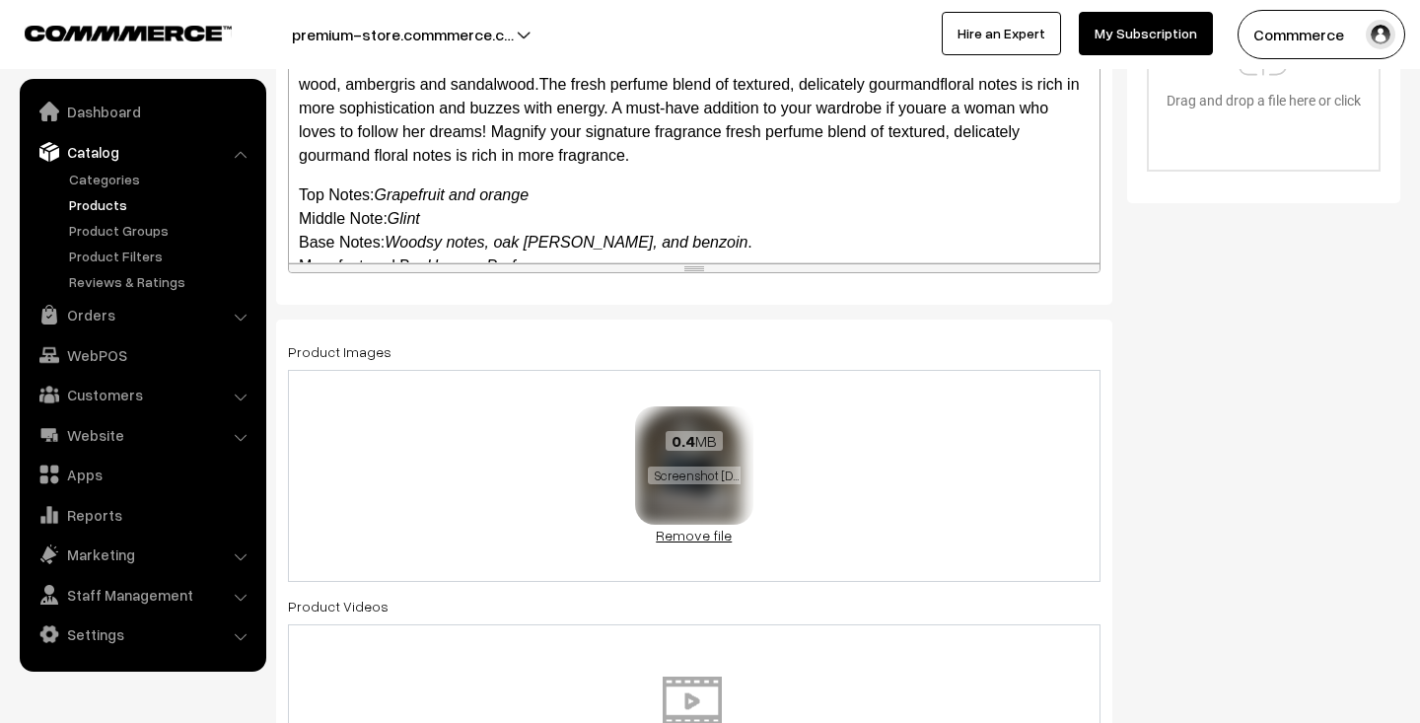
click at [705, 533] on link "Remove file" at bounding box center [694, 535] width 118 height 21
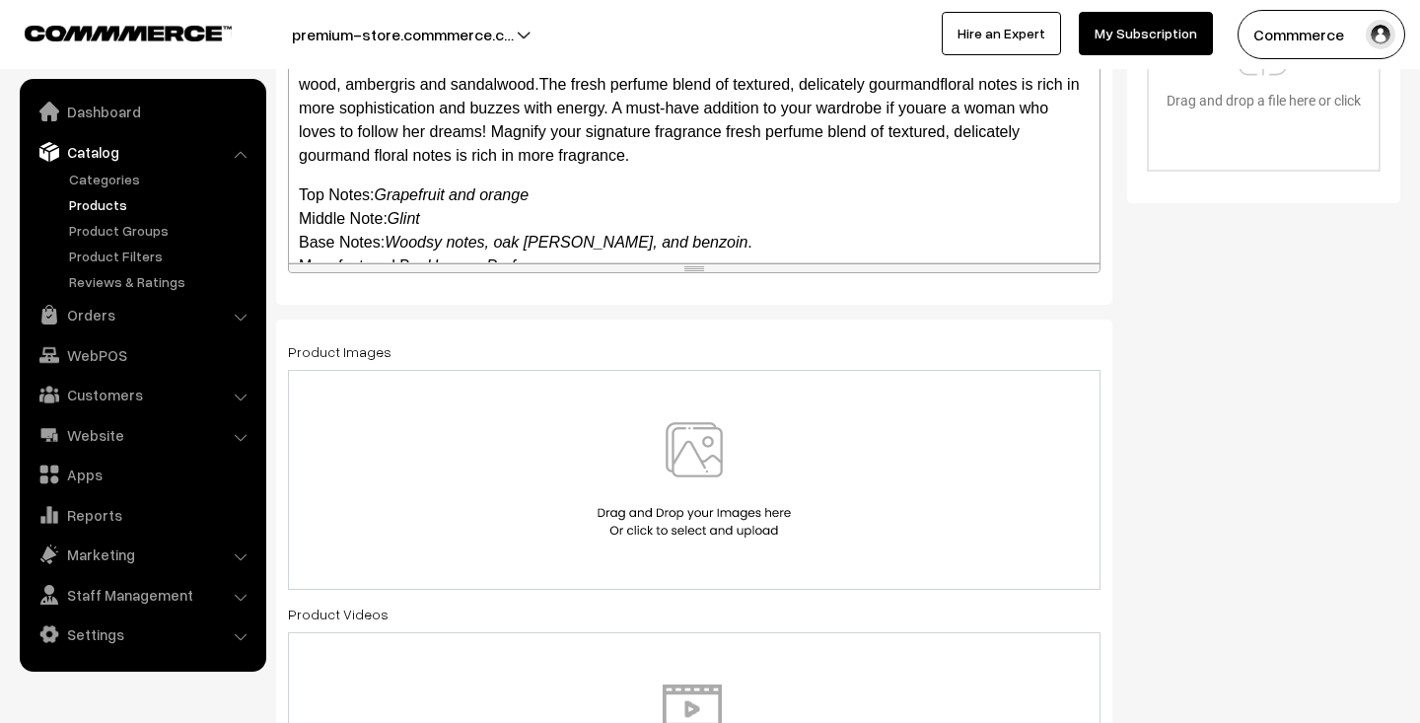
click at [678, 435] on img at bounding box center [694, 479] width 203 height 115
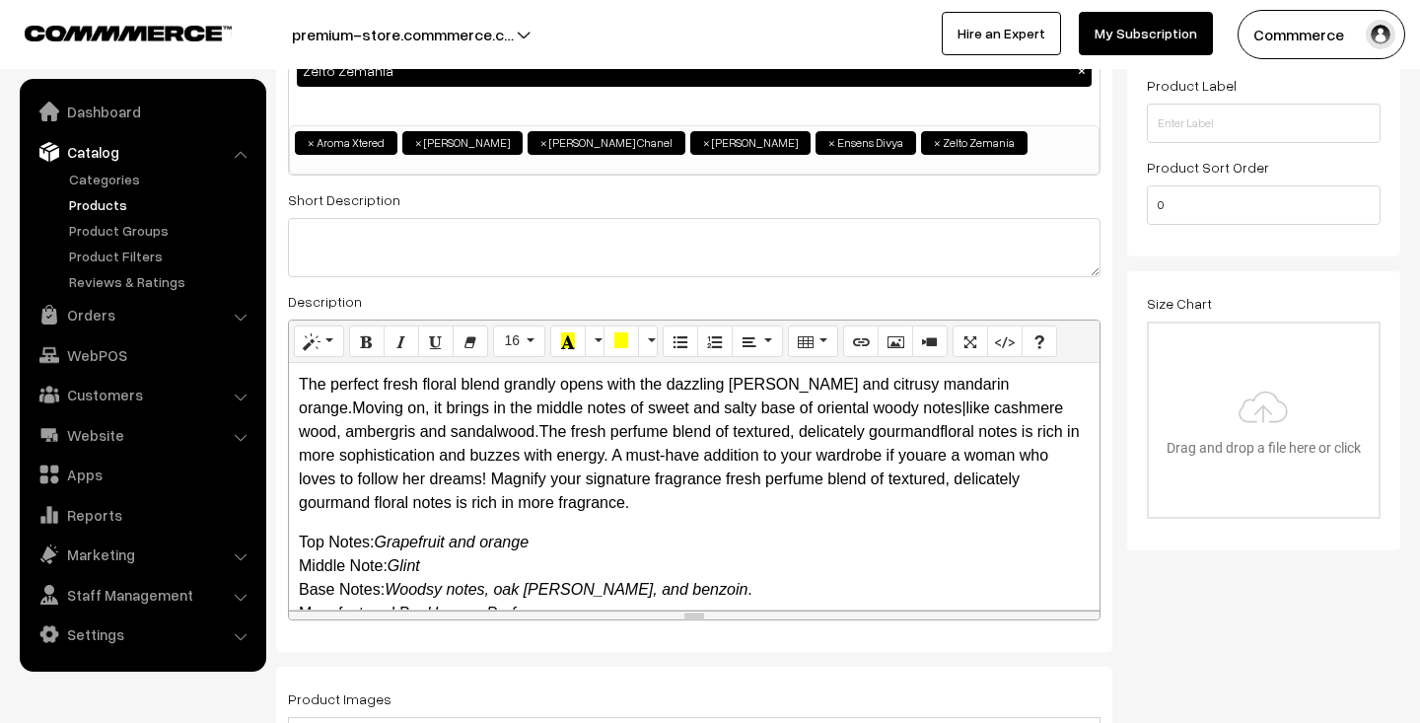
scroll to position [57, 0]
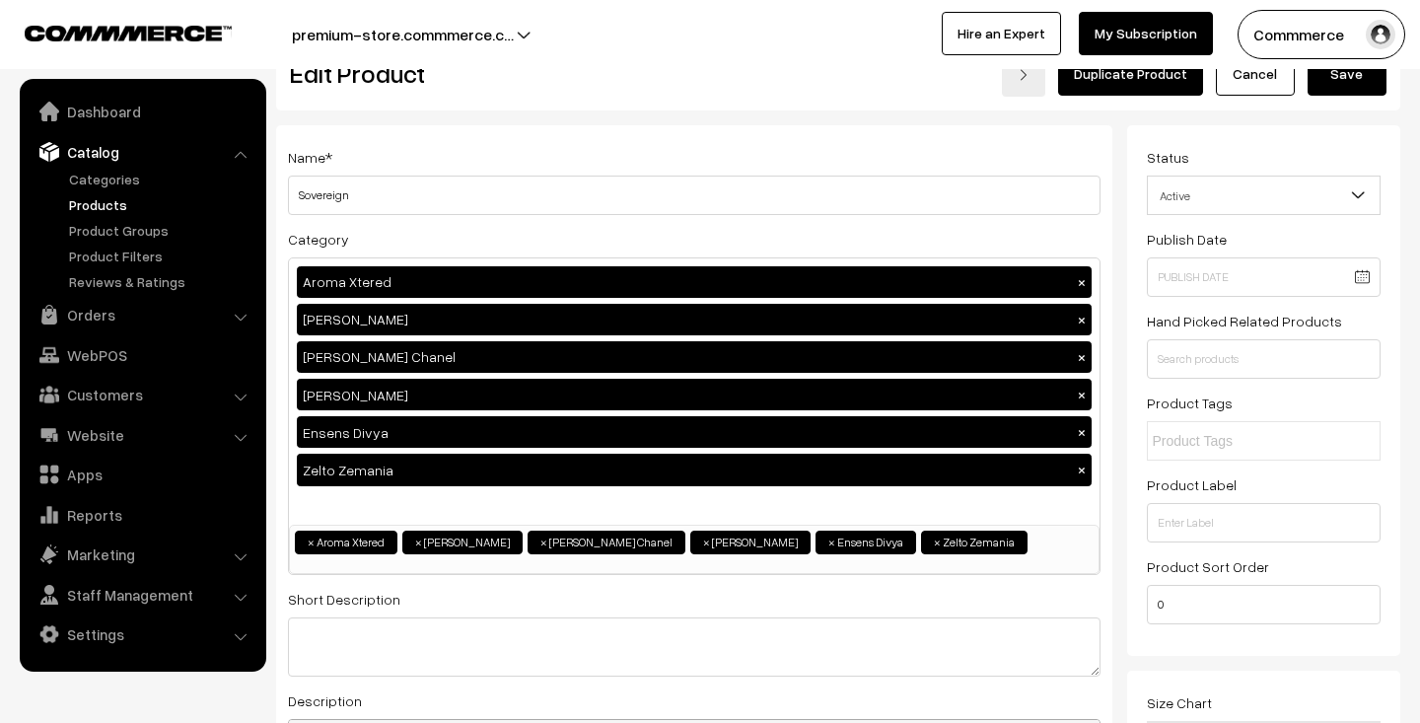
click at [1360, 82] on button "Save" at bounding box center [1347, 73] width 79 height 43
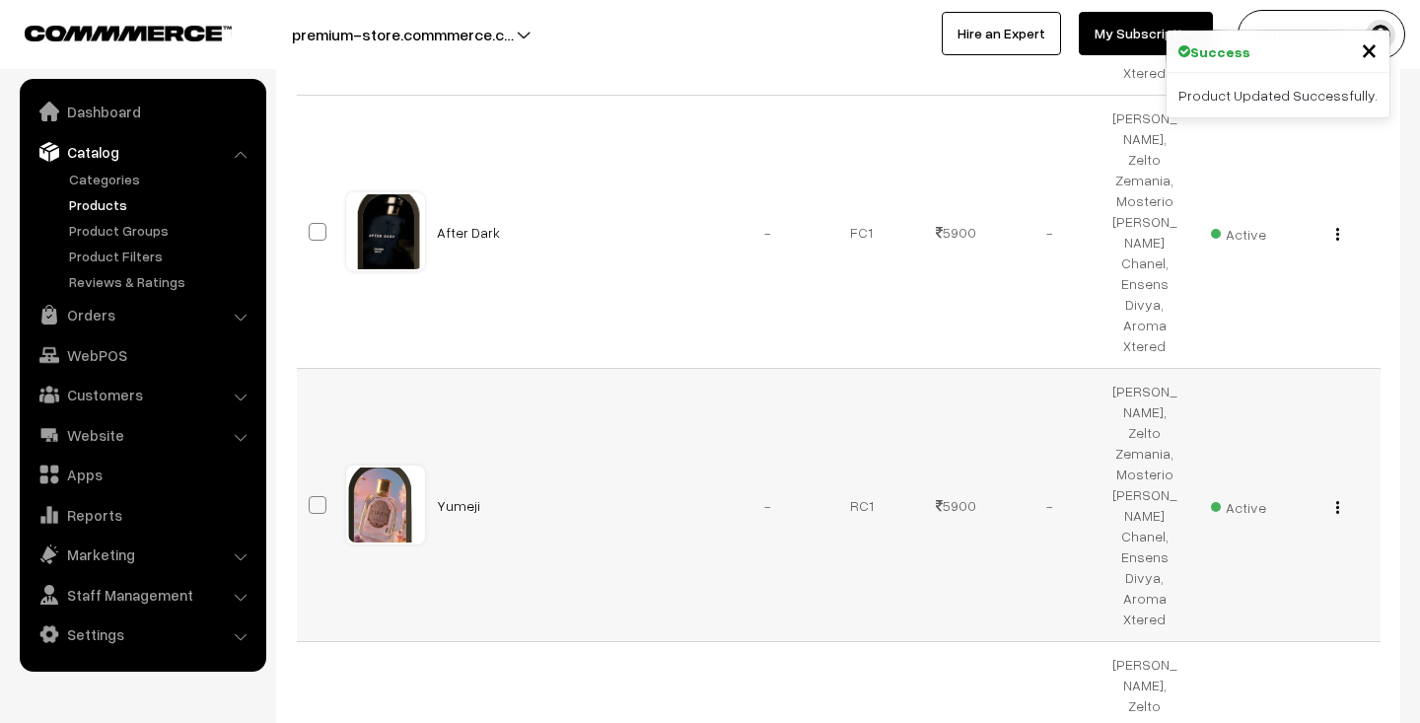
scroll to position [621, 0]
click at [1337, 509] on img "button" at bounding box center [1337, 506] width 3 height 13
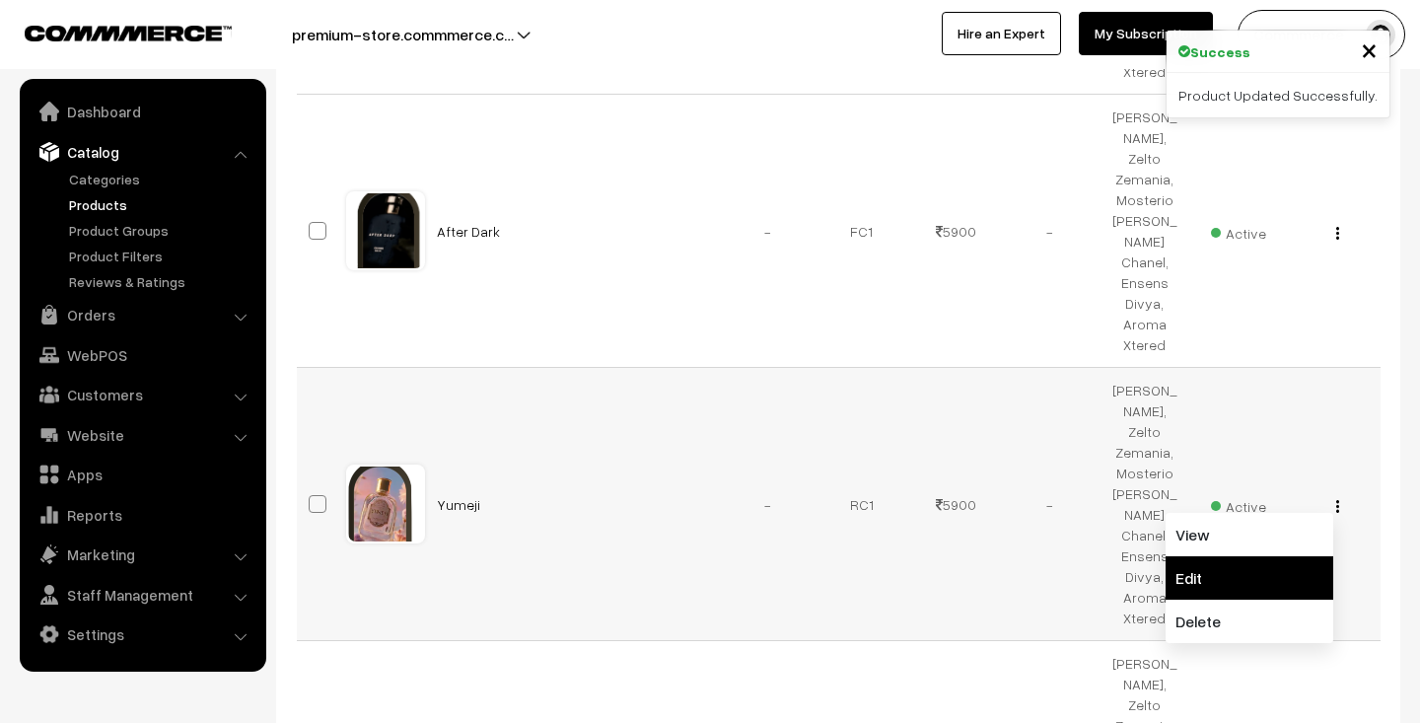
click at [1236, 573] on link "Edit" at bounding box center [1250, 577] width 168 height 43
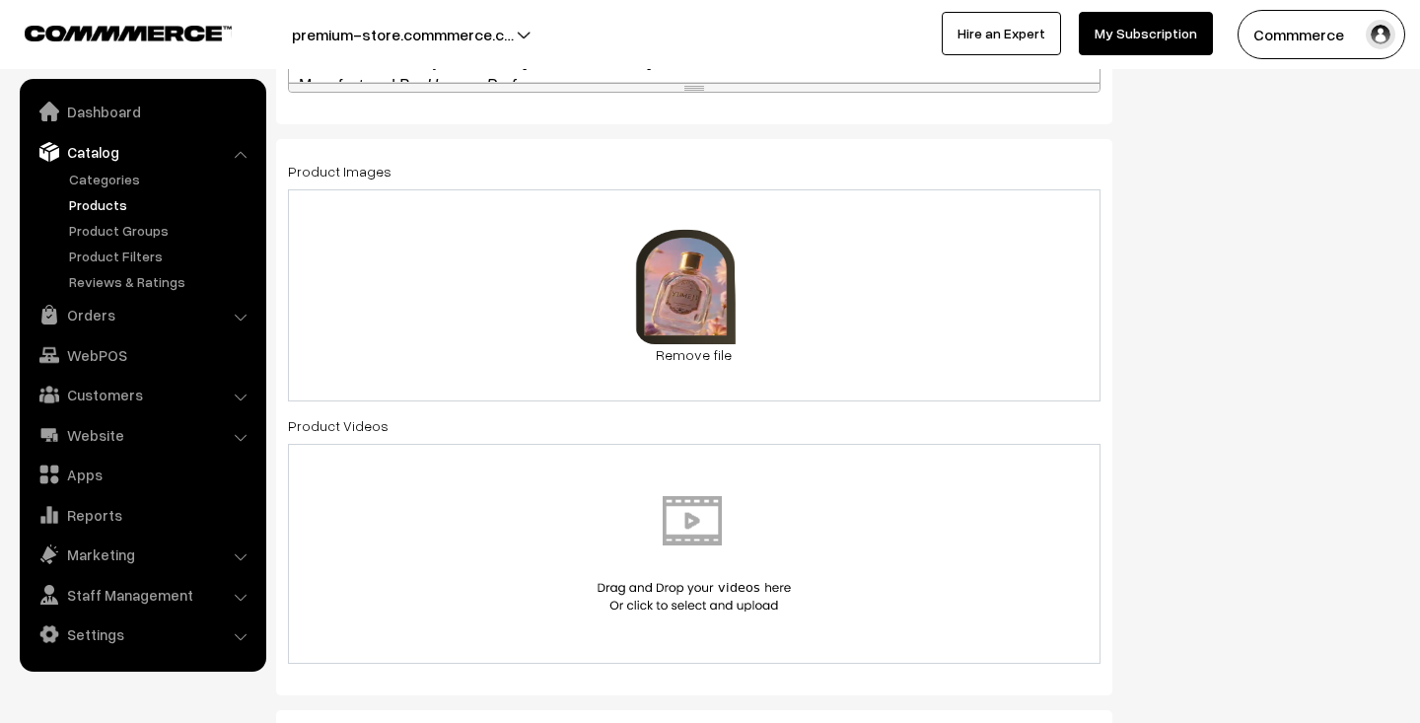
scroll to position [1050, 0]
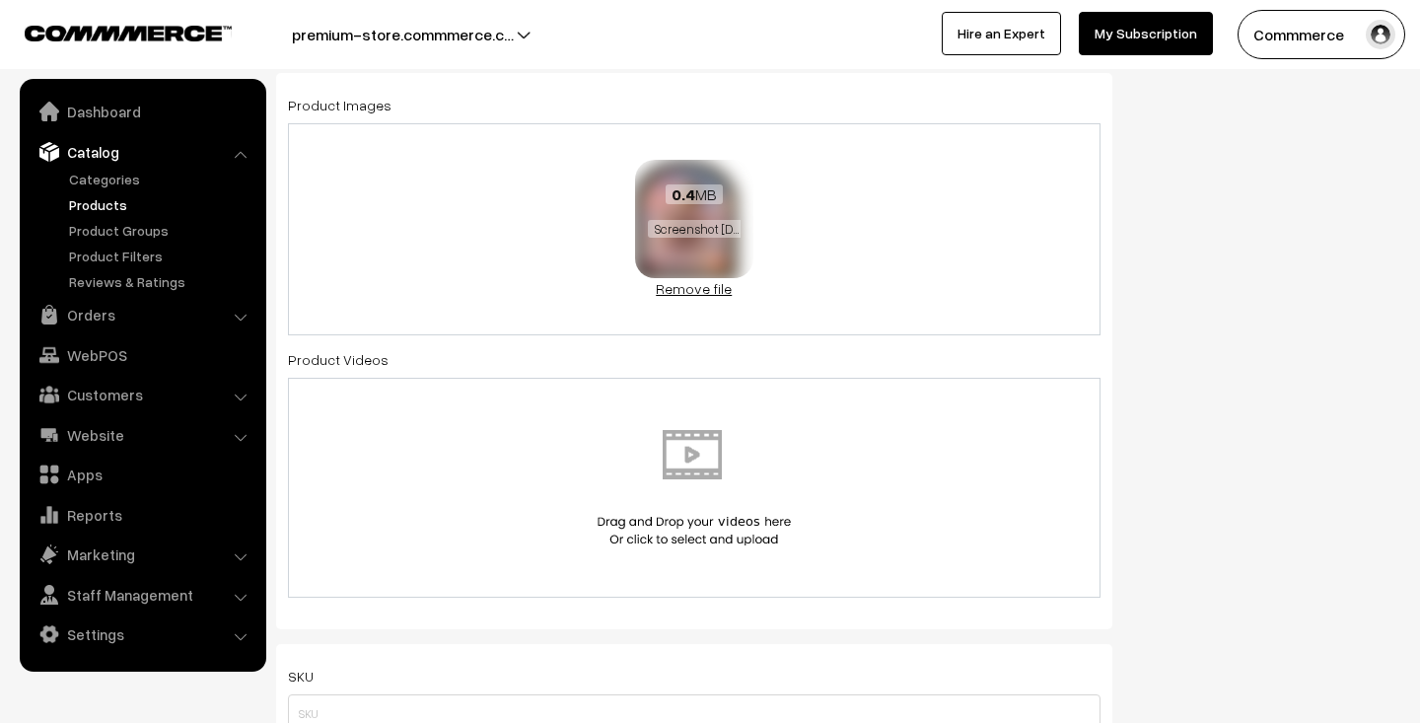
click at [692, 284] on link "Remove file" at bounding box center [694, 288] width 118 height 21
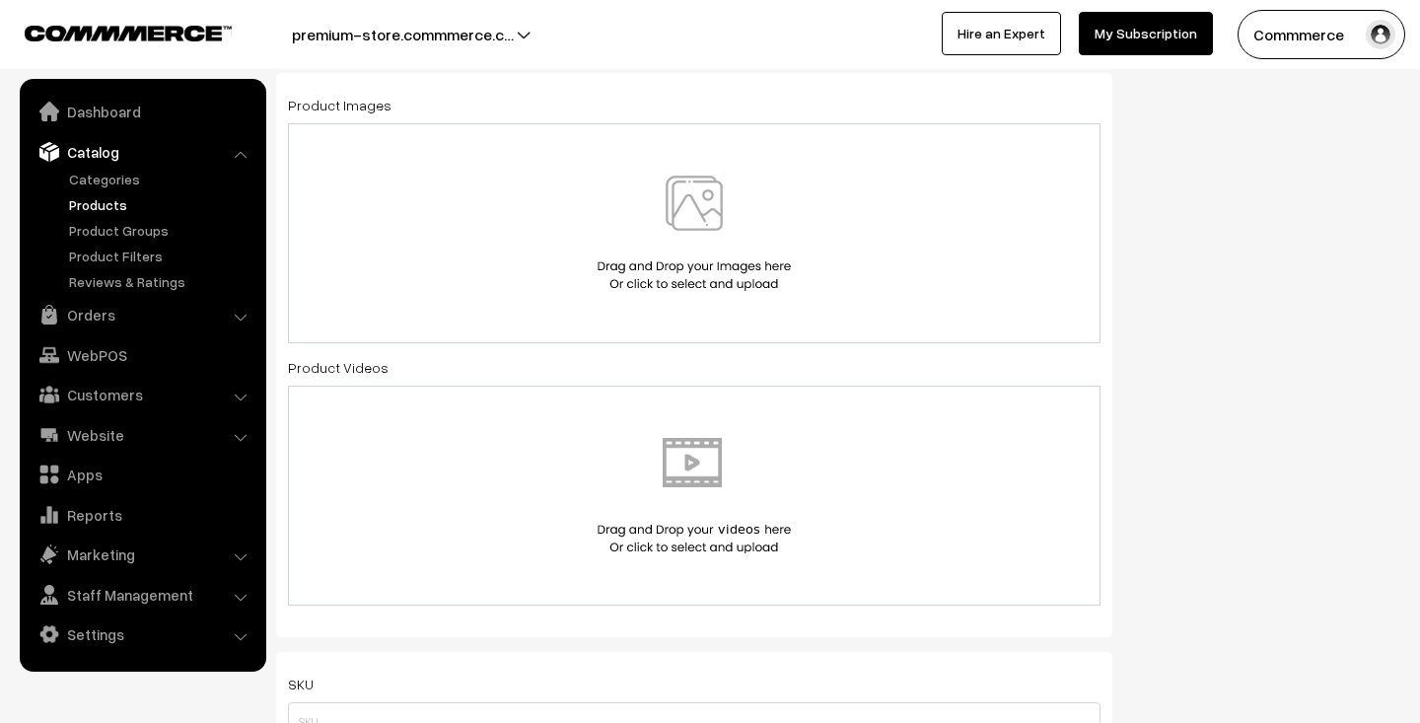
click at [708, 252] on img at bounding box center [694, 233] width 203 height 115
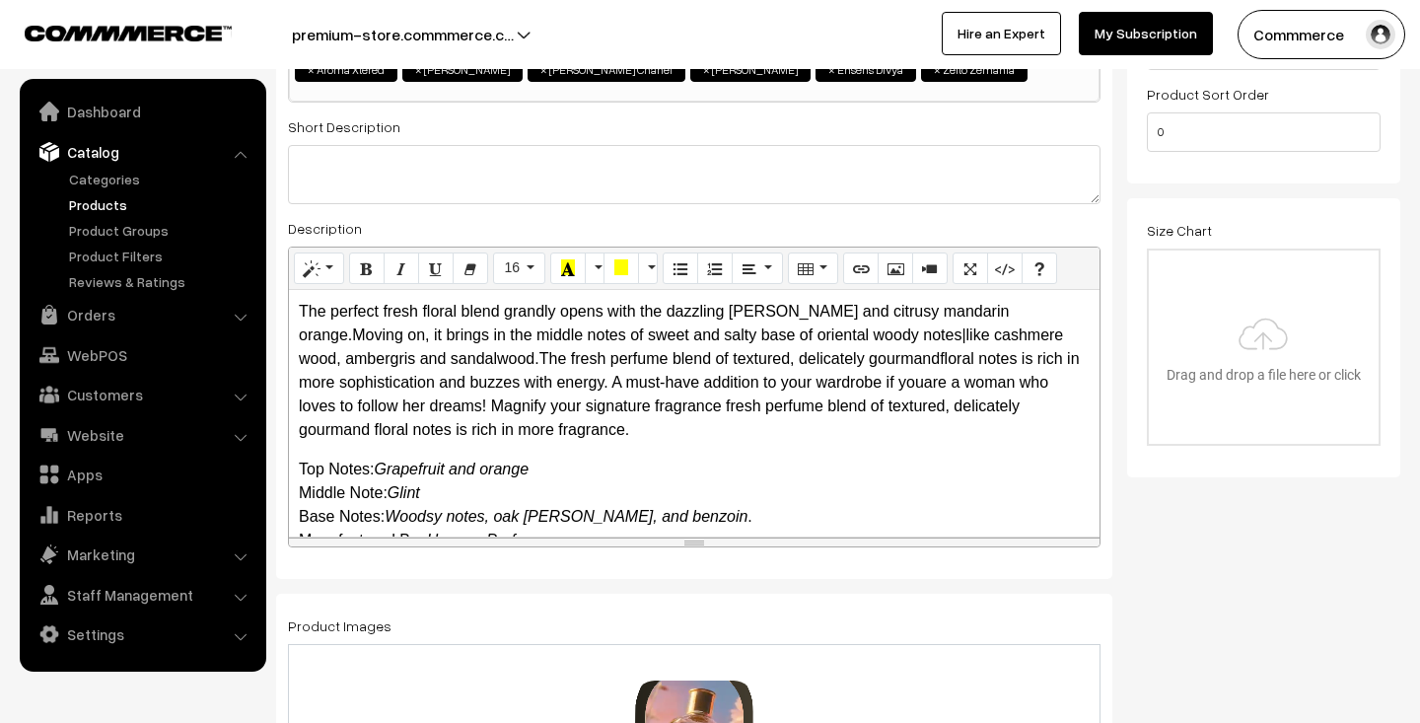
scroll to position [0, 0]
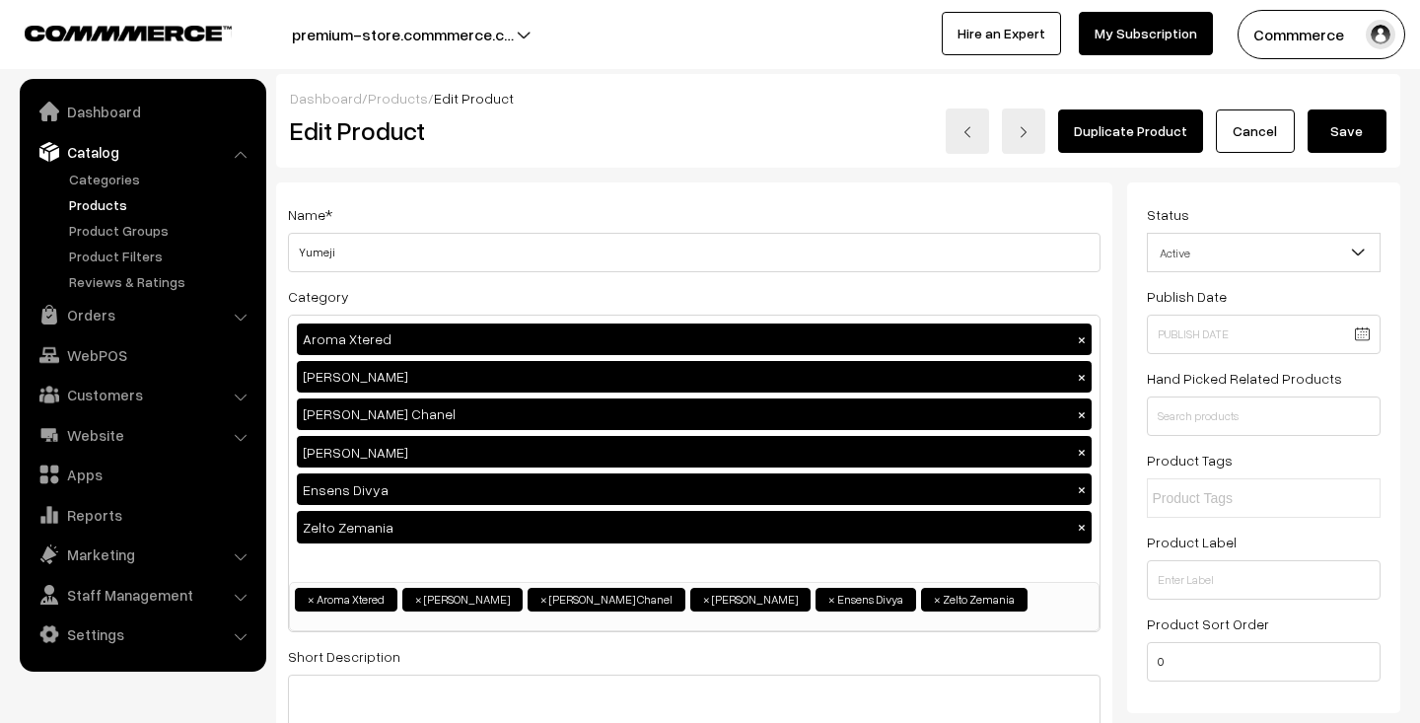
click at [1355, 129] on button "Save" at bounding box center [1347, 130] width 79 height 43
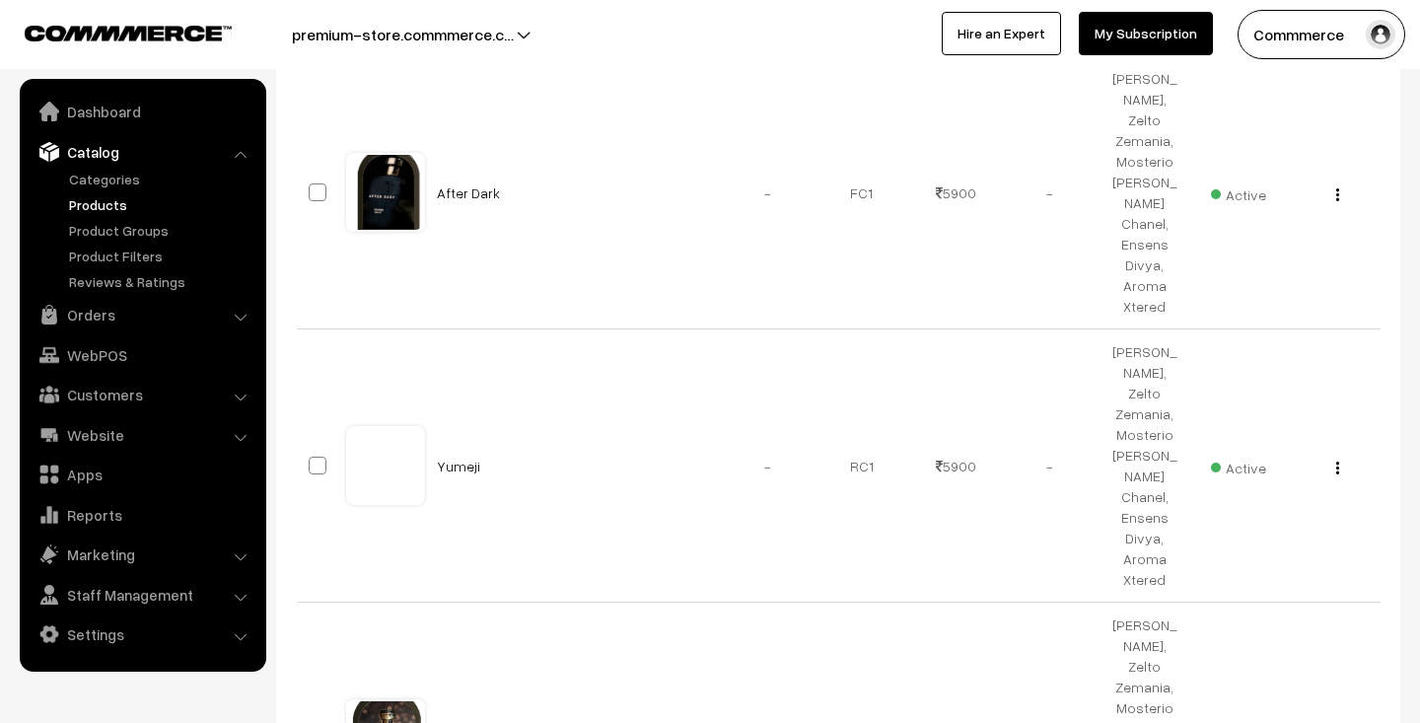
scroll to position [619, 0]
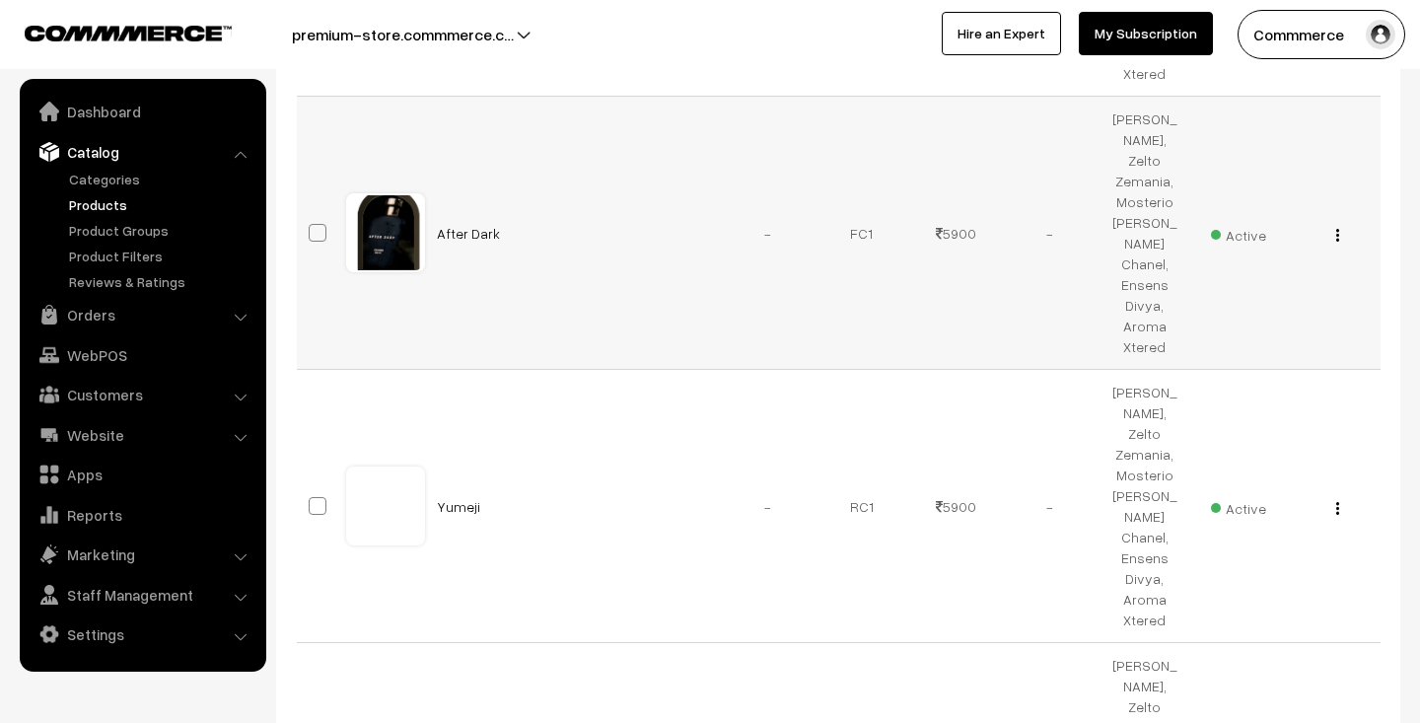
click at [1337, 235] on img "button" at bounding box center [1337, 235] width 3 height 13
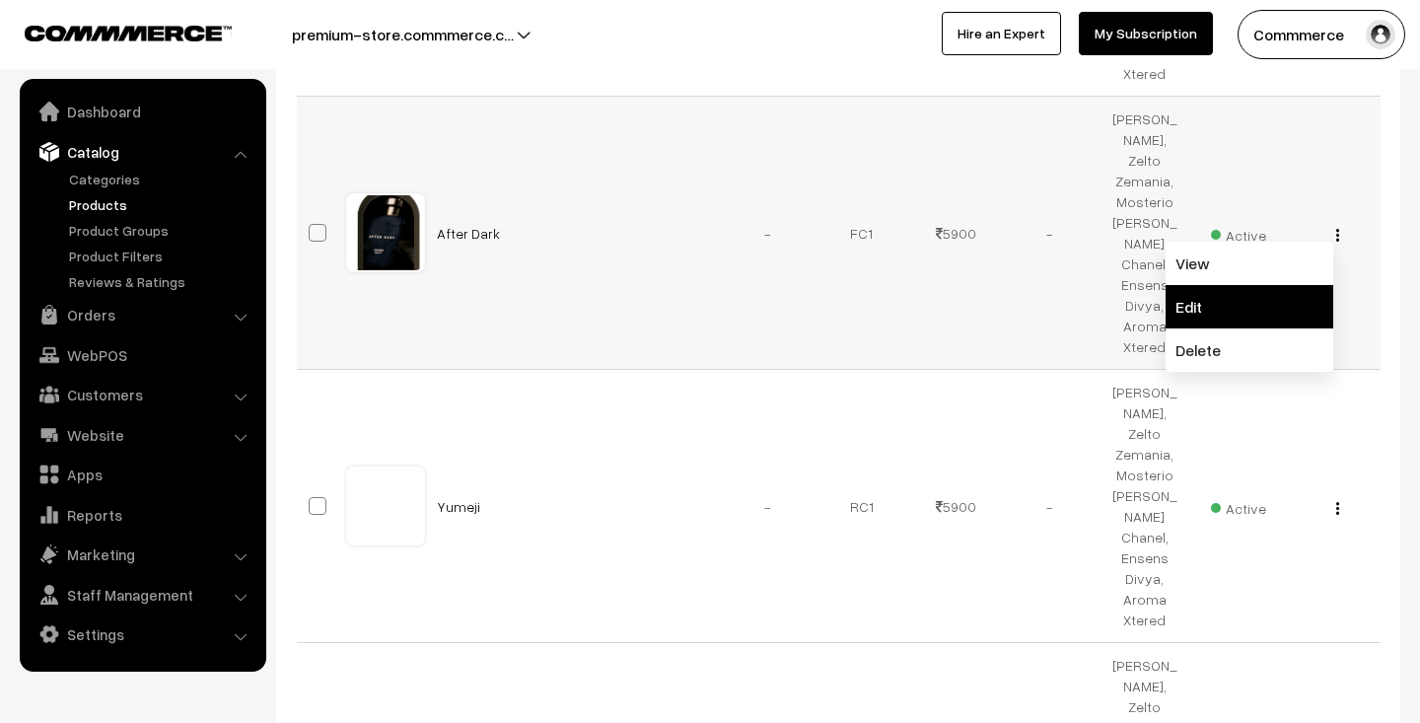
click at [1238, 307] on link "Edit" at bounding box center [1250, 306] width 168 height 43
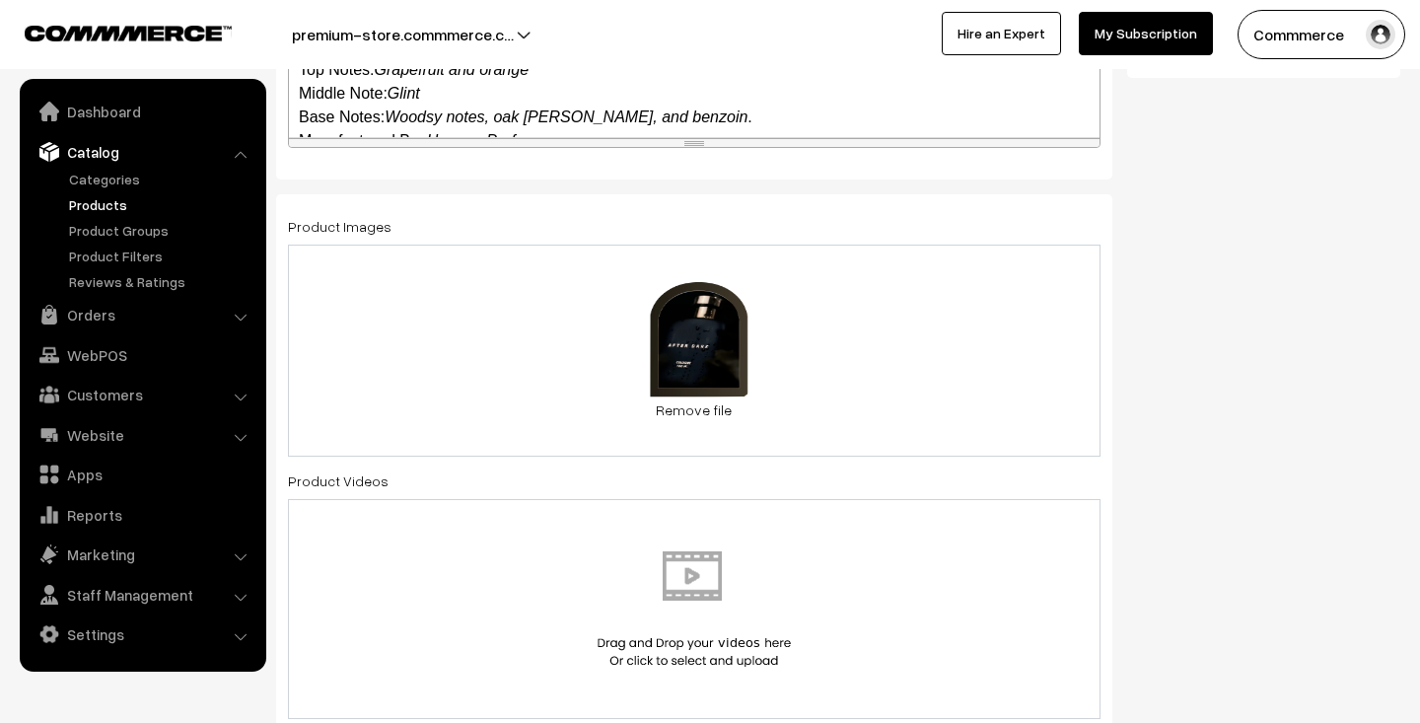
scroll to position [979, 0]
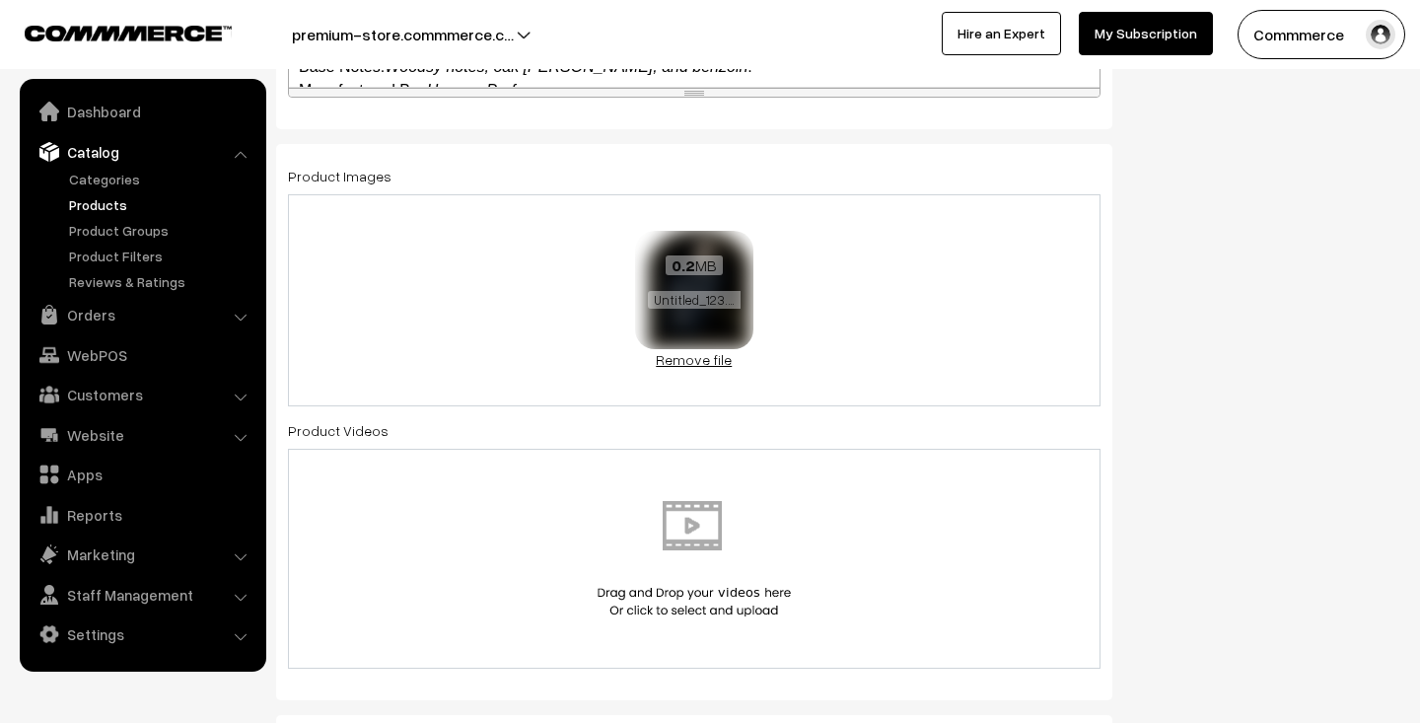
click at [700, 363] on link "Remove file" at bounding box center [694, 359] width 118 height 21
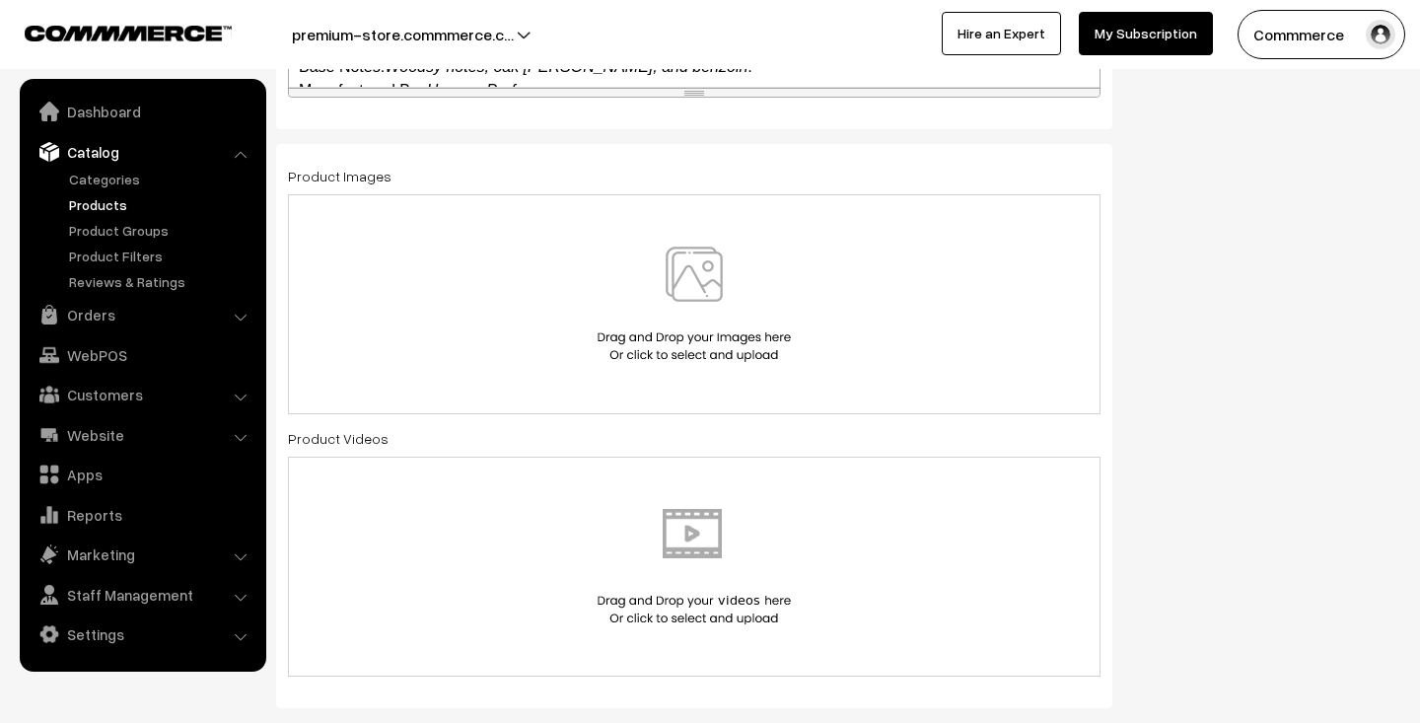
click at [708, 292] on img at bounding box center [694, 304] width 203 height 115
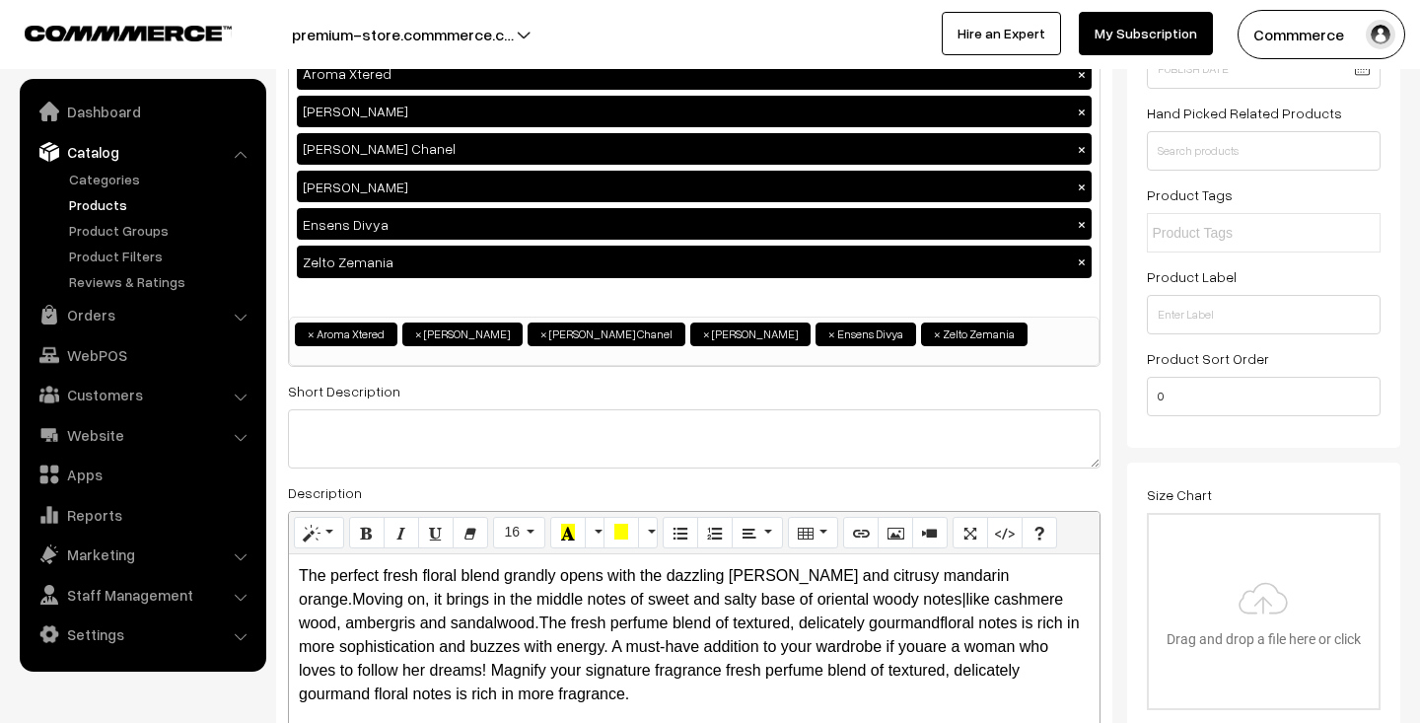
scroll to position [0, 0]
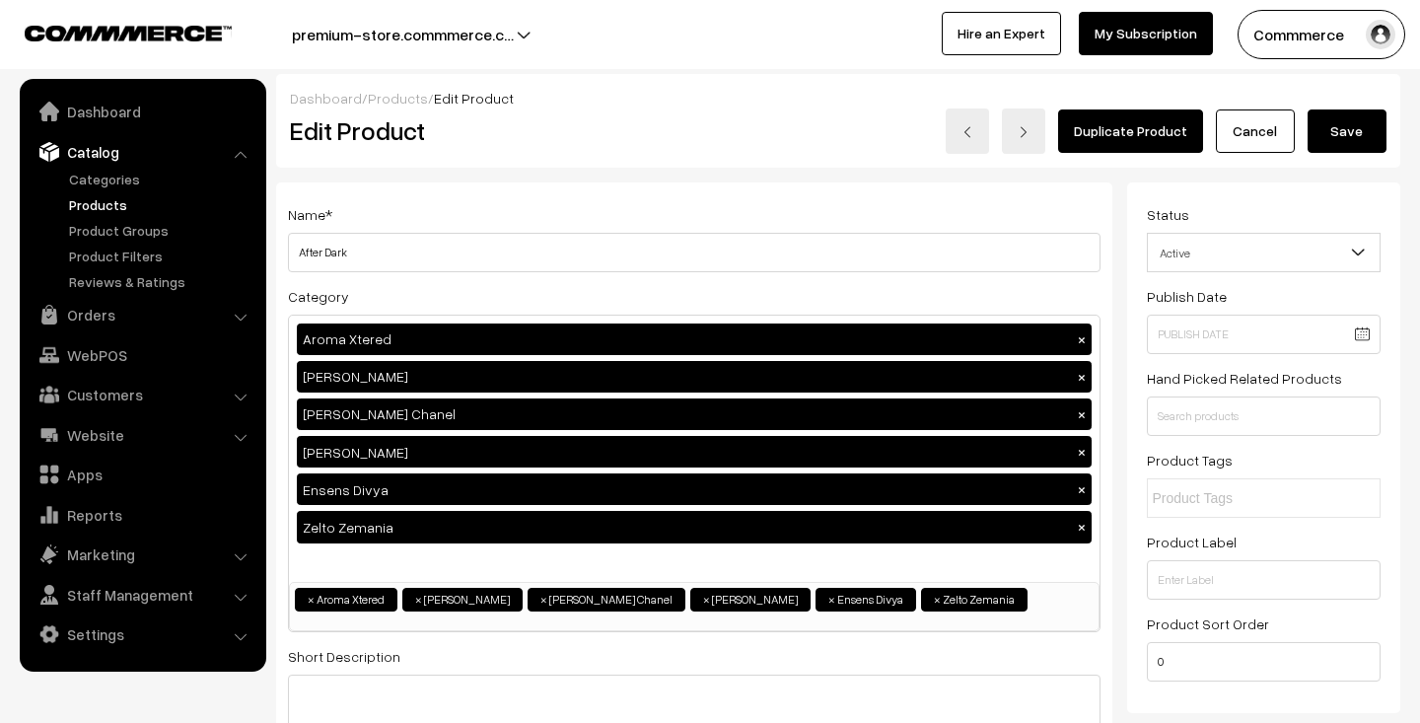
click at [1348, 138] on button "Save" at bounding box center [1347, 130] width 79 height 43
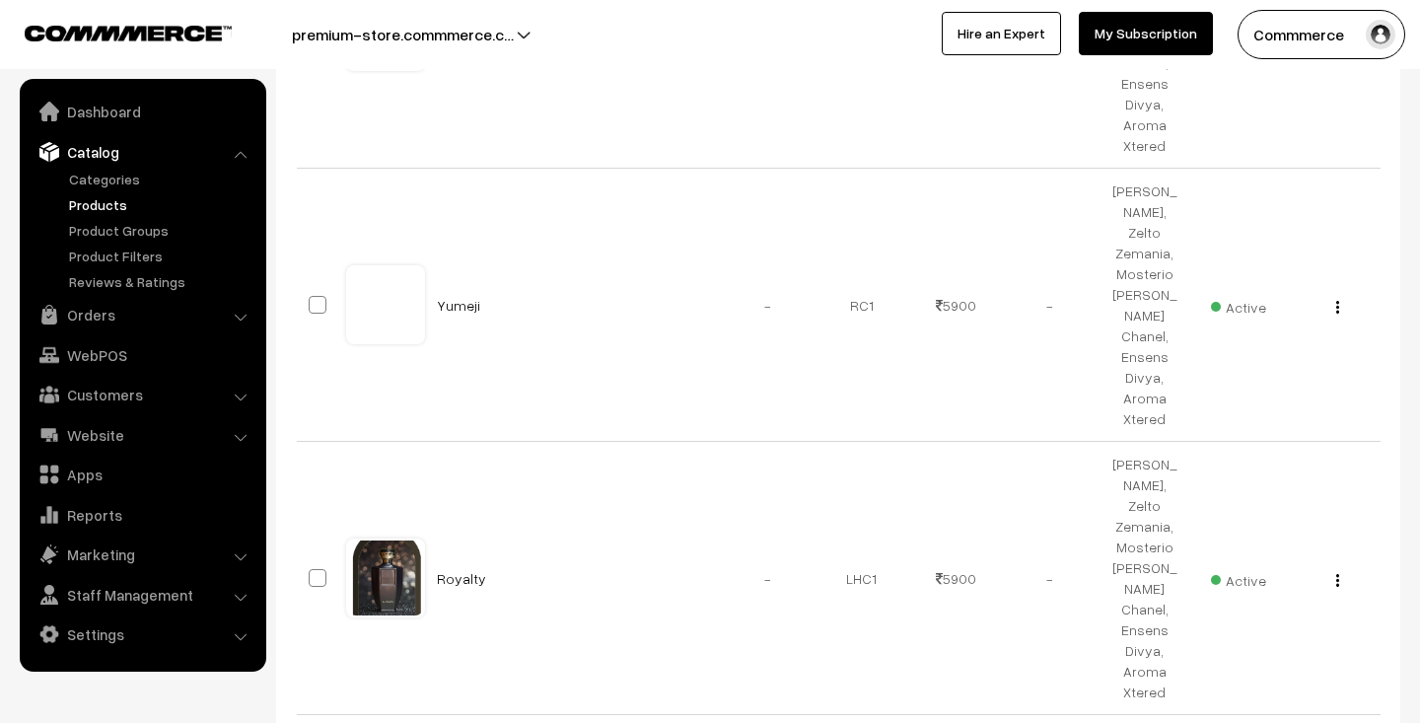
scroll to position [840, 0]
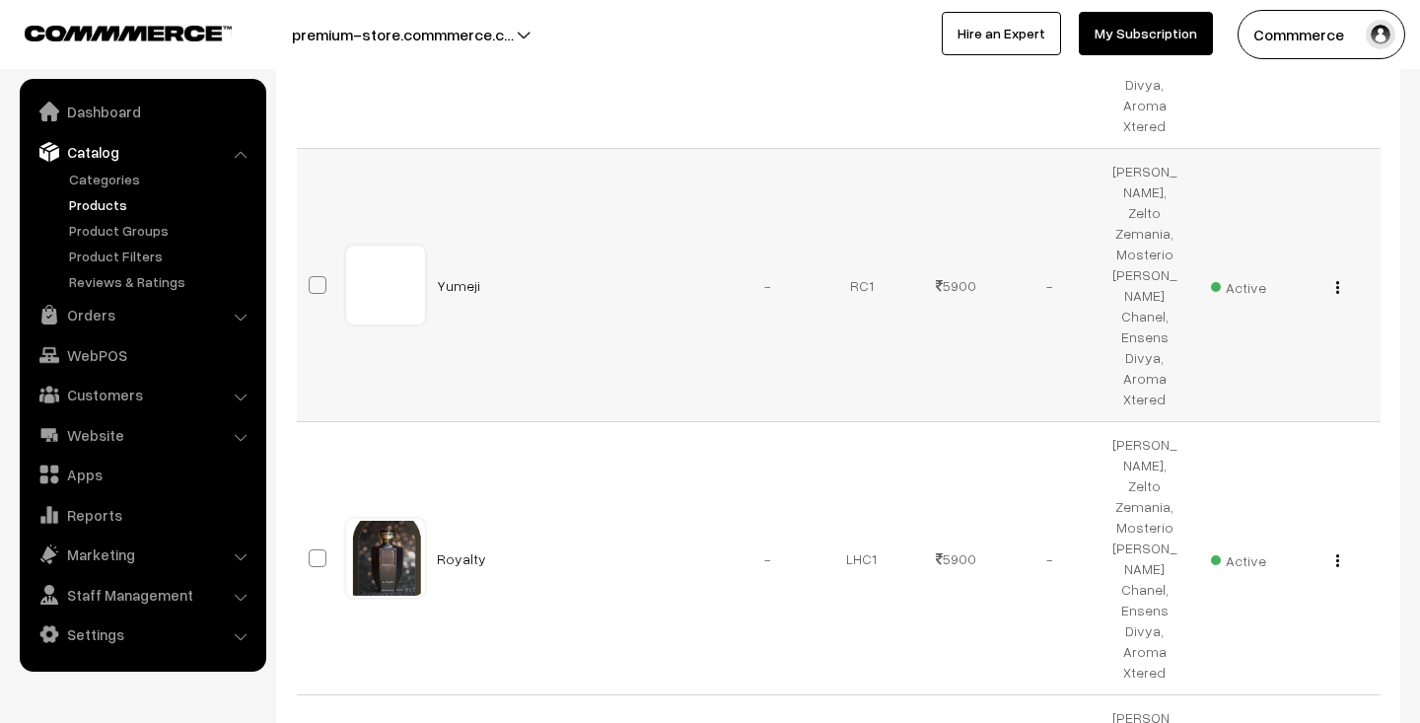
click at [1336, 289] on img "button" at bounding box center [1337, 287] width 3 height 13
click at [1284, 352] on link "Edit" at bounding box center [1250, 358] width 168 height 43
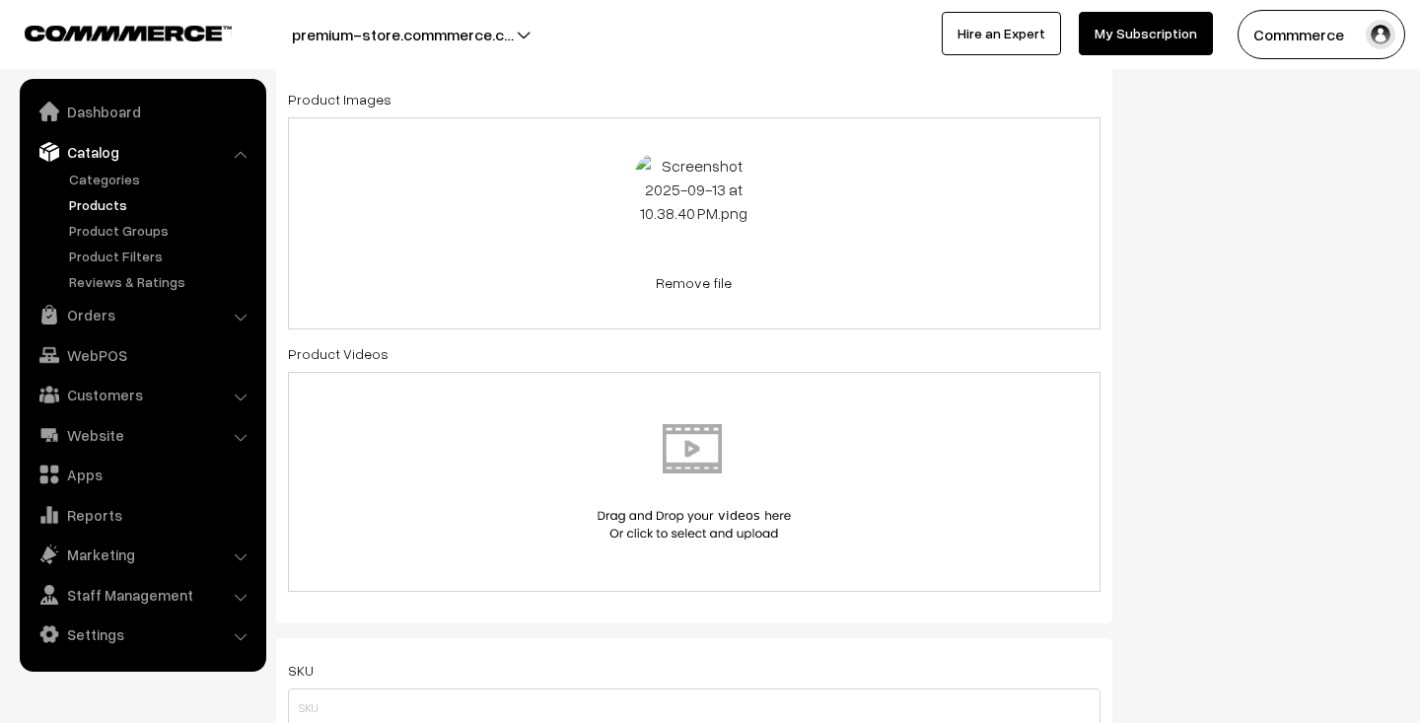
scroll to position [1092, 0]
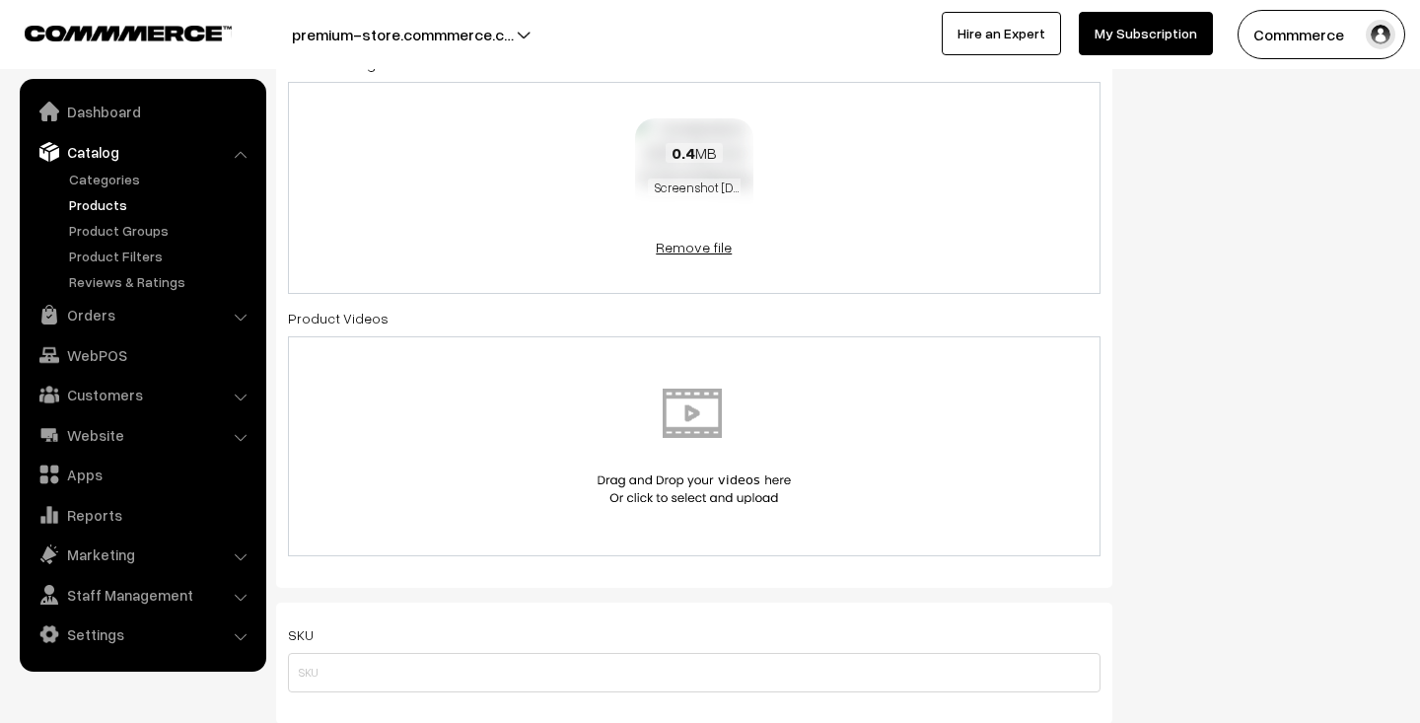
click at [683, 246] on link "Remove file" at bounding box center [694, 247] width 118 height 21
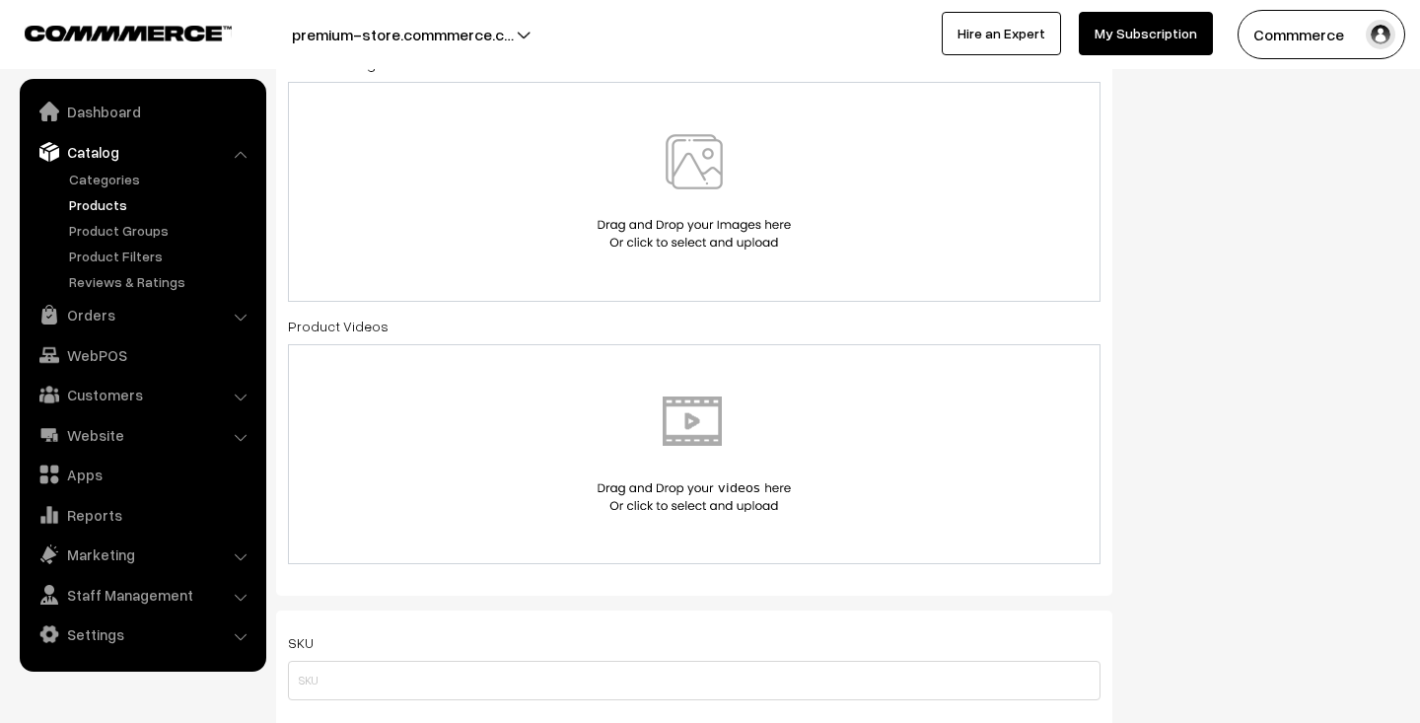
click at [698, 179] on img at bounding box center [694, 191] width 203 height 115
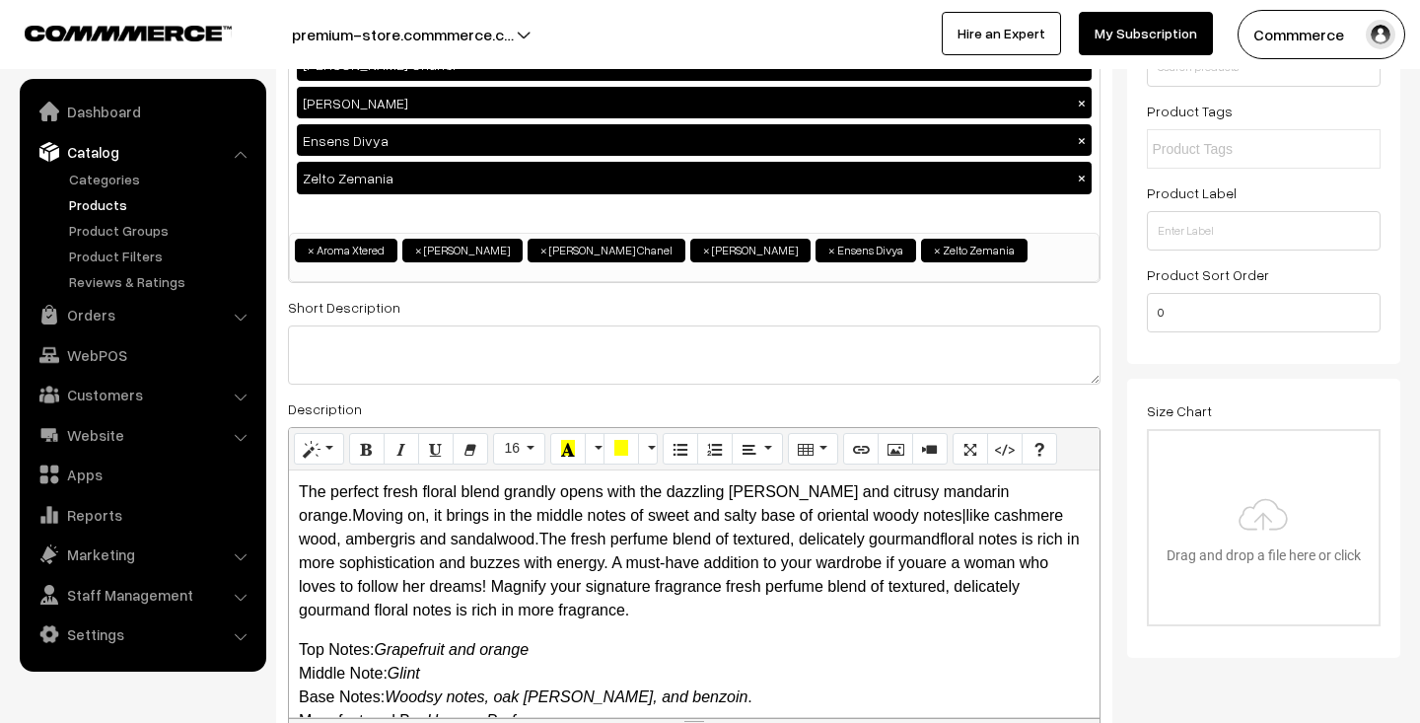
scroll to position [0, 0]
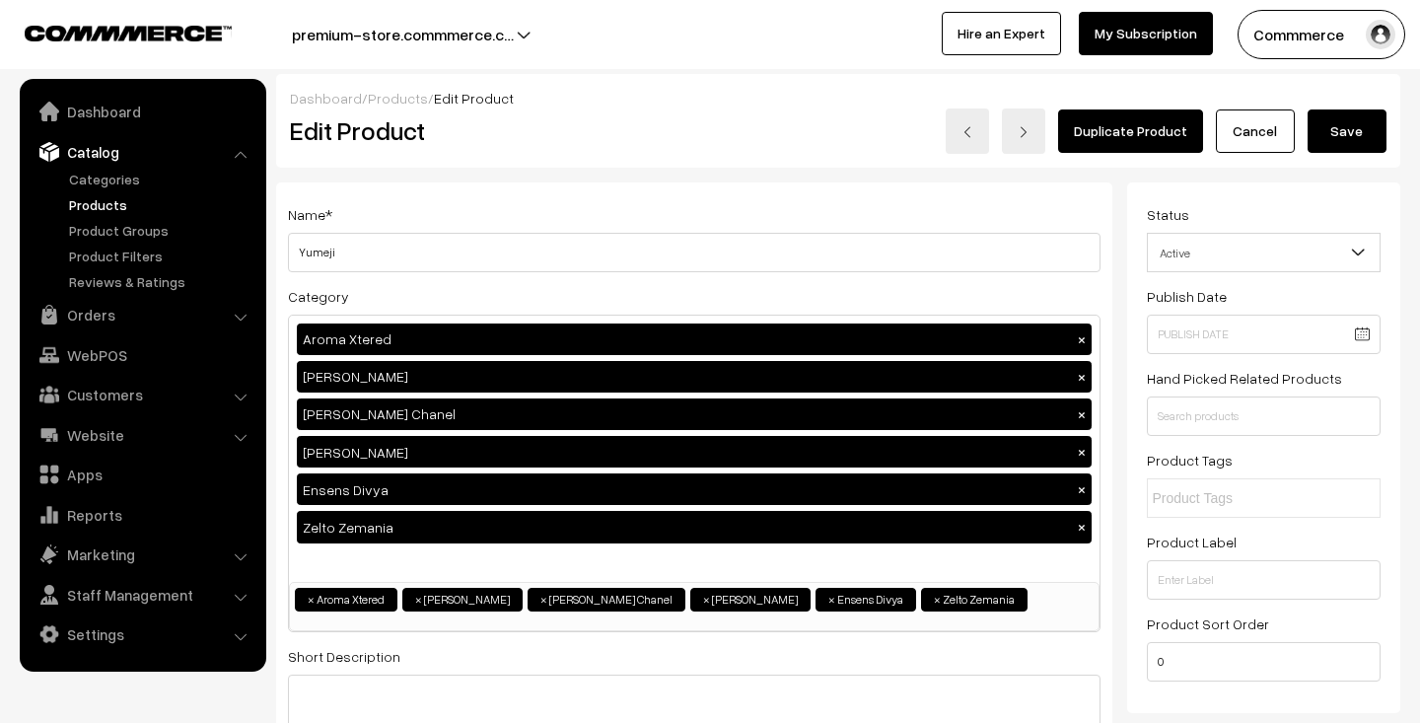
click at [1351, 123] on button "Save" at bounding box center [1347, 130] width 79 height 43
